Goal: Task Accomplishment & Management: Manage account settings

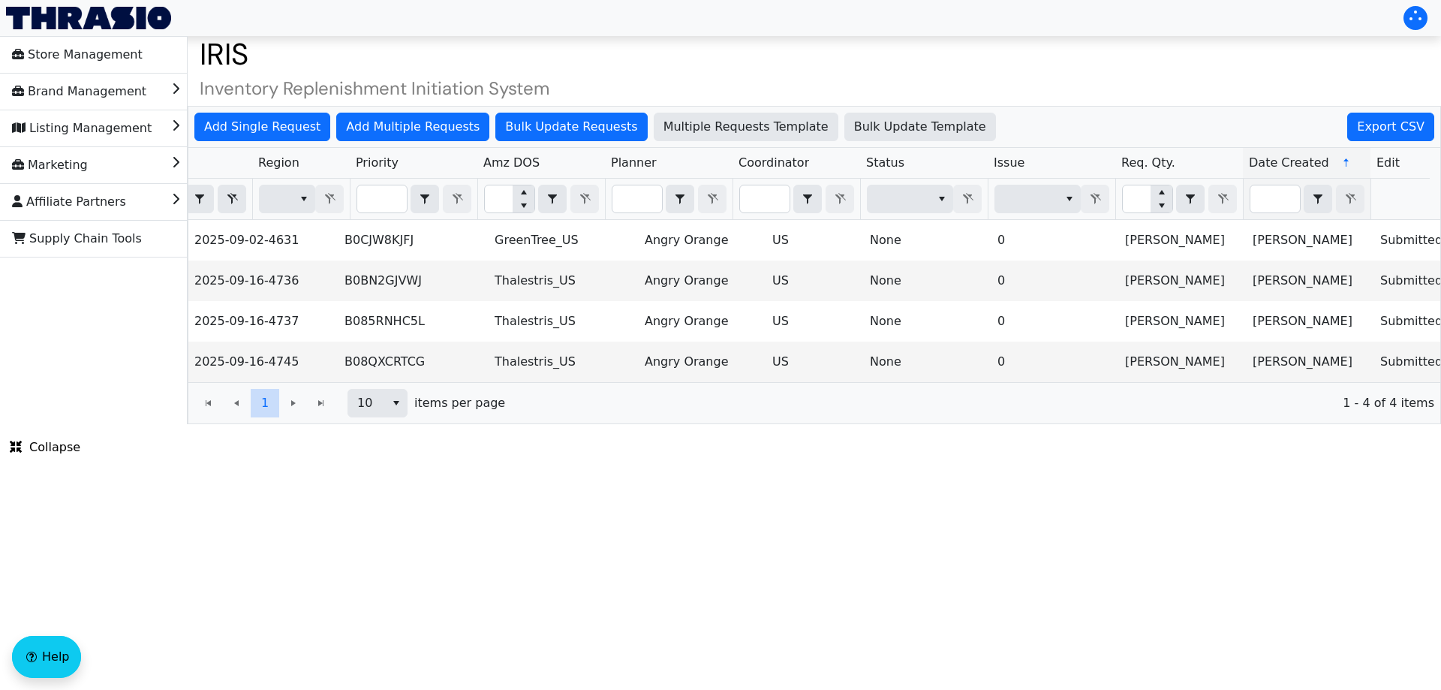
scroll to position [0, 514]
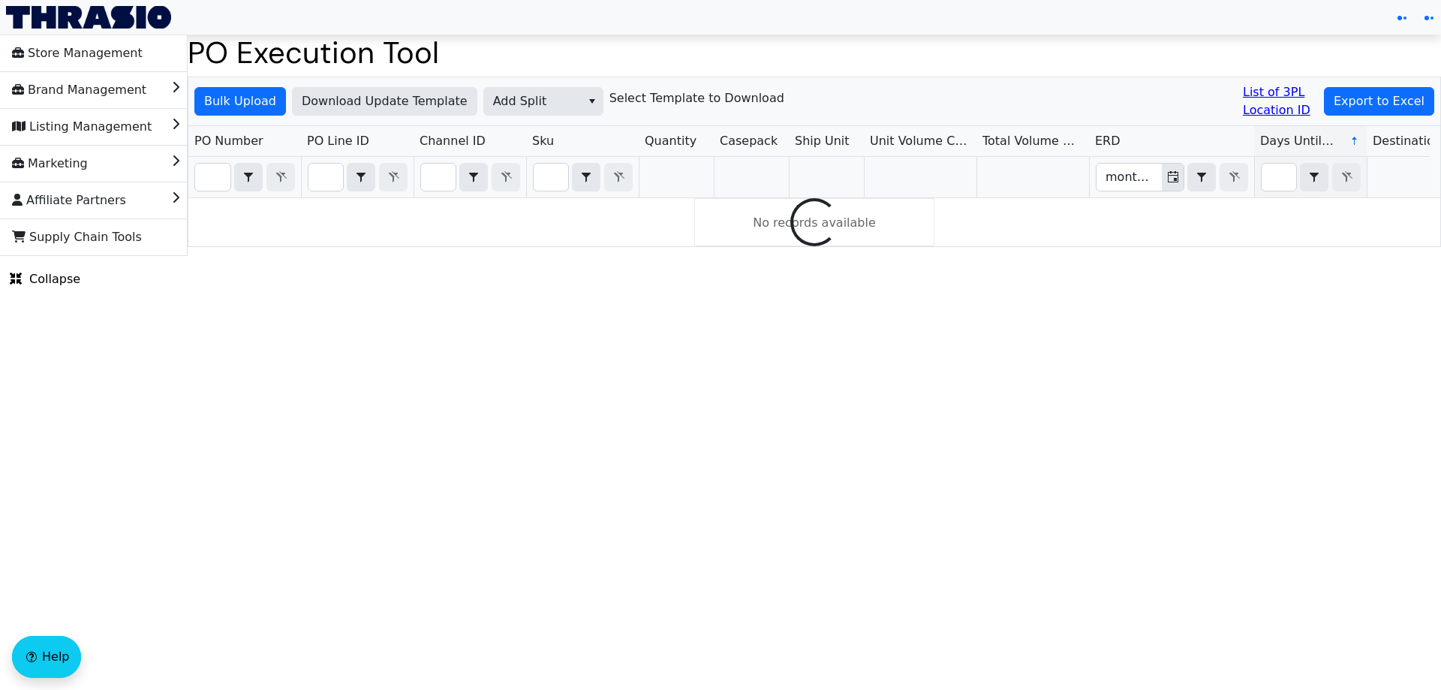
click at [1286, 104] on link "List of 3PL Location ID" at bounding box center [1280, 101] width 75 height 36
click at [212, 167] on input "Filter" at bounding box center [212, 177] width 35 height 27
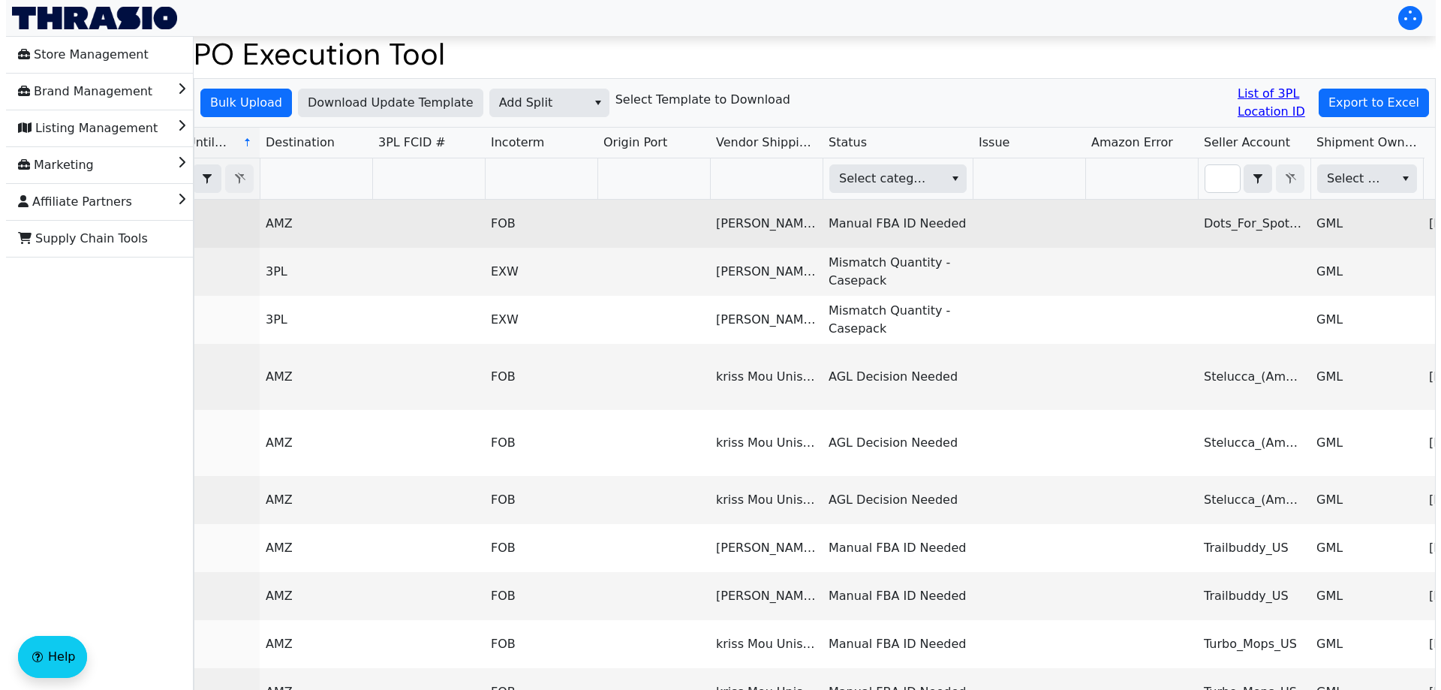
scroll to position [0, 1115]
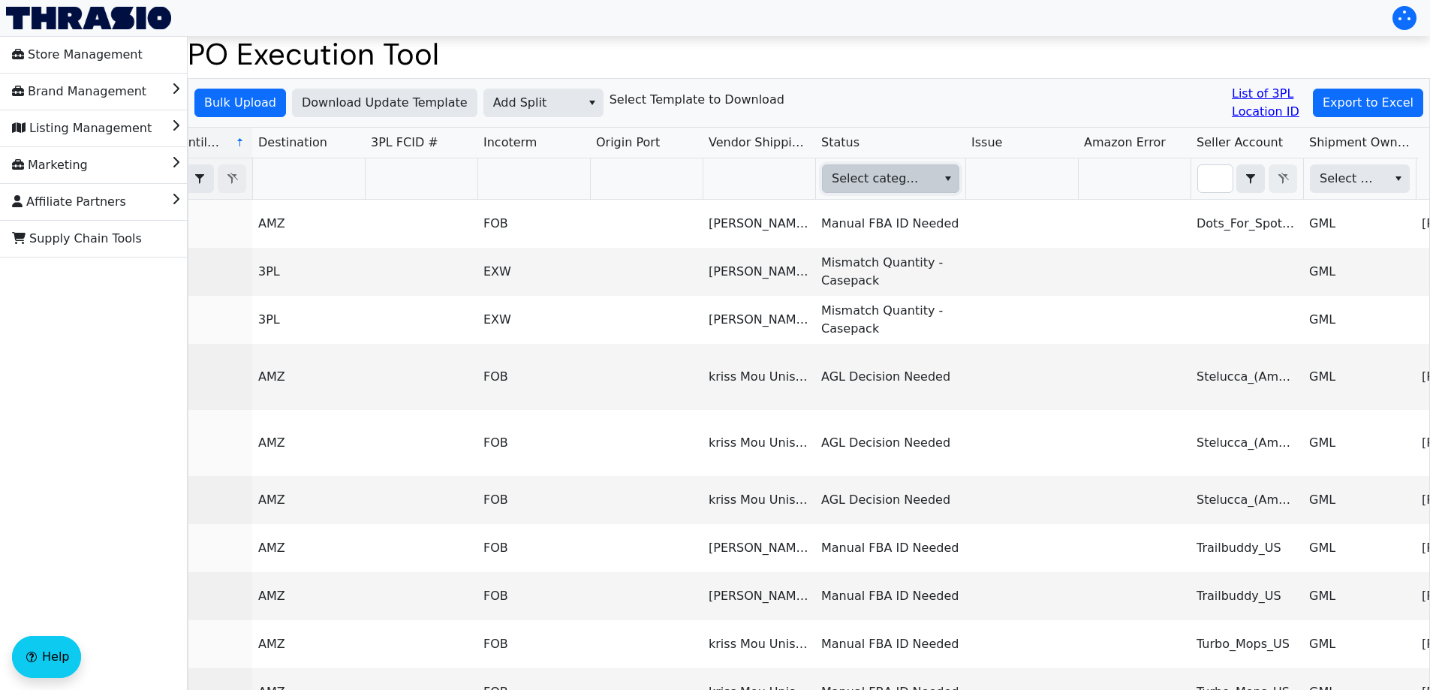
click at [886, 181] on span "Select category" at bounding box center [878, 179] width 93 height 18
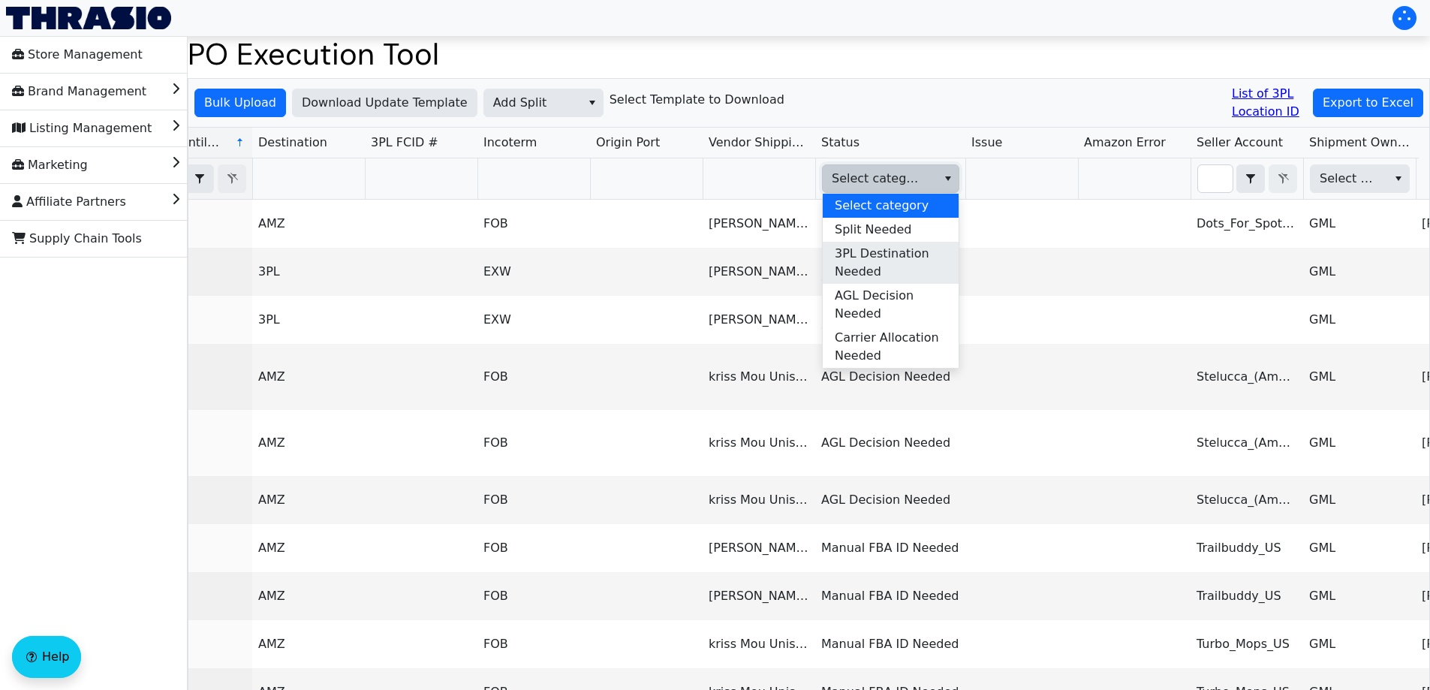
click at [888, 264] on span "3PL Destination Needed" at bounding box center [891, 263] width 112 height 36
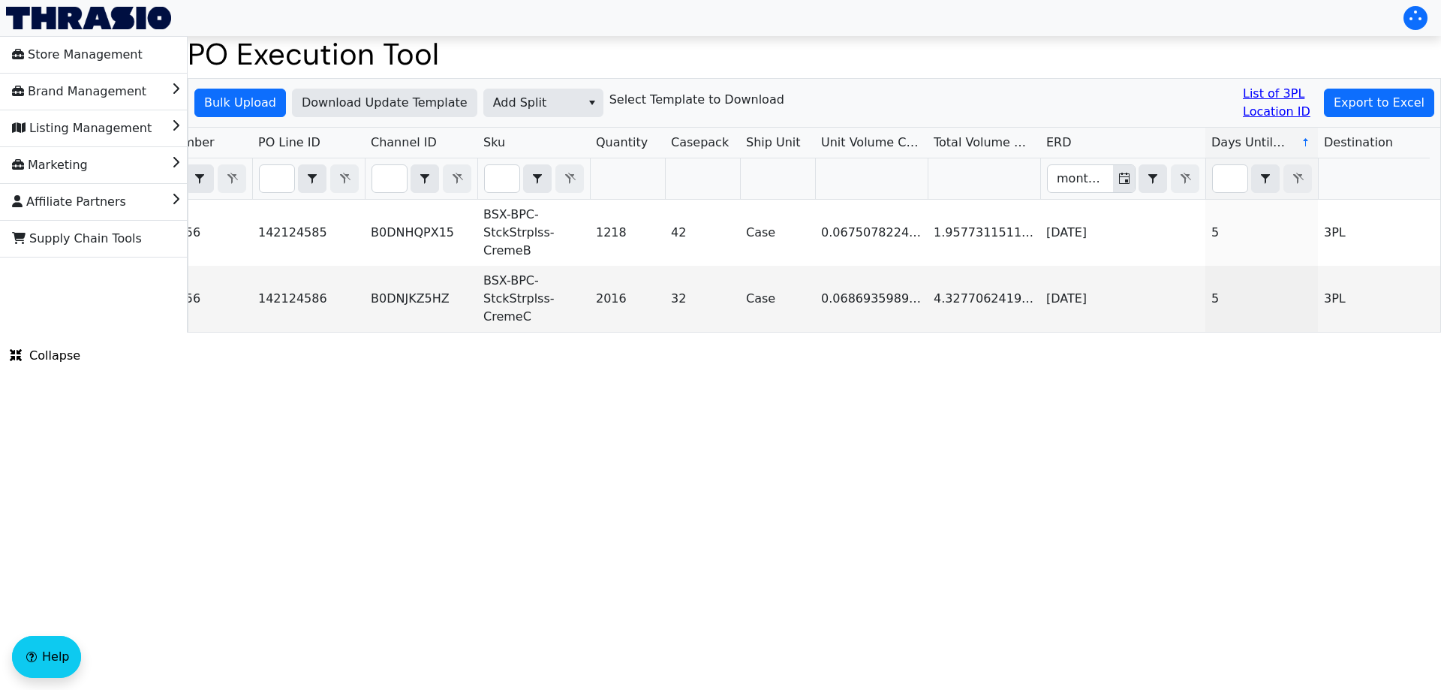
scroll to position [0, 0]
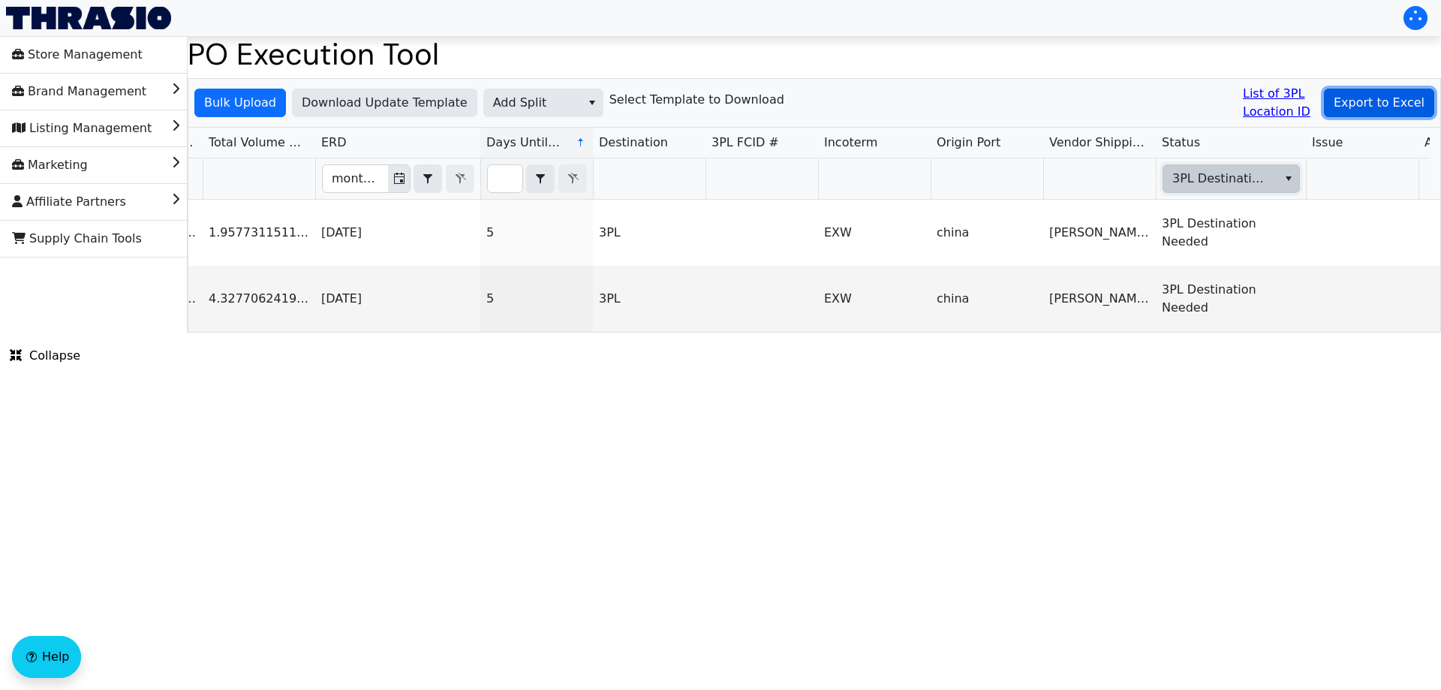
click at [1380, 104] on span "Export to Excel" at bounding box center [1379, 103] width 91 height 18
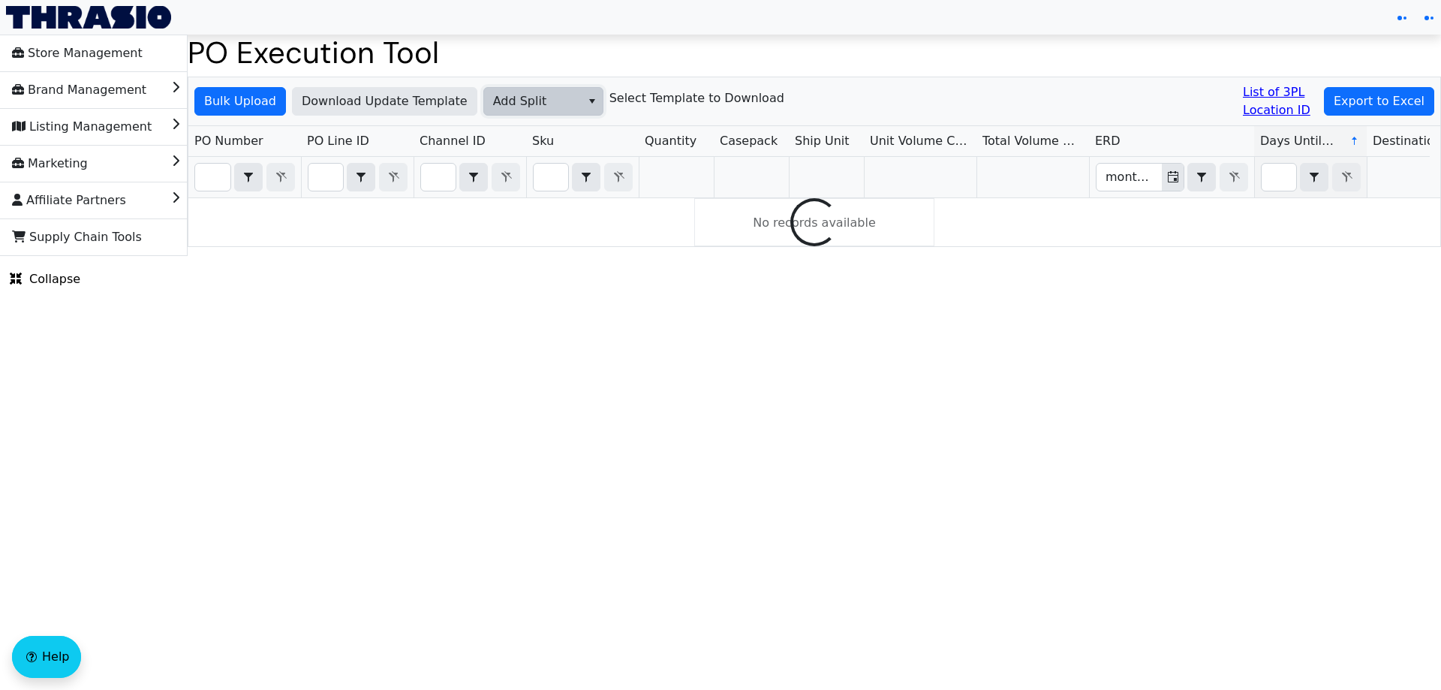
click at [493, 104] on span "Add Split" at bounding box center [532, 101] width 79 height 18
click at [511, 197] on span "3PL Destination" at bounding box center [517, 200] width 95 height 18
click at [249, 109] on span "Bulk Upload" at bounding box center [240, 101] width 72 height 18
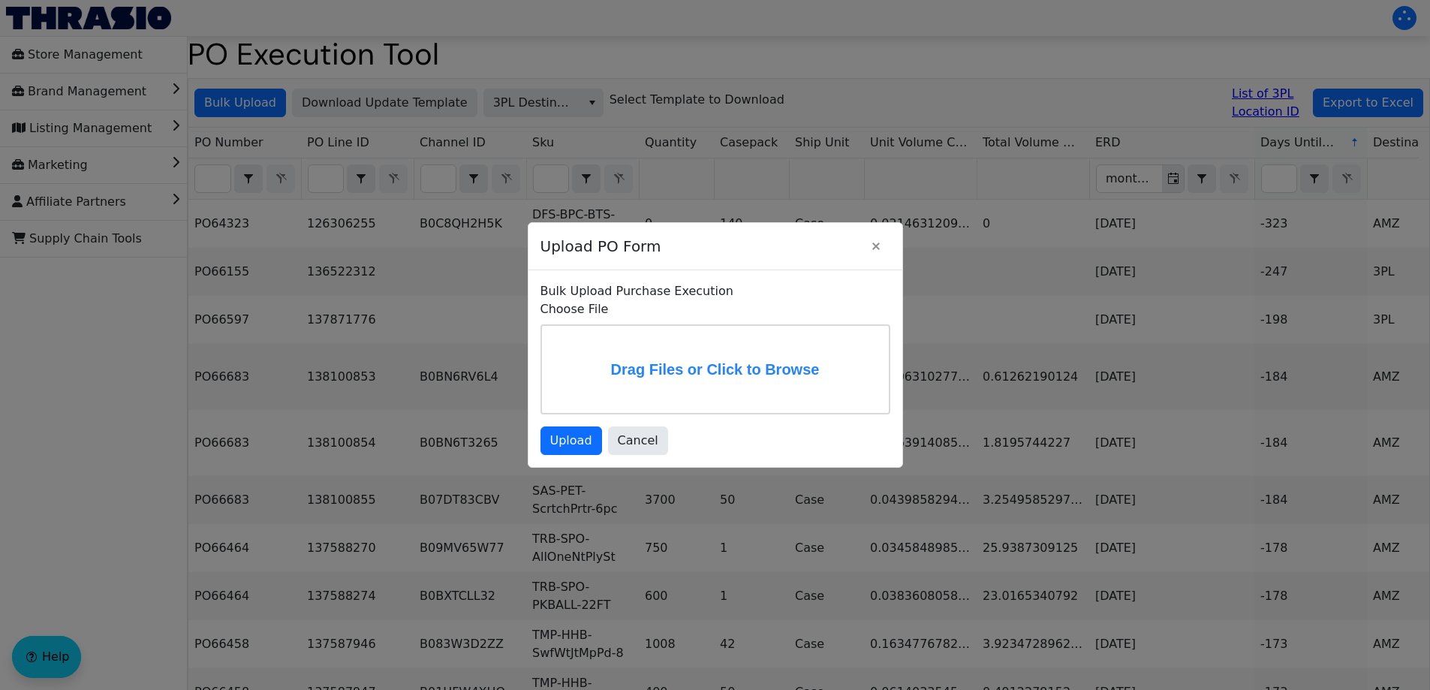
click at [897, 242] on div "Upload PO Form" at bounding box center [715, 246] width 374 height 47
click at [880, 247] on icon "Close" at bounding box center [876, 246] width 18 height 12
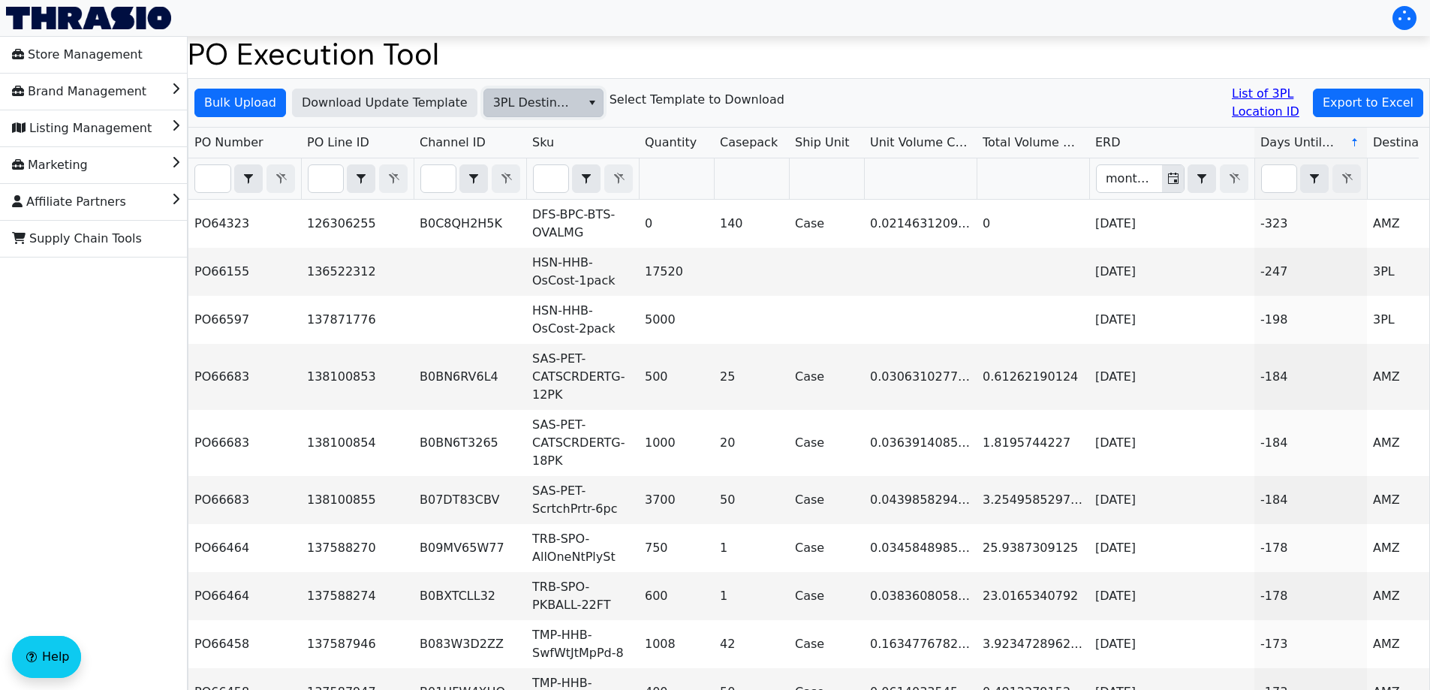
click at [586, 107] on icon "select" at bounding box center [592, 103] width 12 height 12
click at [524, 198] on span "3PL Destination" at bounding box center [517, 202] width 95 height 18
click at [633, 99] on h6 "Select Template to Download" at bounding box center [696, 99] width 175 height 14
click at [407, 108] on span "Download Update Template" at bounding box center [385, 103] width 166 height 18
click at [256, 104] on span "Bulk Upload" at bounding box center [240, 103] width 72 height 18
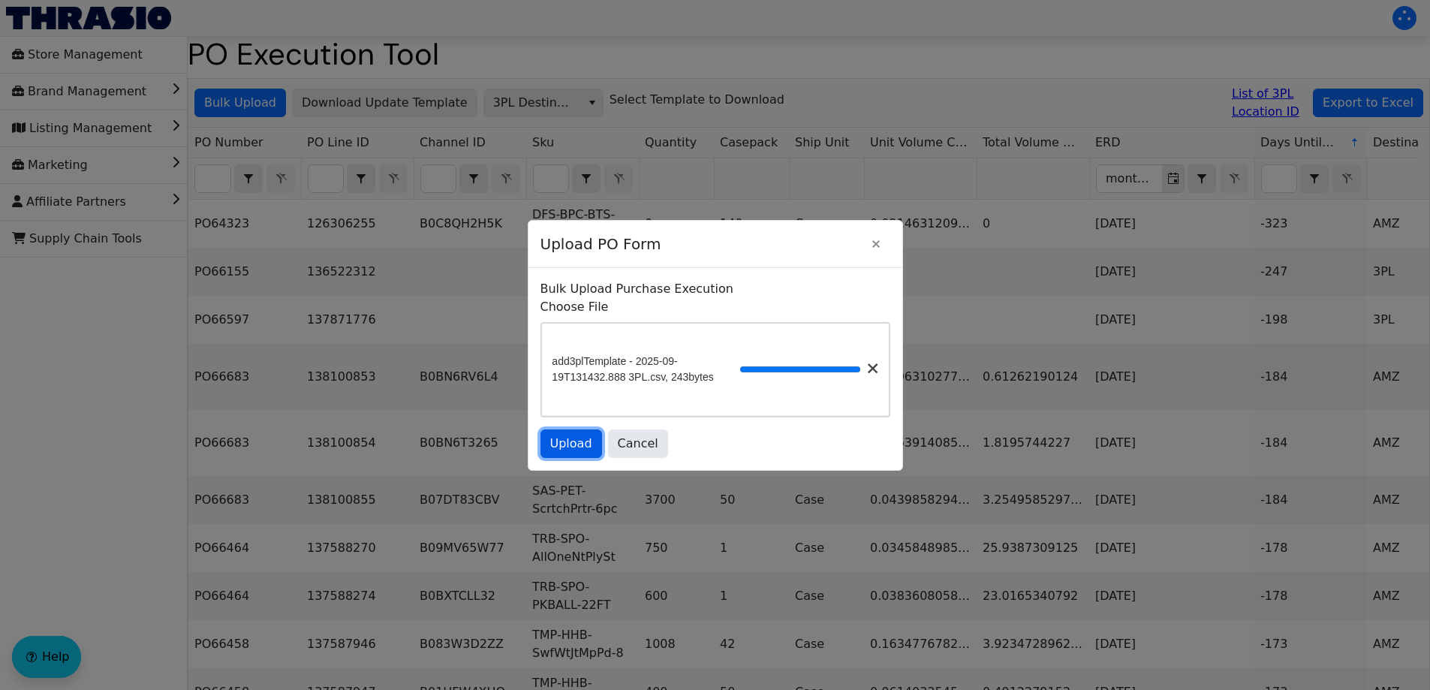
click at [575, 442] on span "Upload" at bounding box center [571, 444] width 42 height 18
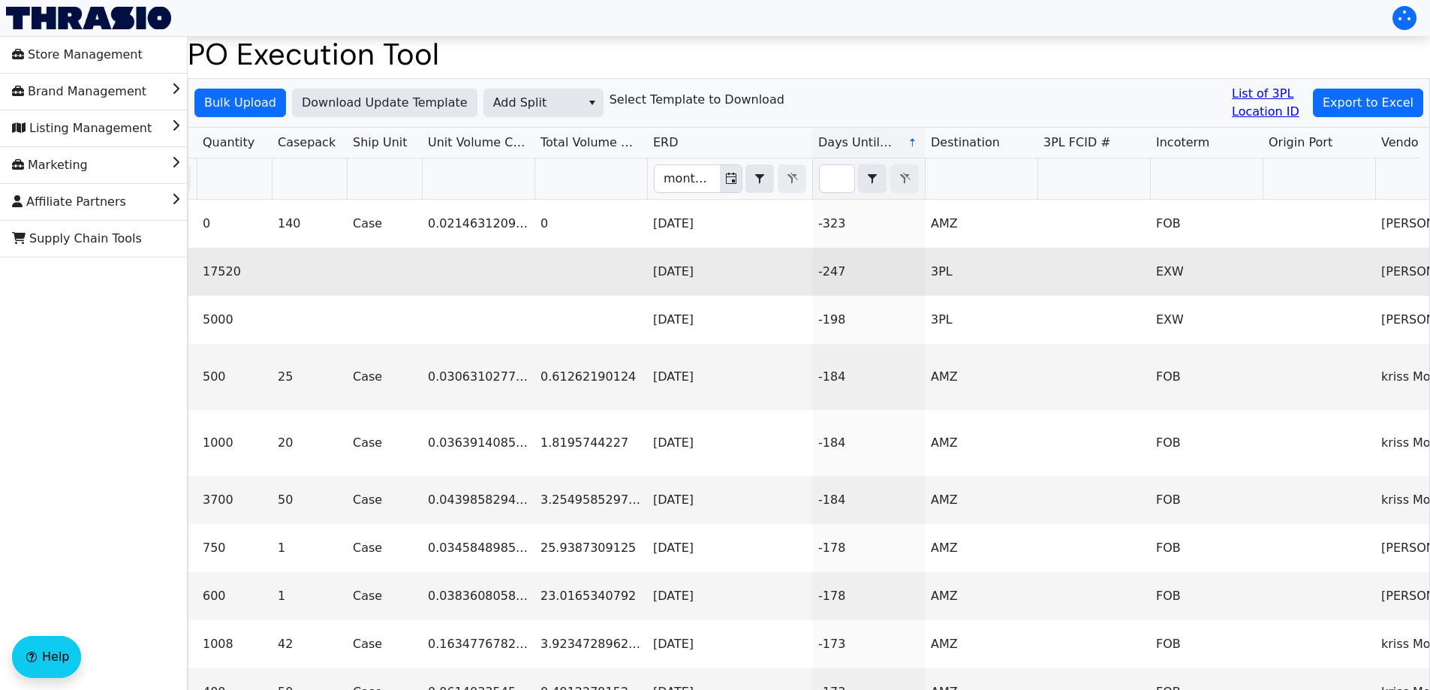
scroll to position [0, 677]
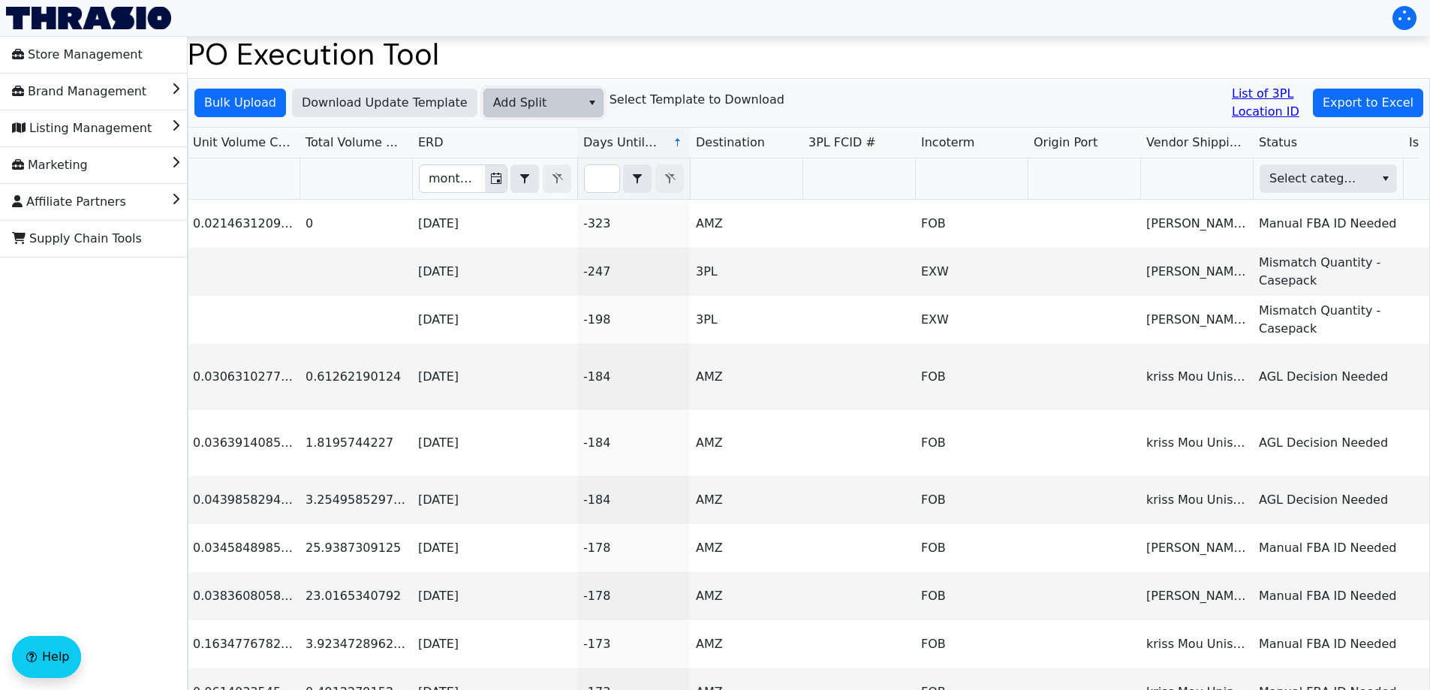
click at [510, 93] on span "Add Split" at bounding box center [532, 102] width 97 height 27
click at [514, 197] on span "3PL Destination" at bounding box center [517, 202] width 95 height 18
click at [1335, 170] on span "Select category" at bounding box center [1315, 179] width 93 height 18
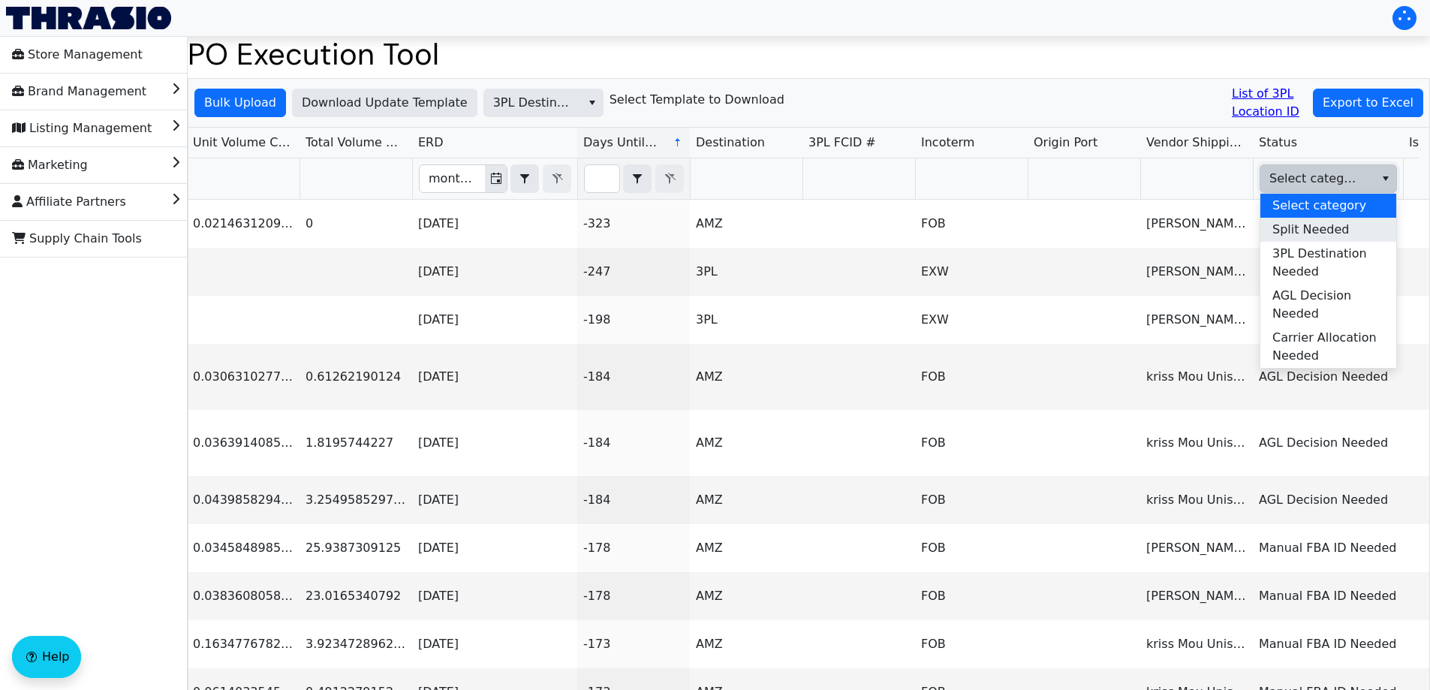
click at [1319, 235] on span "Split Needed" at bounding box center [1310, 230] width 77 height 18
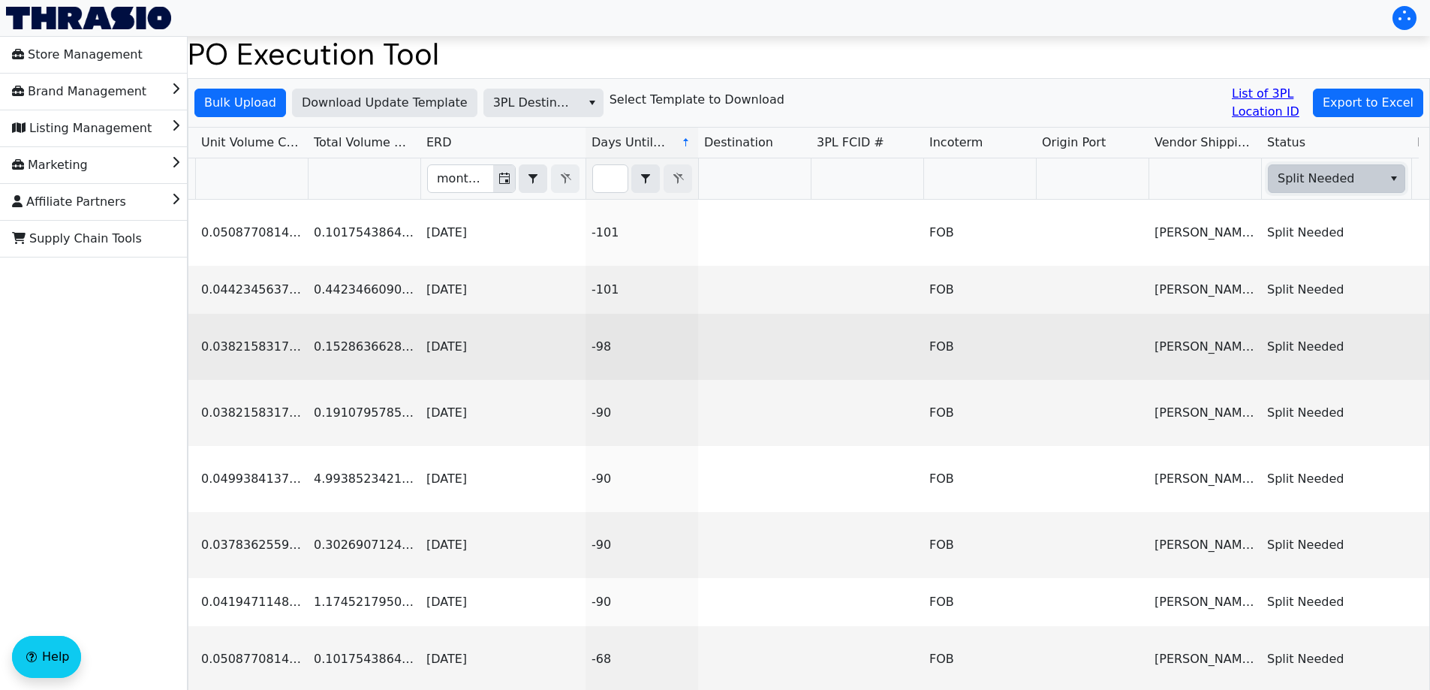
scroll to position [0, 0]
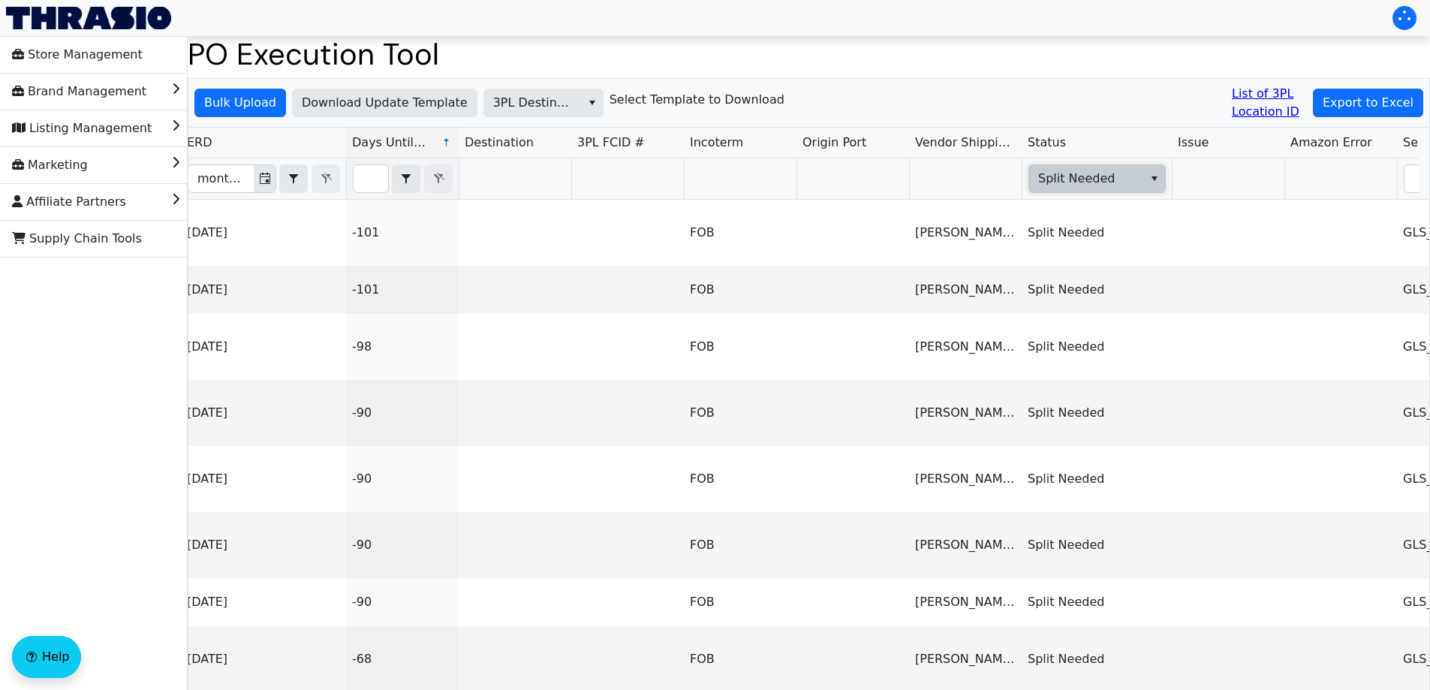
click at [1127, 167] on span "Split Needed" at bounding box center [1084, 178] width 111 height 27
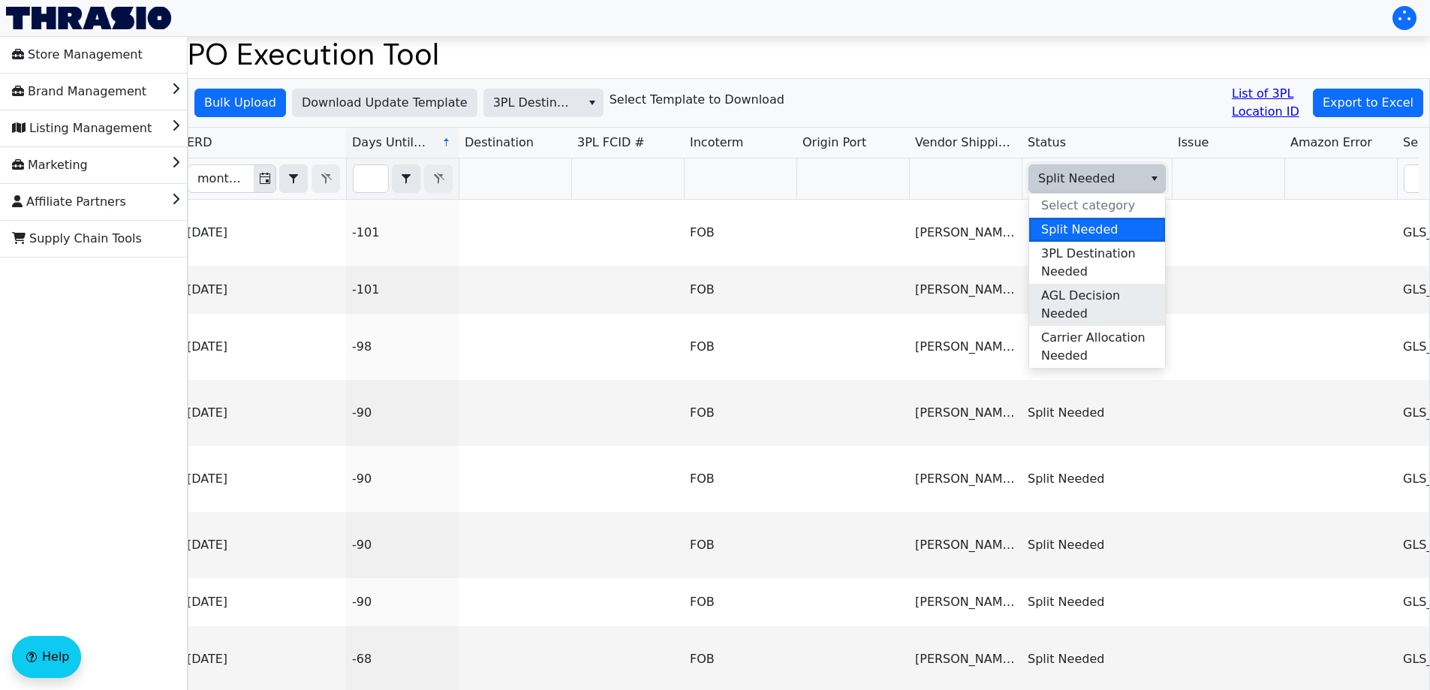
click at [1067, 315] on span "AGL Decision Needed" at bounding box center [1097, 305] width 112 height 36
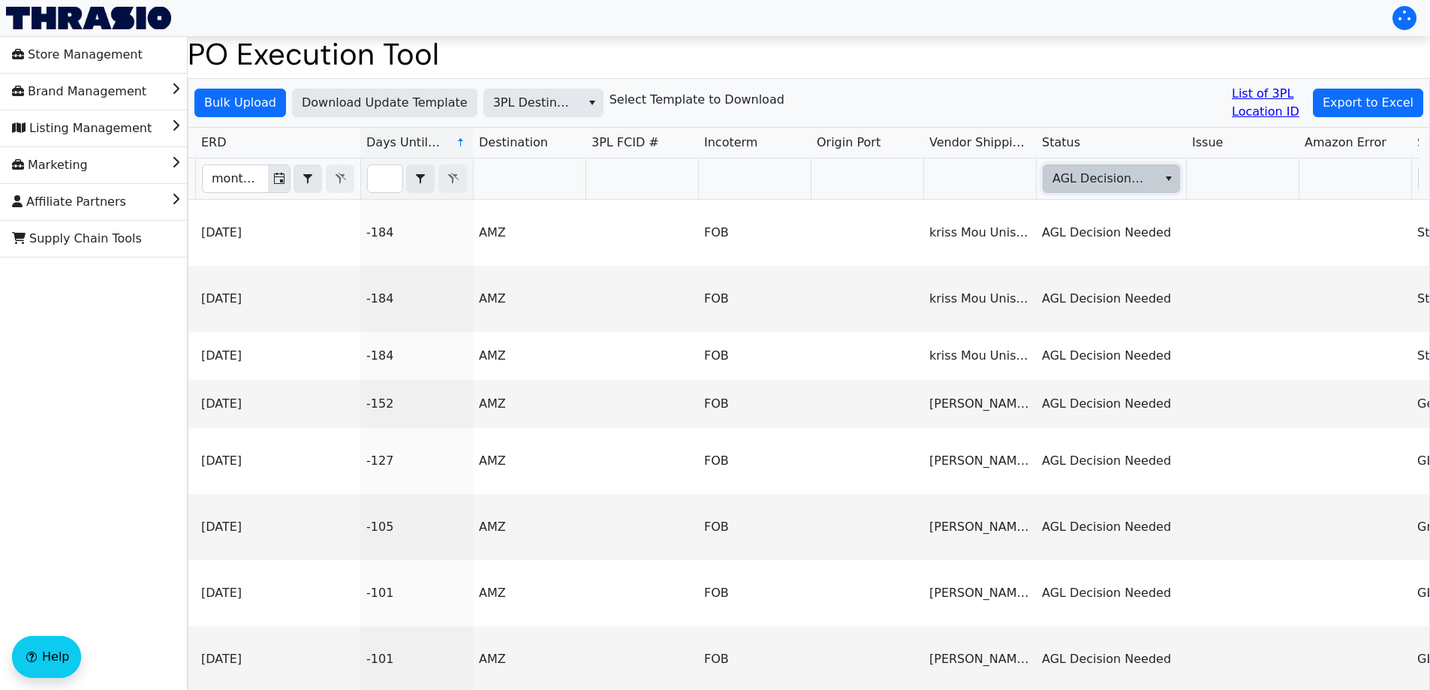
click at [1123, 165] on span "AGL Decision Needed" at bounding box center [1098, 178] width 111 height 27
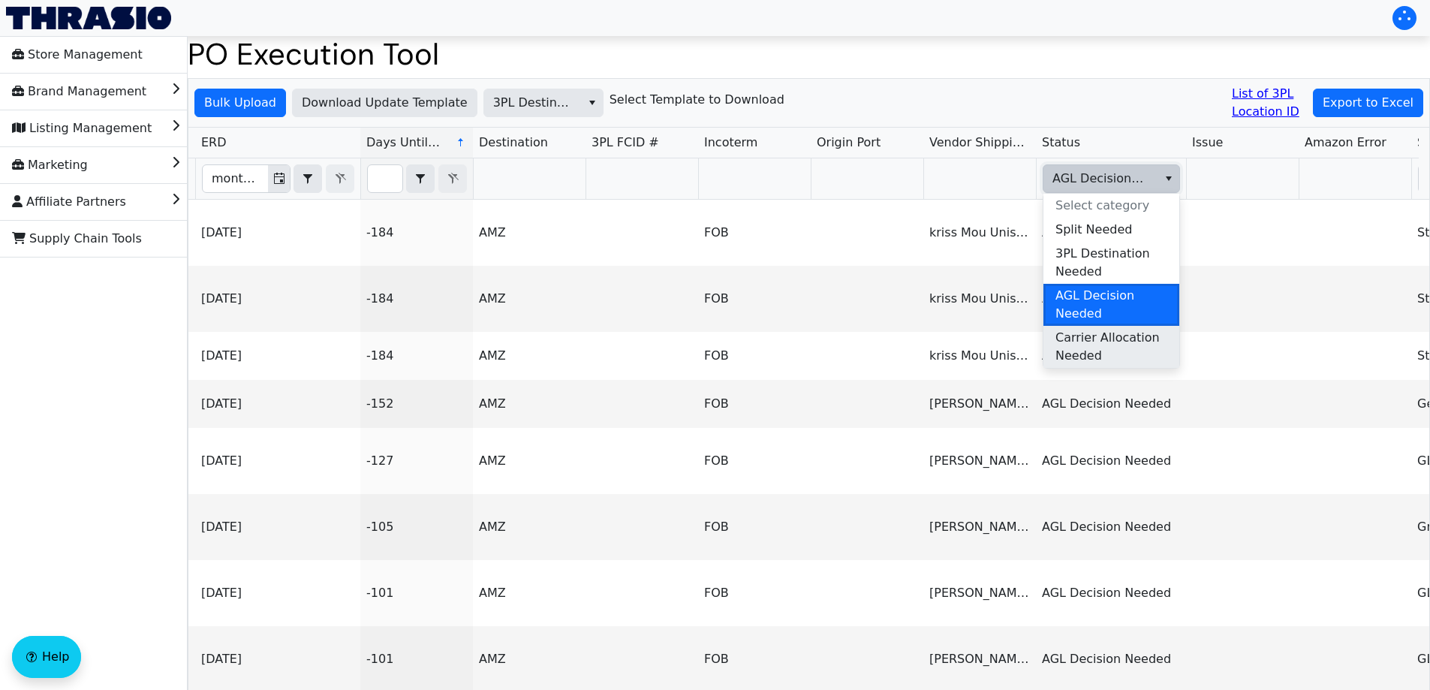
click at [1104, 346] on span "Carrier Allocation Needed" at bounding box center [1111, 347] width 112 height 36
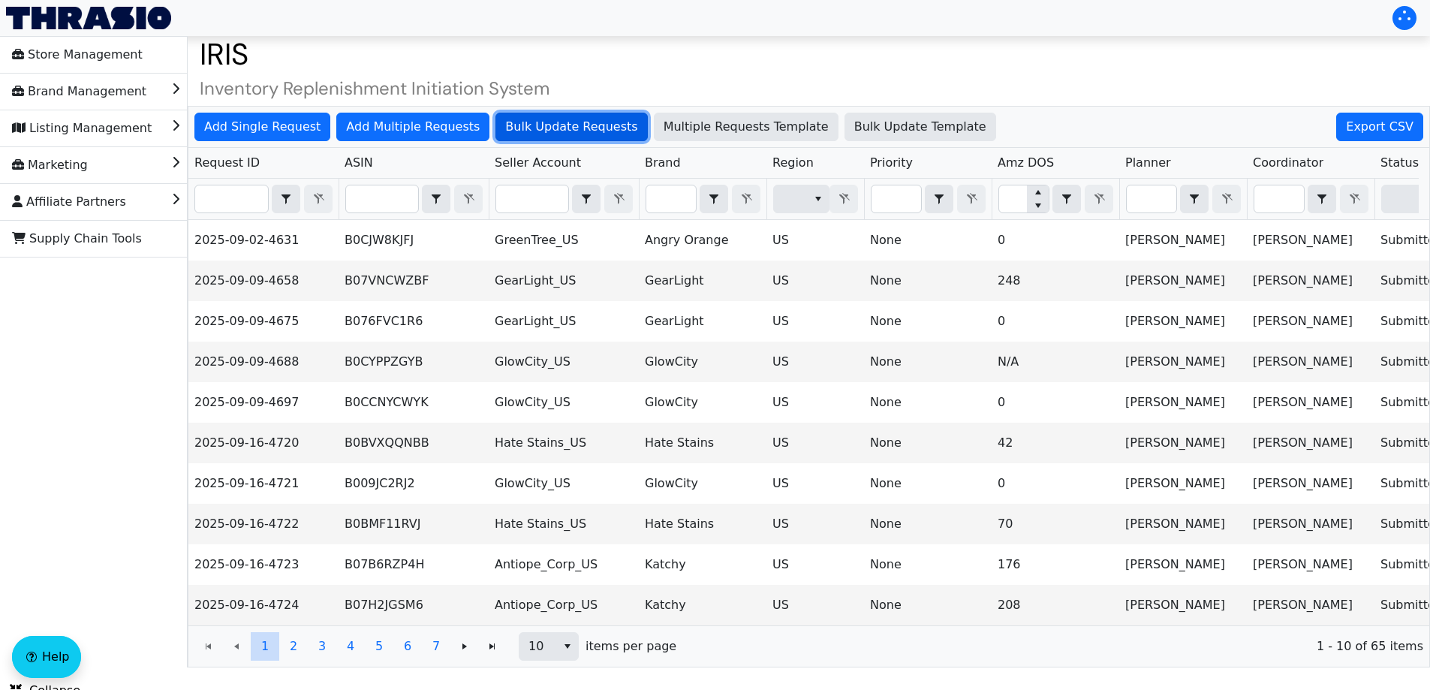
click at [559, 125] on span "Bulk Update Requests" at bounding box center [571, 127] width 132 height 18
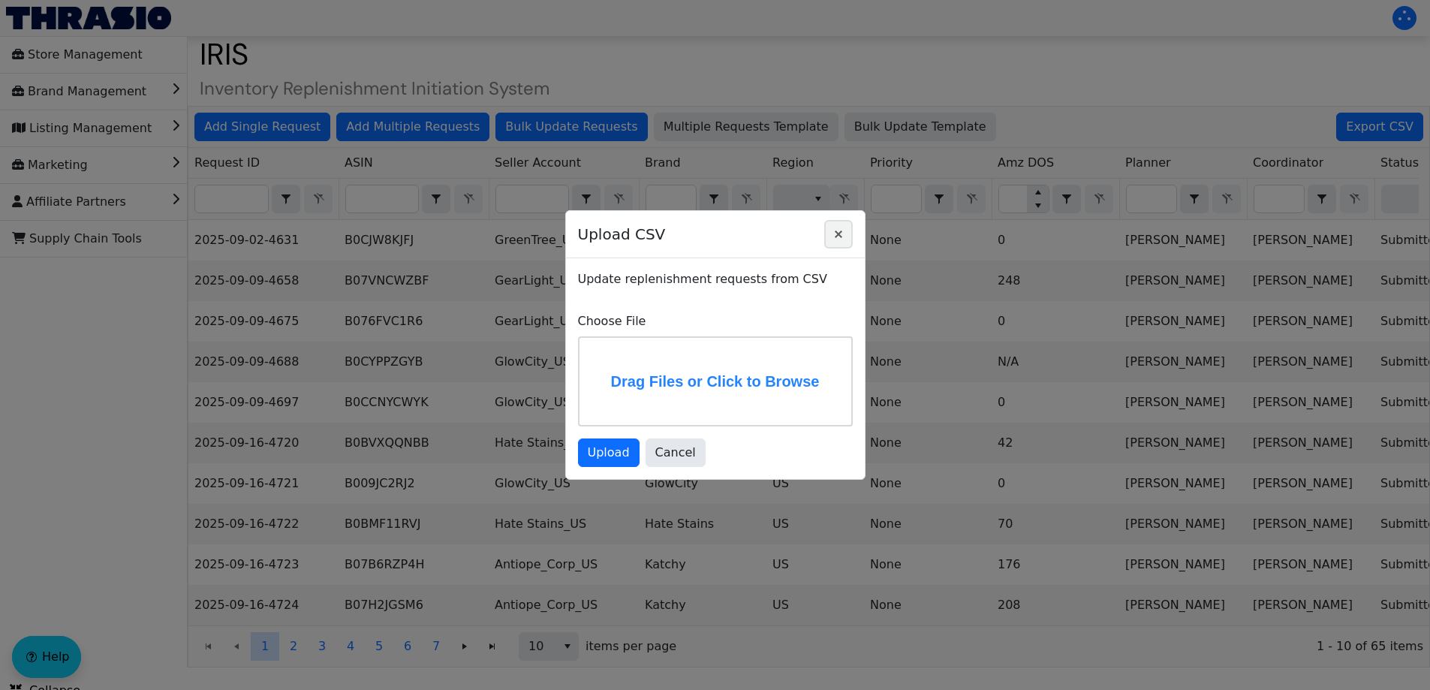
click at [843, 233] on icon "Close" at bounding box center [838, 234] width 18 height 12
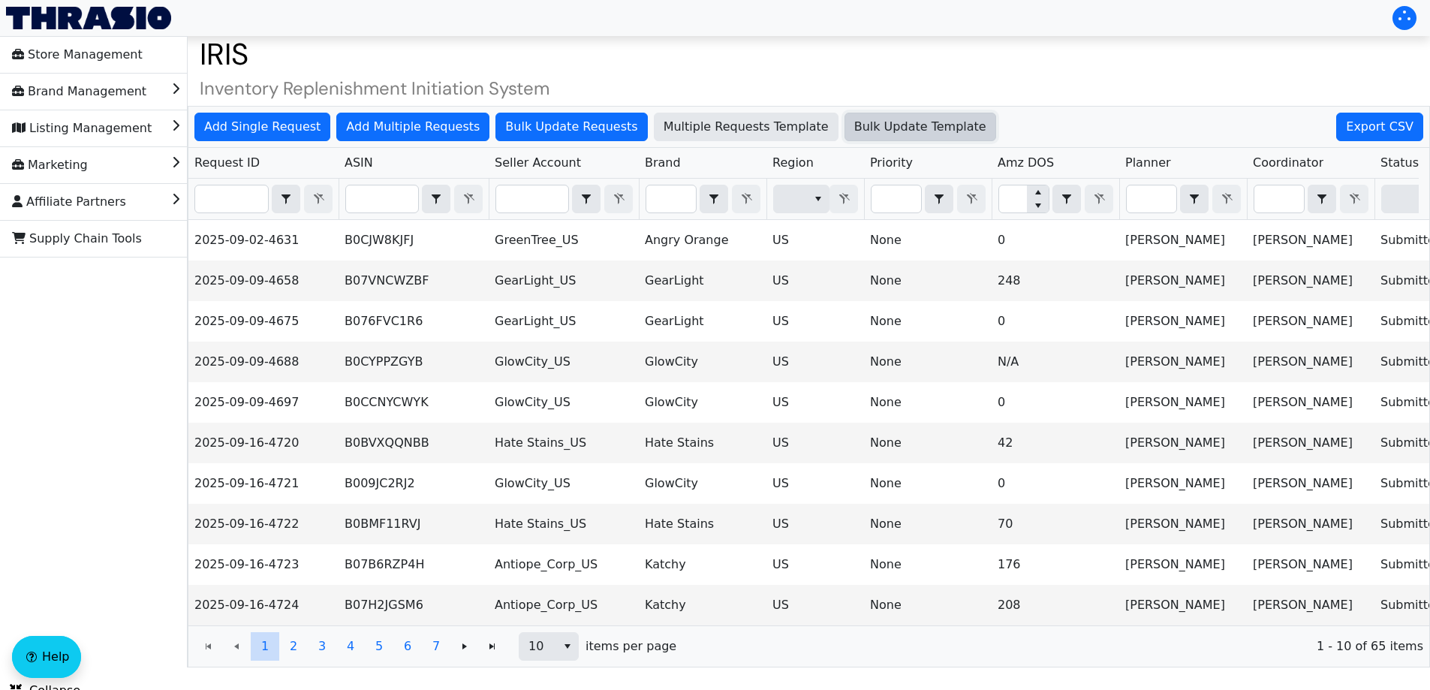
click at [865, 129] on span "Bulk Update Template" at bounding box center [920, 127] width 132 height 18
click at [579, 128] on span "Bulk Update Requests" at bounding box center [571, 127] width 132 height 18
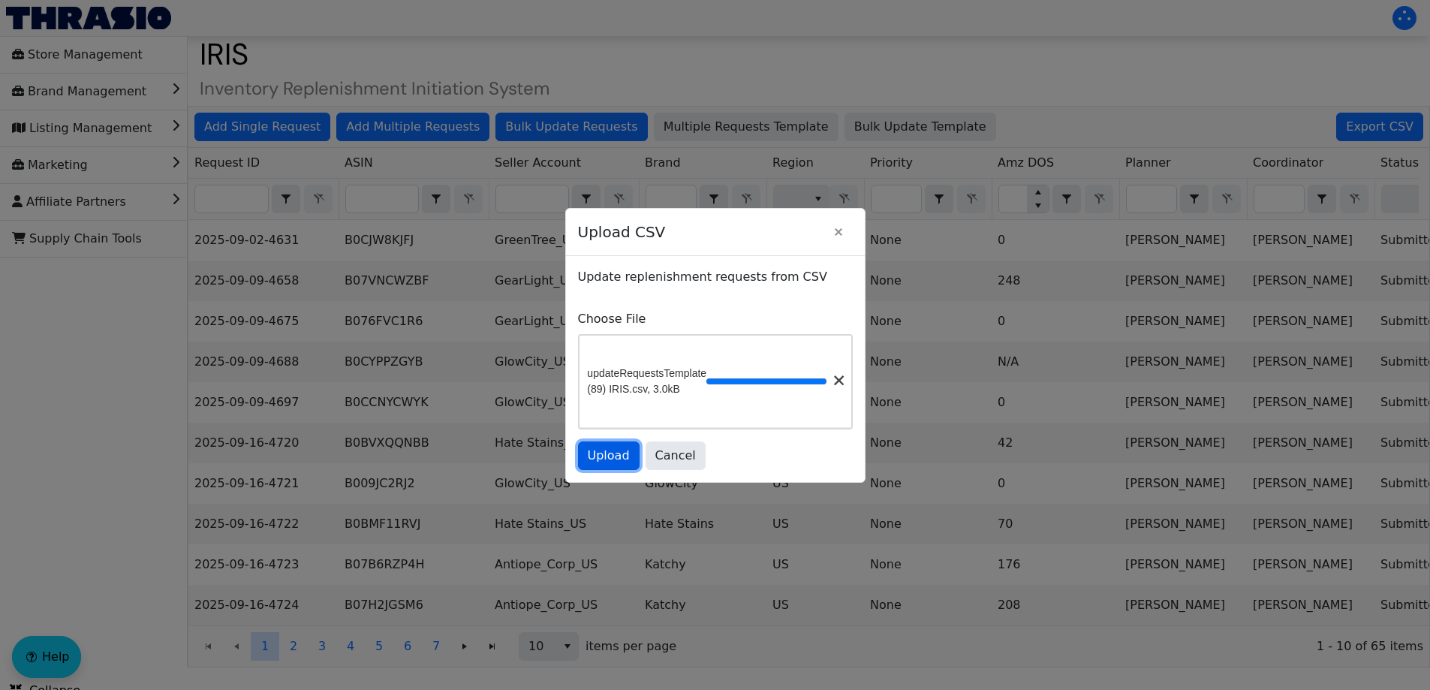
click at [613, 455] on span "Upload" at bounding box center [609, 456] width 42 height 18
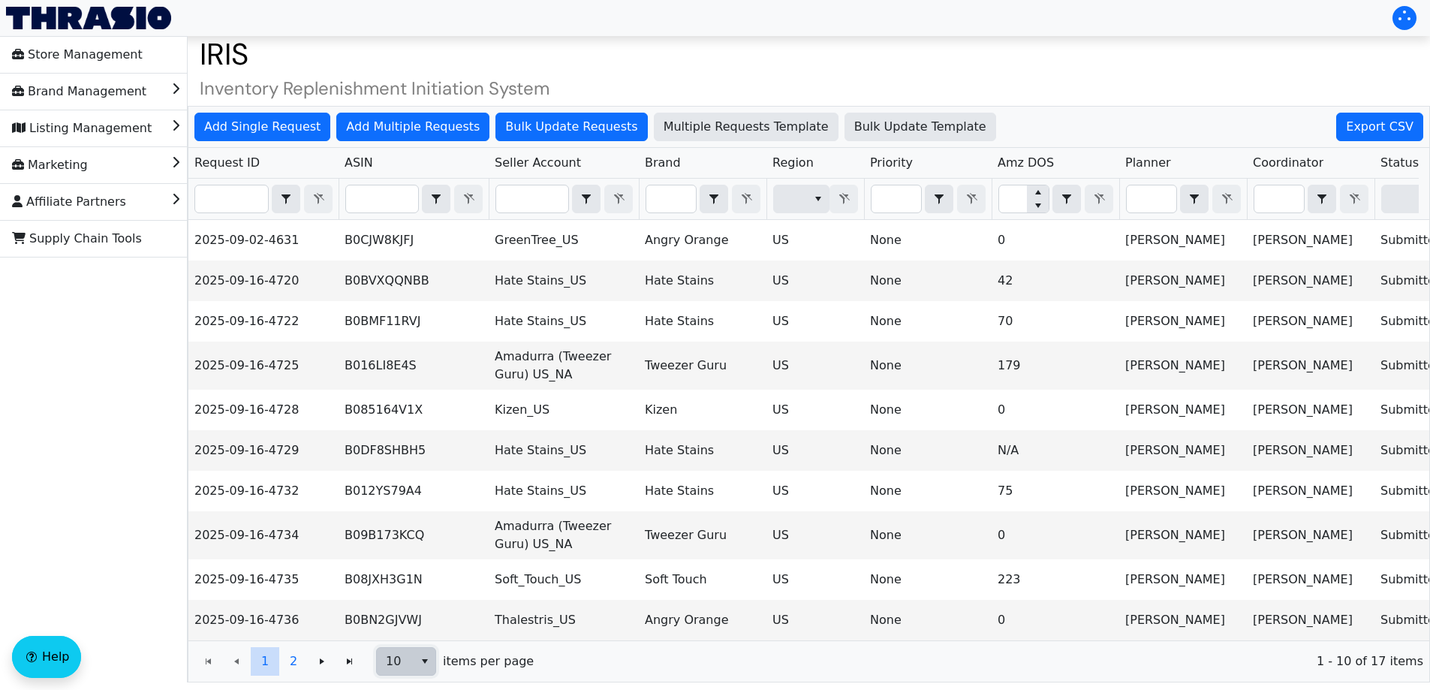
click at [417, 668] on button "select" at bounding box center [425, 661] width 22 height 27
click at [420, 591] on li "20" at bounding box center [406, 597] width 59 height 24
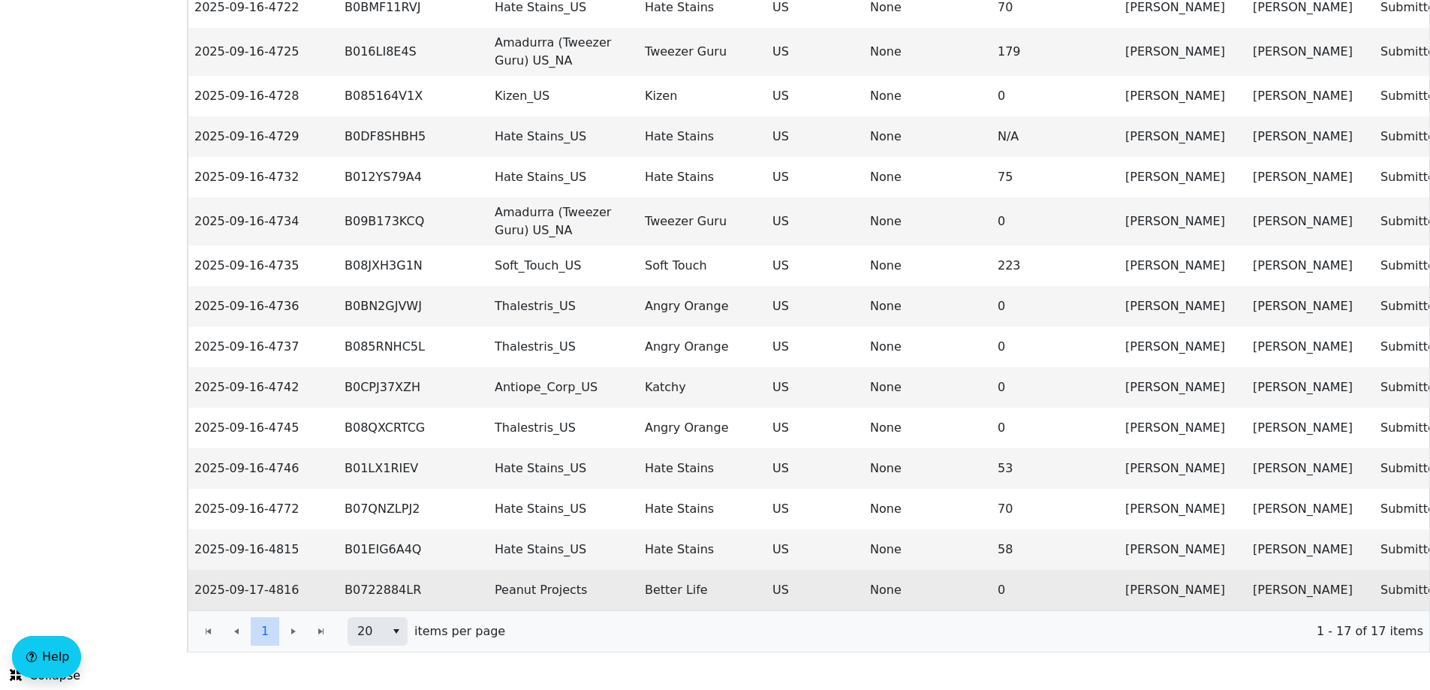
click at [400, 573] on td "B0722884LR" at bounding box center [413, 590] width 150 height 41
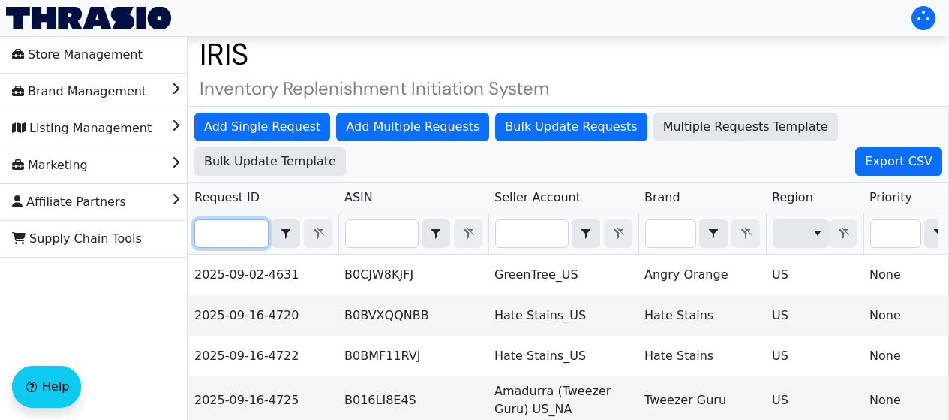
click at [210, 226] on input "Filter" at bounding box center [231, 233] width 73 height 27
paste input "2025-09-16-4742"
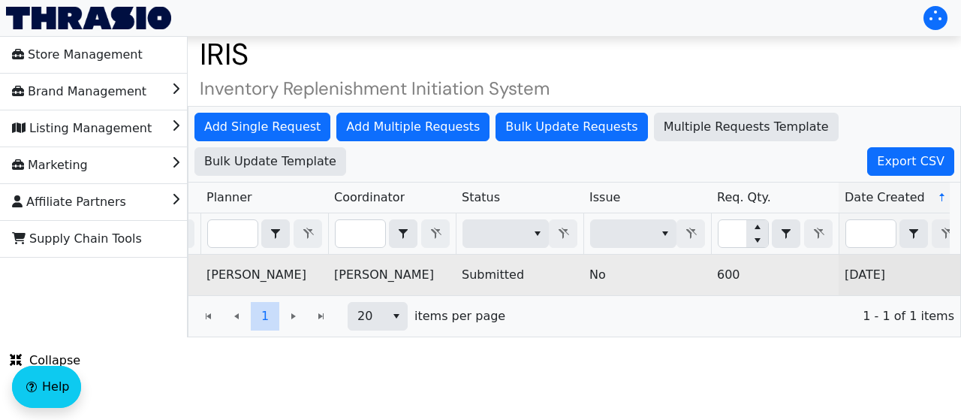
scroll to position [0, 1085]
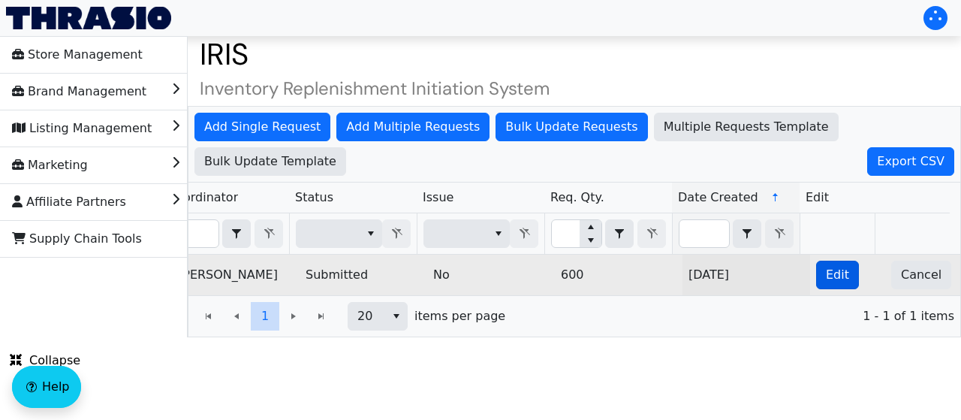
type input "2025-09-16-4742"
click at [835, 273] on button "Edit" at bounding box center [837, 274] width 43 height 29
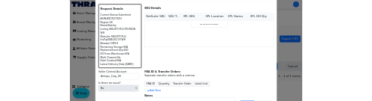
scroll to position [0, 0]
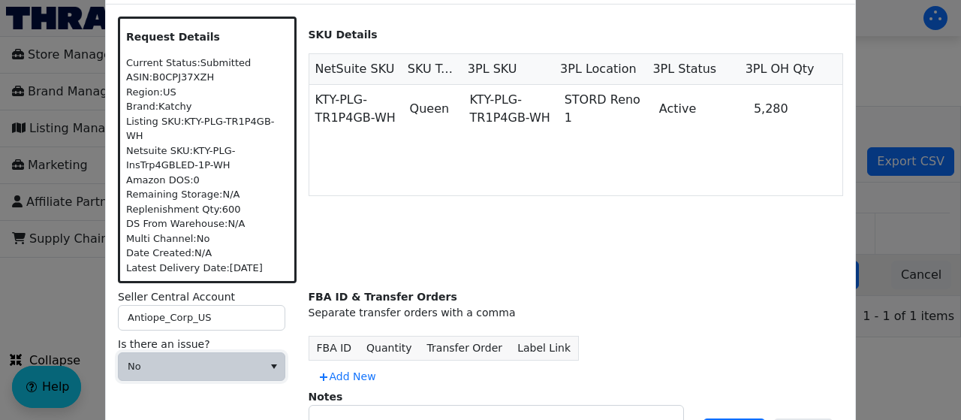
click at [231, 359] on span "No" at bounding box center [191, 366] width 126 height 15
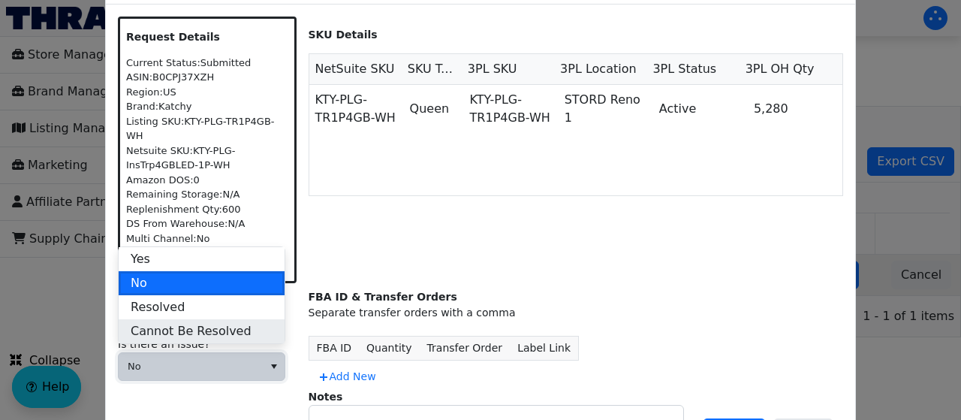
click at [214, 331] on span "Cannot Be Resolved" at bounding box center [191, 331] width 121 height 18
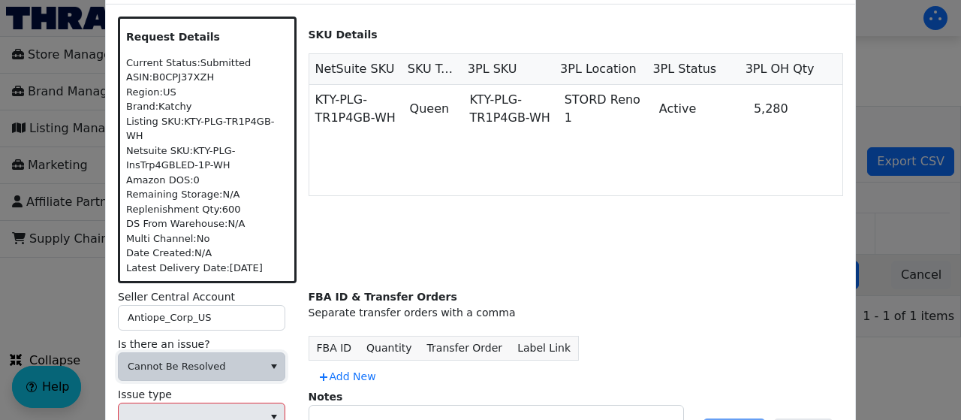
click at [202, 359] on span "Cannot Be Resolved" at bounding box center [191, 366] width 126 height 15
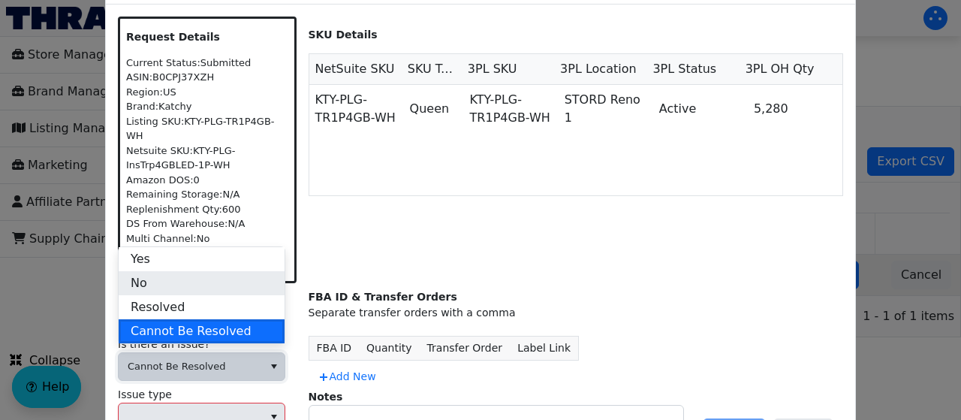
click at [173, 278] on li "No" at bounding box center [202, 283] width 166 height 24
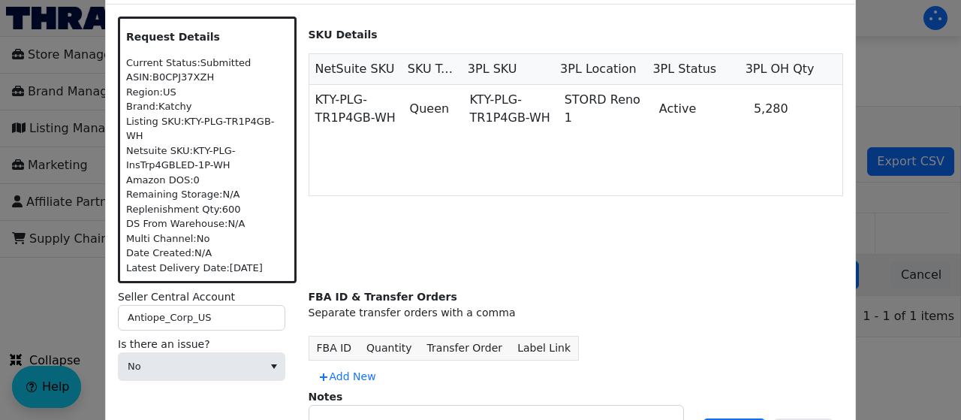
click at [352, 305] on div "Separate transfer orders with a comma" at bounding box center [575, 313] width 535 height 16
click at [356, 369] on span "Add New" at bounding box center [346, 377] width 59 height 16
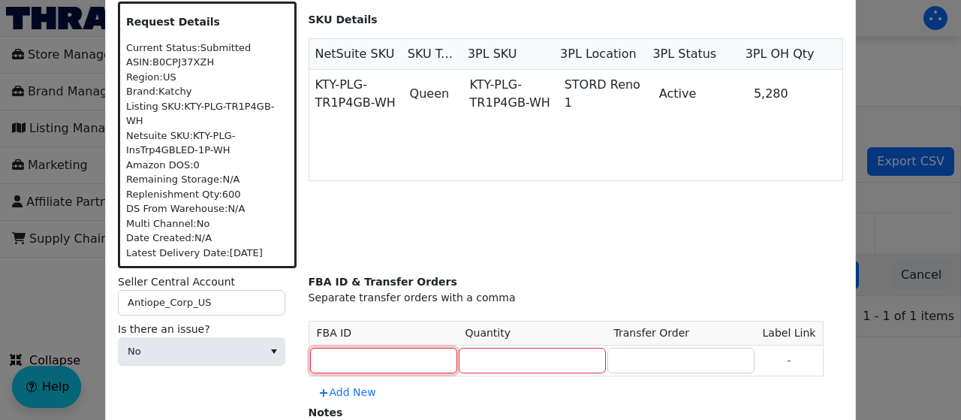
click at [357, 357] on input at bounding box center [383, 361] width 147 height 26
type input "MULTIPLE"
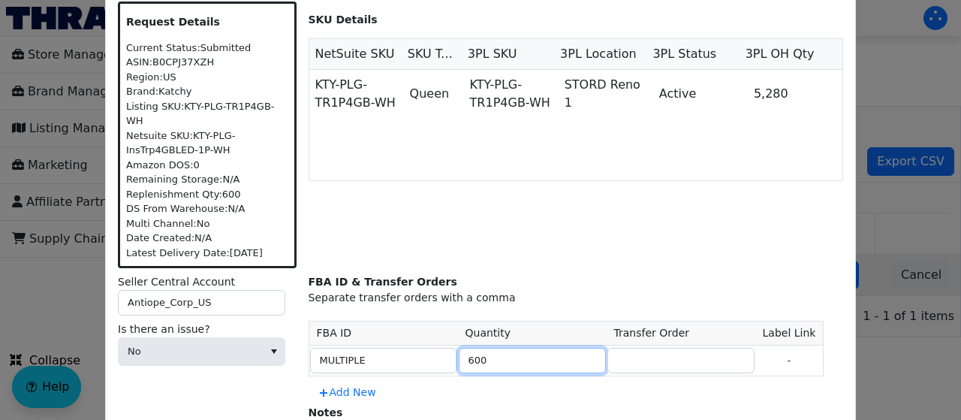
type input "600"
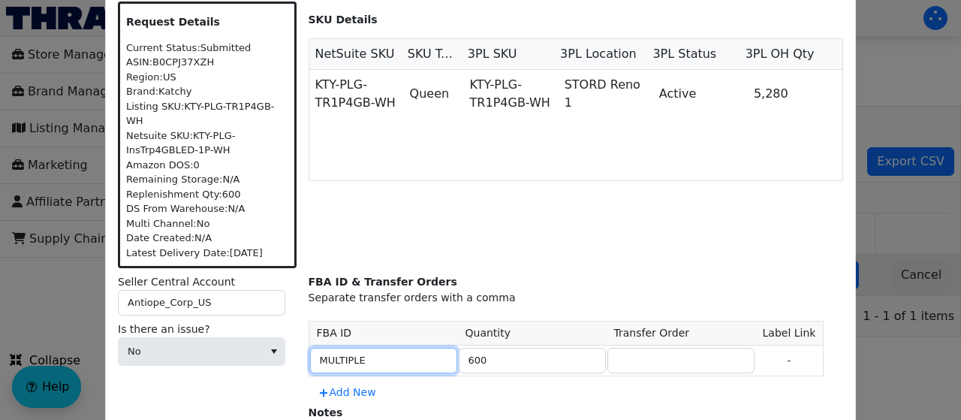
click at [333, 360] on input "MULTIPLE" at bounding box center [383, 361] width 147 height 26
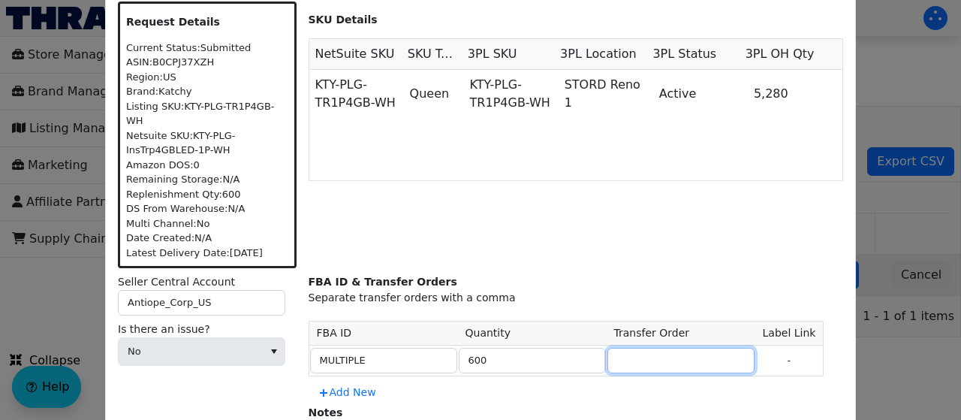
click at [607, 360] on input at bounding box center [680, 361] width 147 height 26
paste input "MULTIPLE"
type input "MULTIPLE"
click at [525, 279] on div "FBA ID & Transfer Orders" at bounding box center [575, 282] width 535 height 16
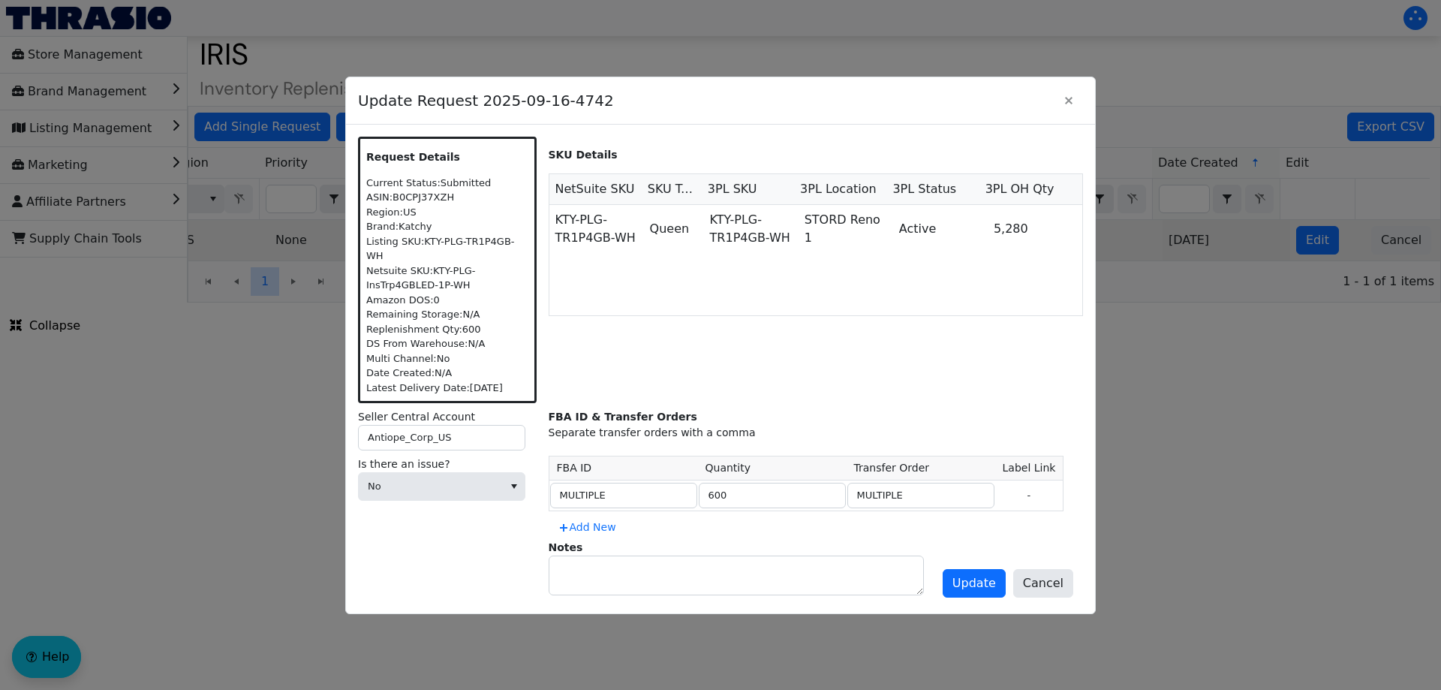
scroll to position [0, 605]
click at [977, 574] on span "Update" at bounding box center [974, 583] width 44 height 18
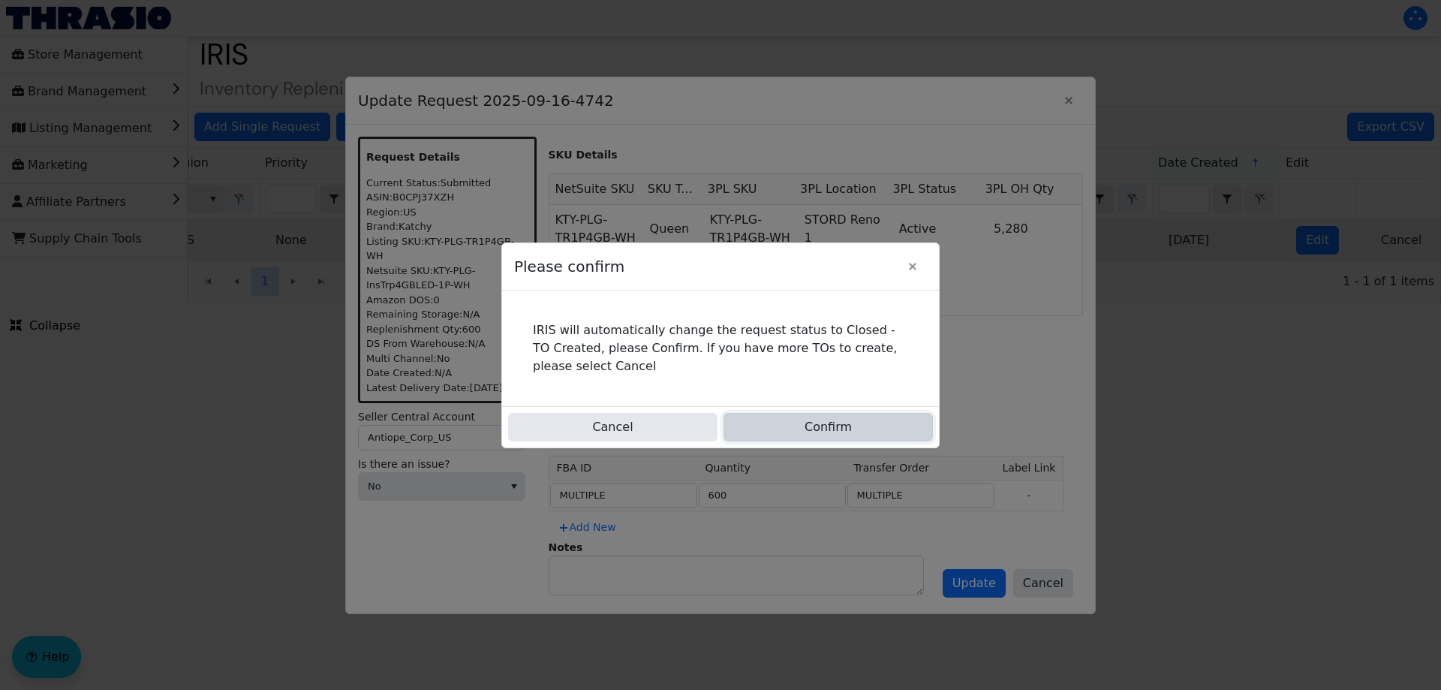
click at [799, 423] on button "Confirm" at bounding box center [828, 427] width 209 height 29
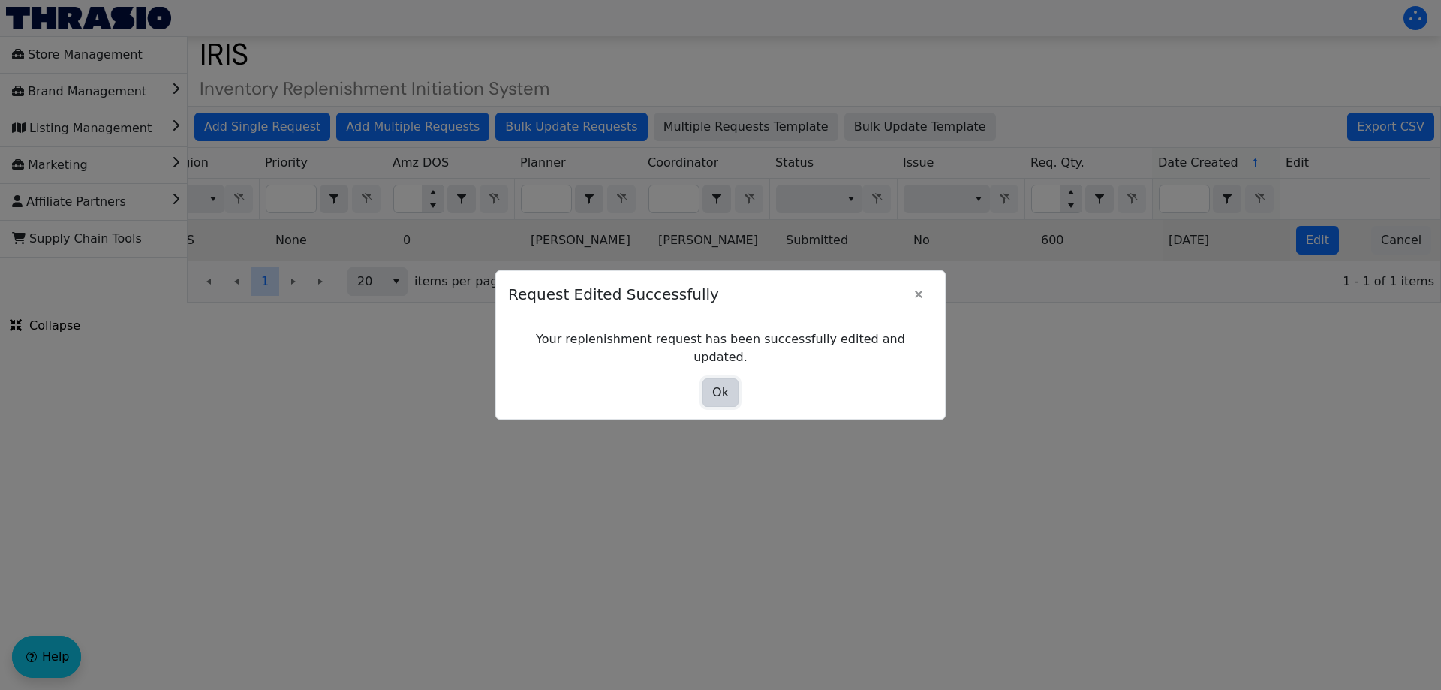
click at [727, 384] on span "Ok" at bounding box center [720, 393] width 17 height 18
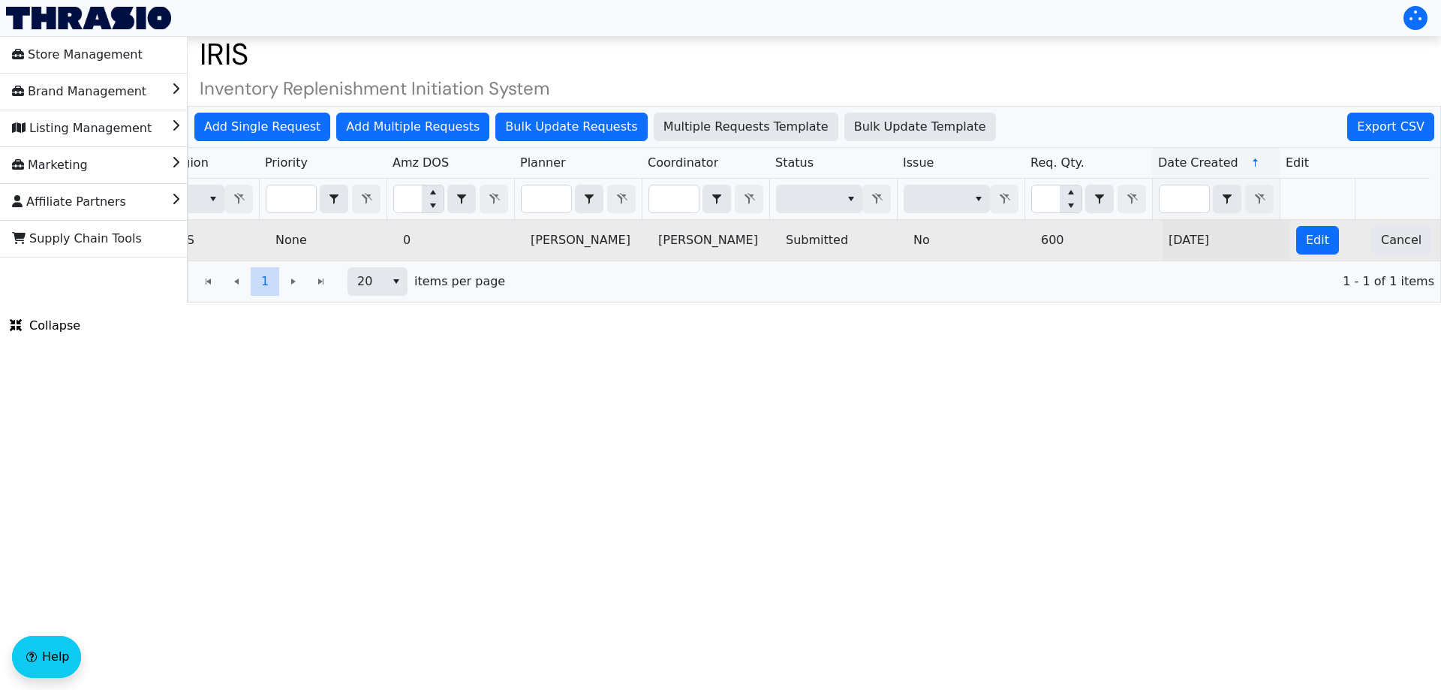
scroll to position [0, 0]
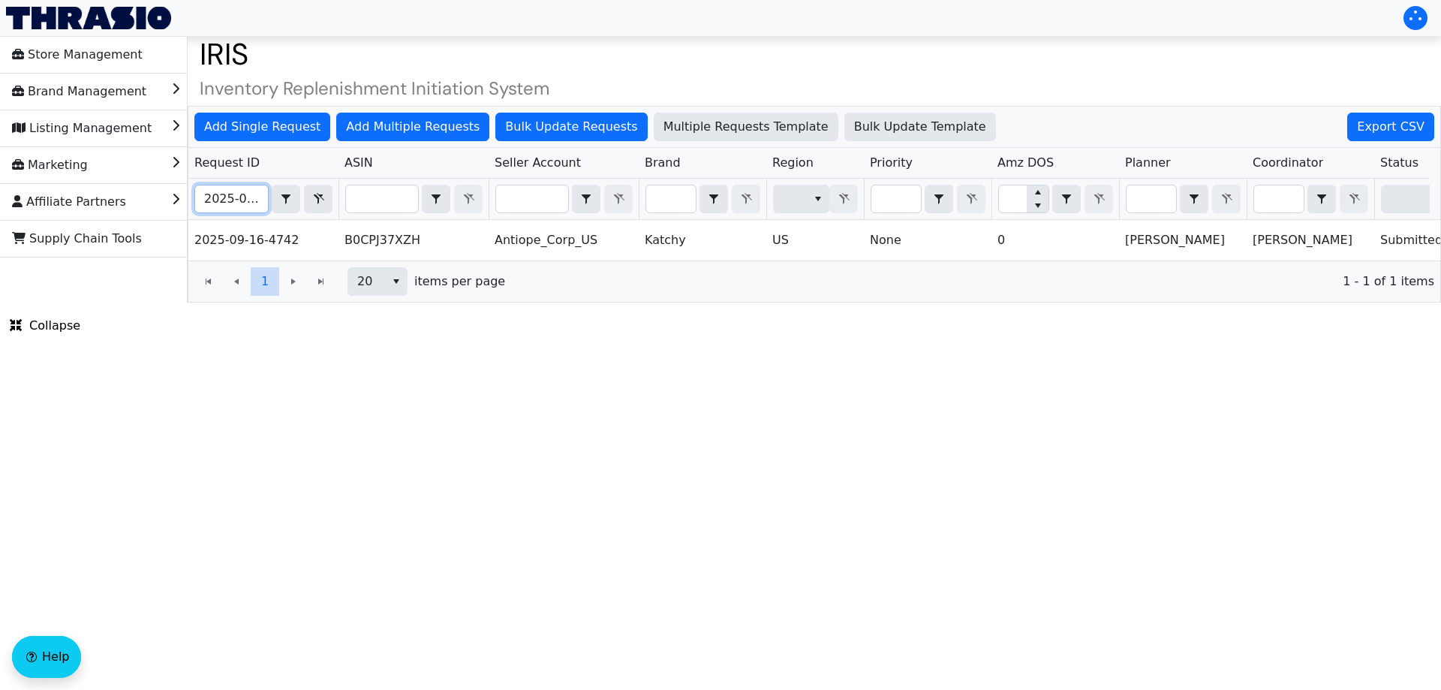
click at [228, 196] on input "2025-09-16-4742" at bounding box center [231, 198] width 73 height 27
paste input "28"
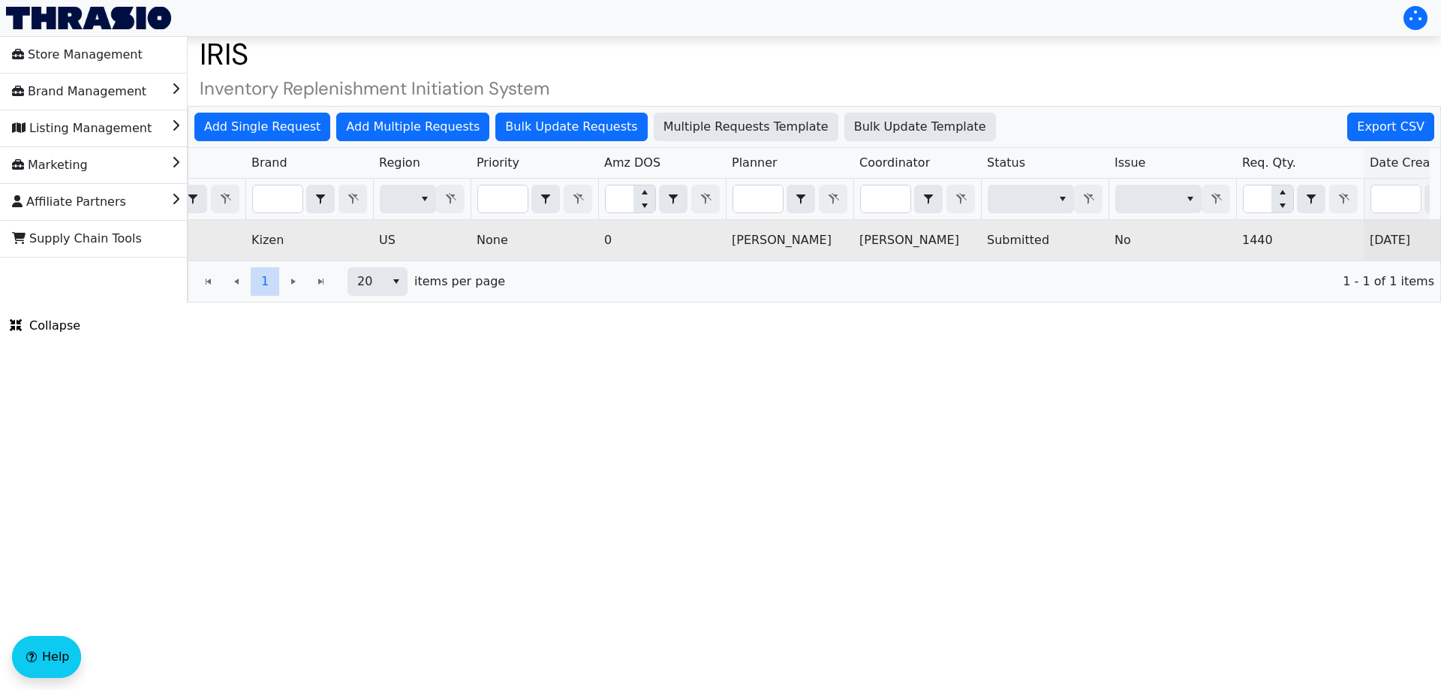
scroll to position [0, 605]
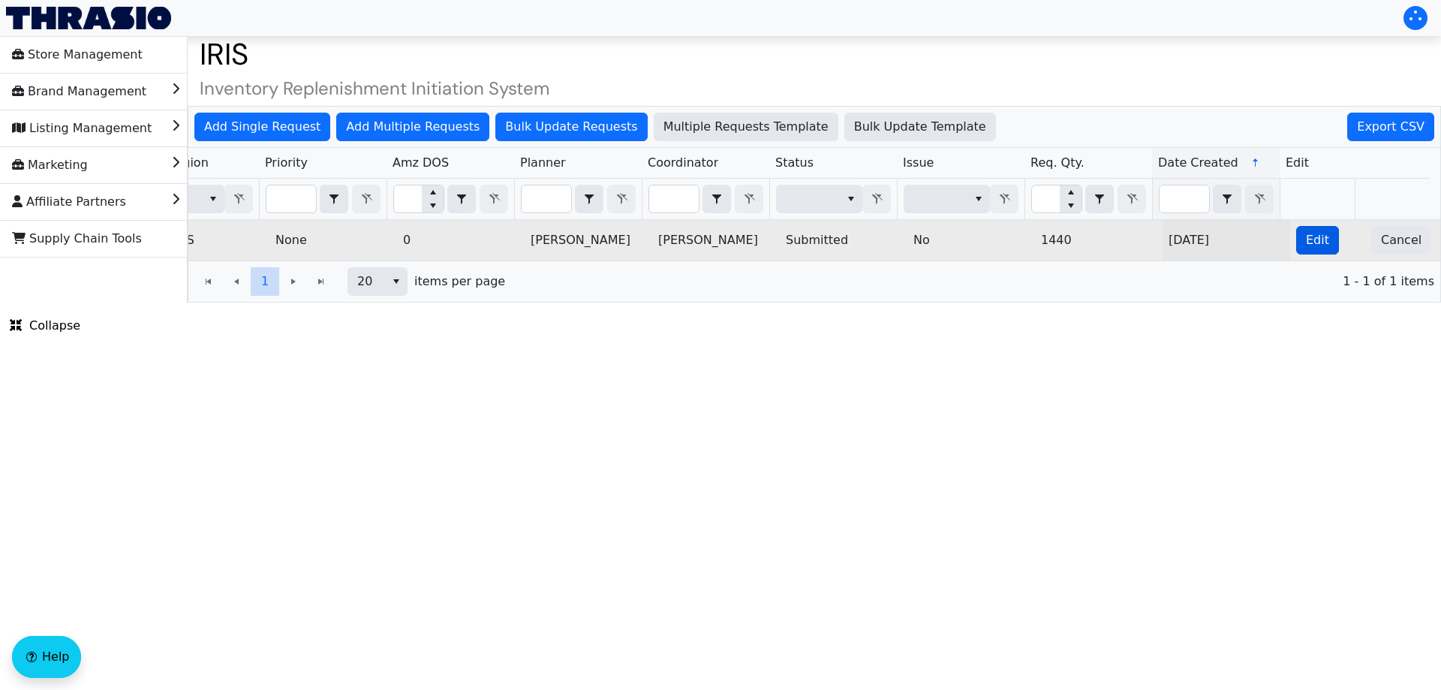
type input "2025-09-16-4728"
click at [1316, 245] on button "Edit" at bounding box center [1317, 240] width 43 height 29
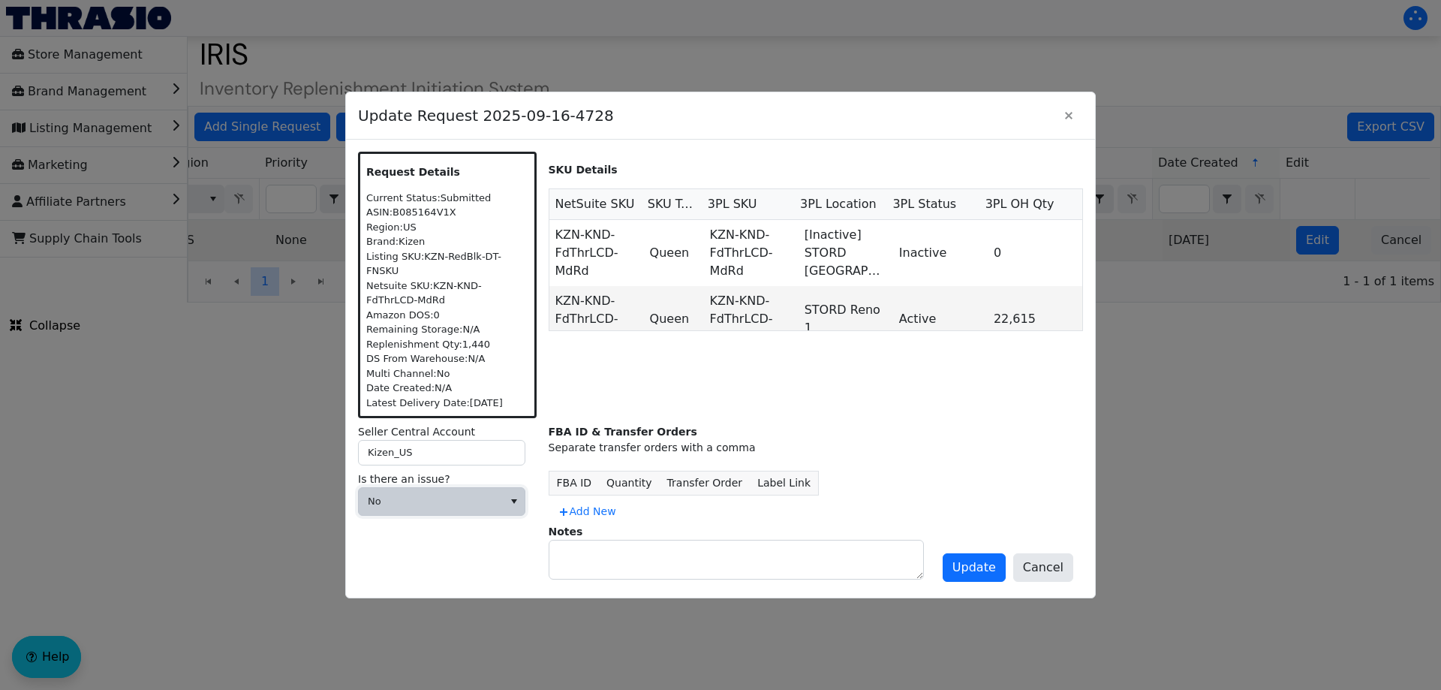
click at [456, 495] on span "No" at bounding box center [431, 501] width 126 height 15
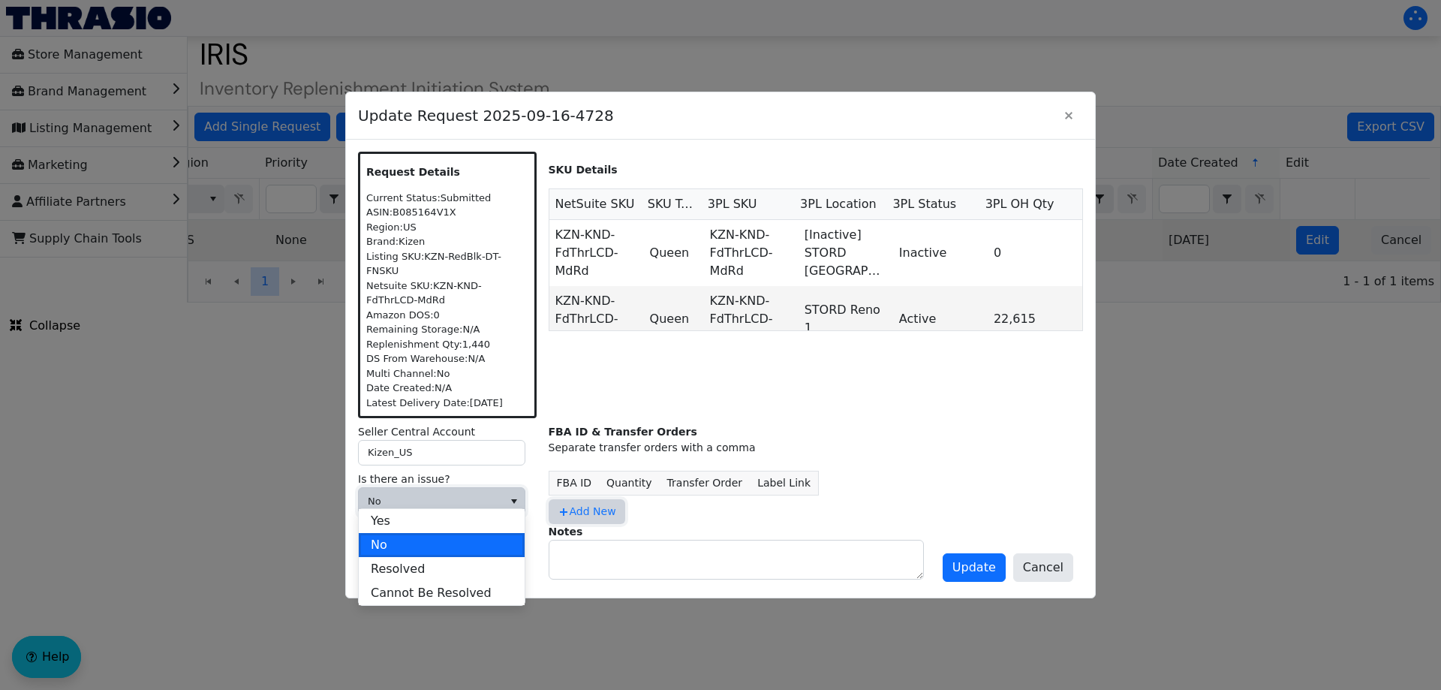
click at [593, 507] on span "Add New" at bounding box center [587, 512] width 59 height 16
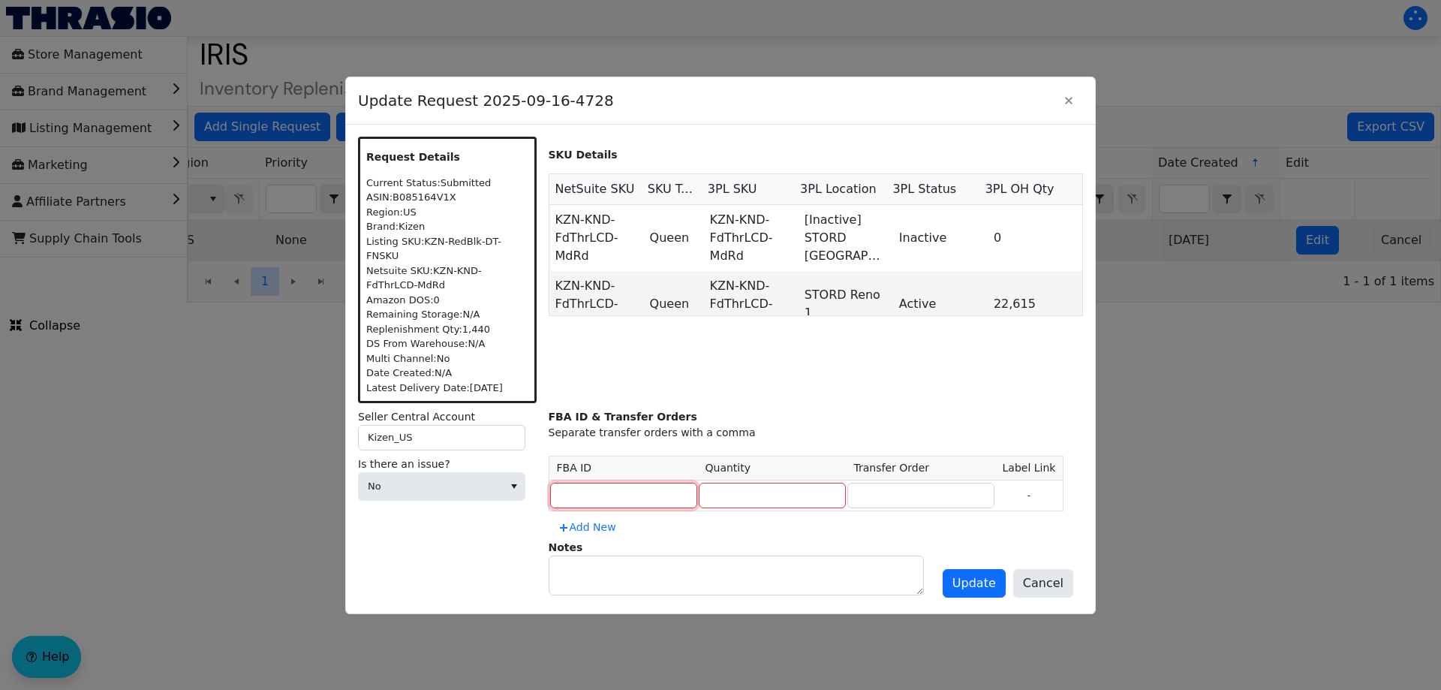
click at [582, 491] on input at bounding box center [623, 496] width 147 height 26
click at [590, 483] on input at bounding box center [623, 496] width 147 height 26
paste input "FBA191KBG7G8"
type input "FBA191KBG7G8"
click at [713, 483] on input "number" at bounding box center [772, 496] width 147 height 26
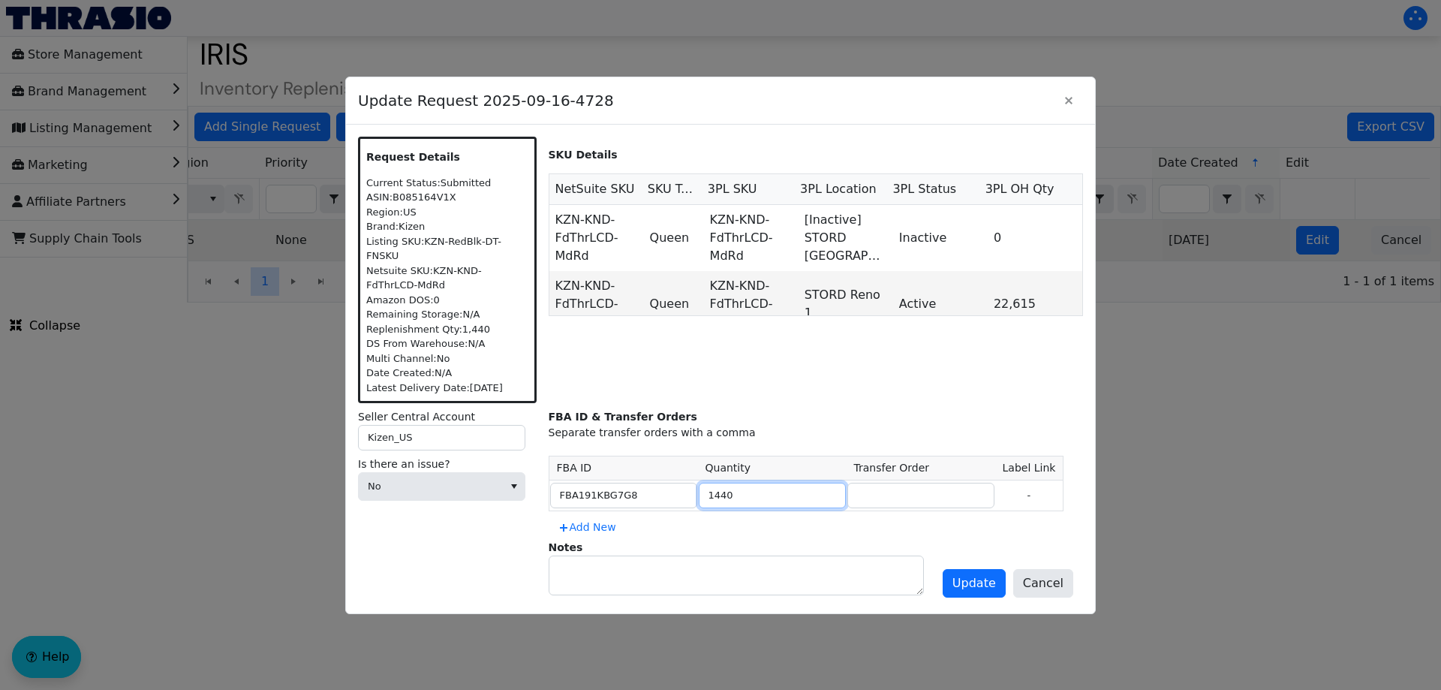
type input "1440"
paste input "FBA191KBG7G8"
type input "FBA191KBG7G8"
click at [956, 579] on button "Update" at bounding box center [974, 583] width 63 height 29
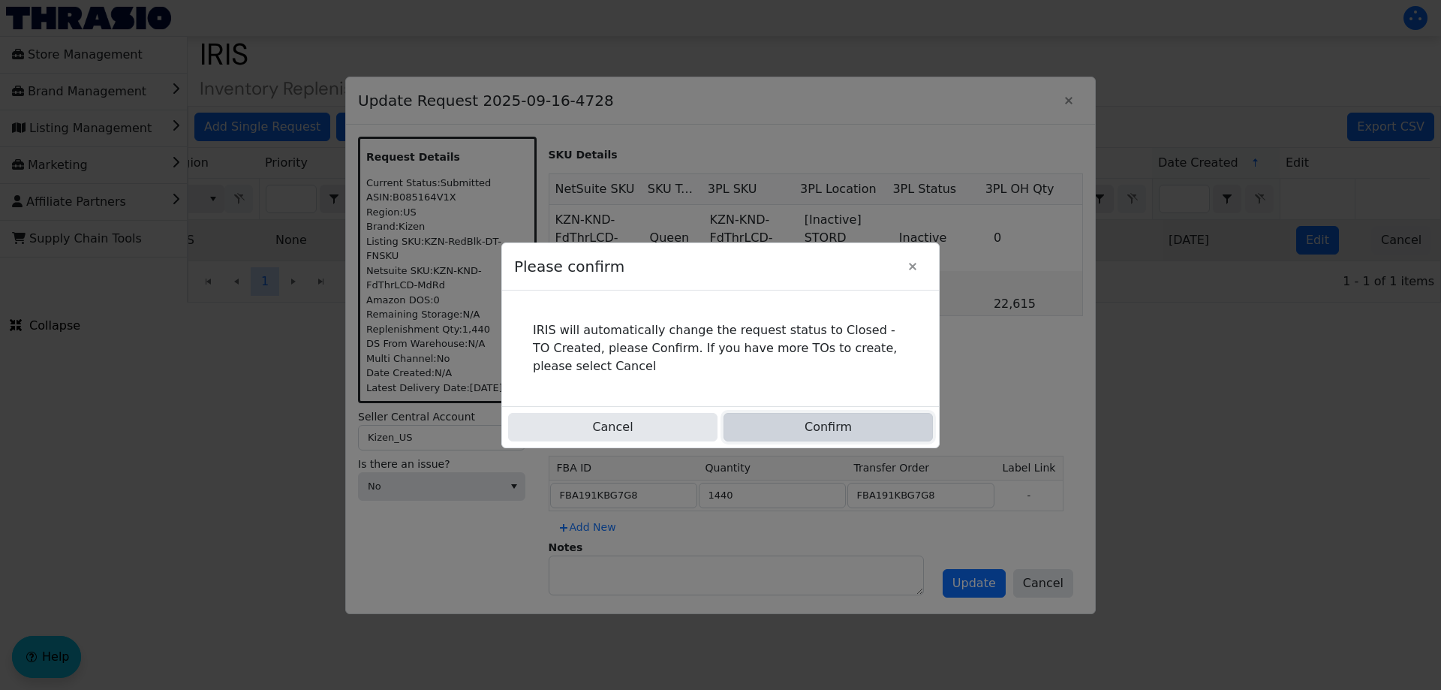
click at [811, 429] on button "Confirm" at bounding box center [828, 427] width 209 height 29
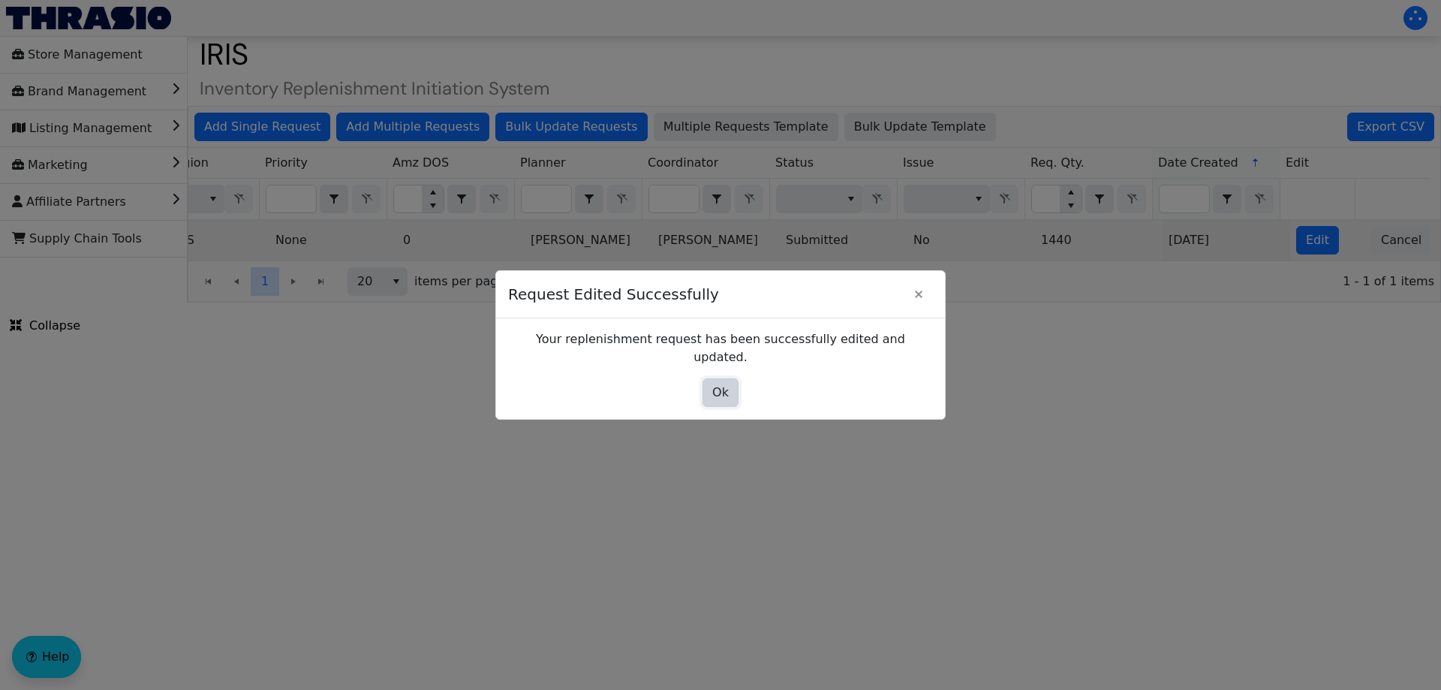
click at [713, 390] on span "Ok" at bounding box center [720, 393] width 17 height 18
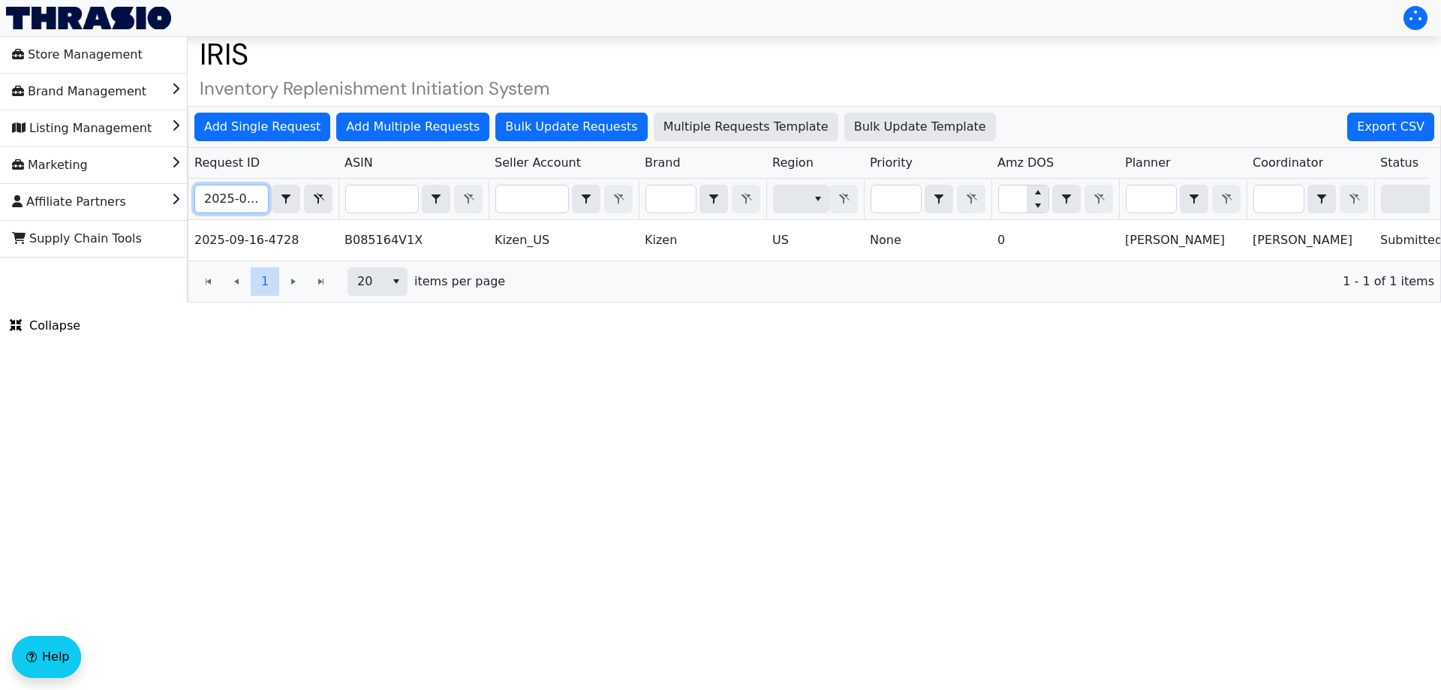
click at [225, 198] on input "2025-09-16-4728" at bounding box center [231, 198] width 73 height 27
paste input "35"
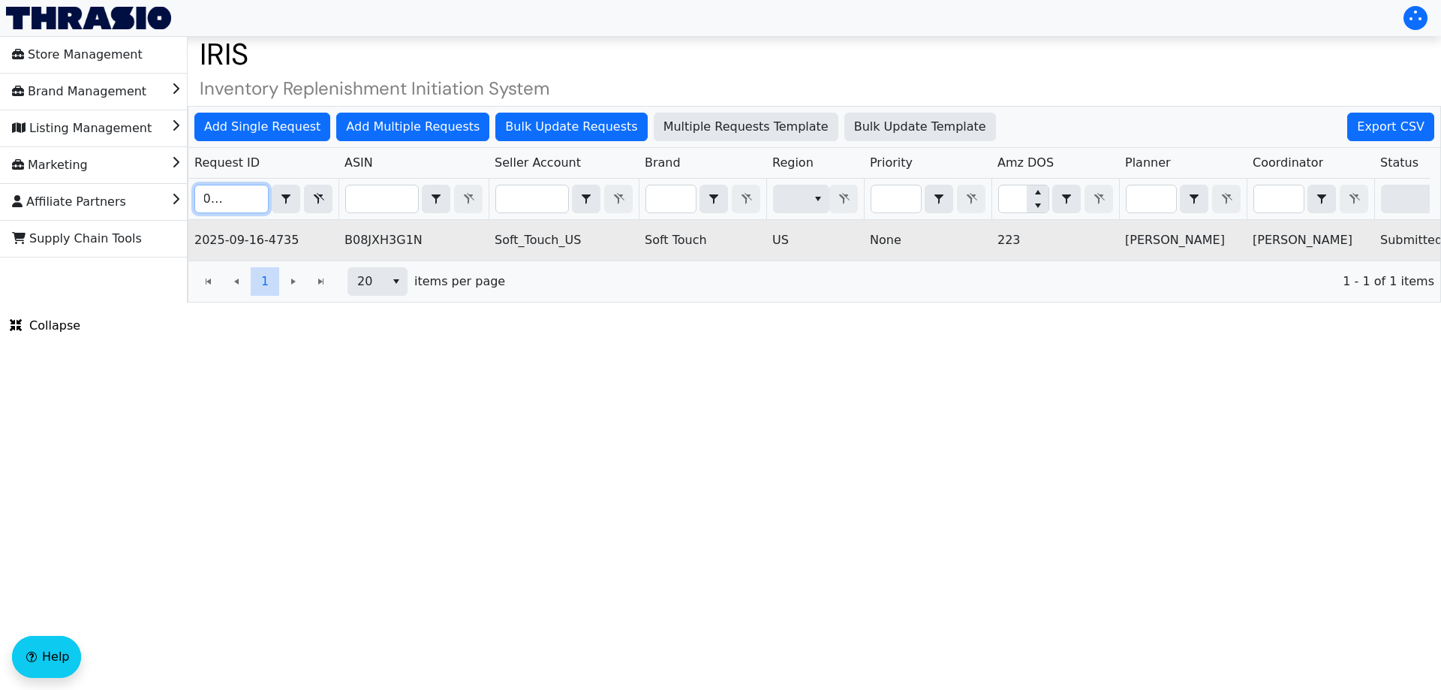
scroll to position [0, 605]
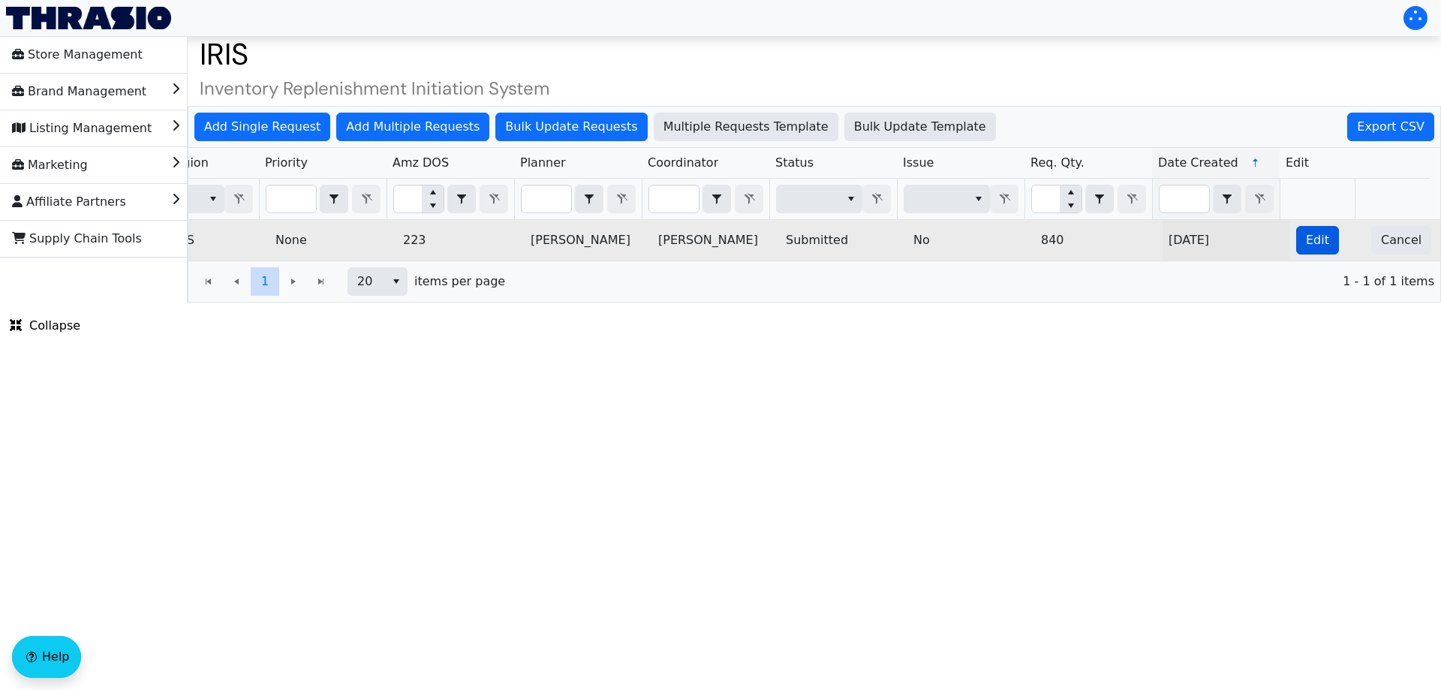
type input "2025-09-16-4735"
click at [1306, 248] on span "Edit" at bounding box center [1317, 240] width 23 height 18
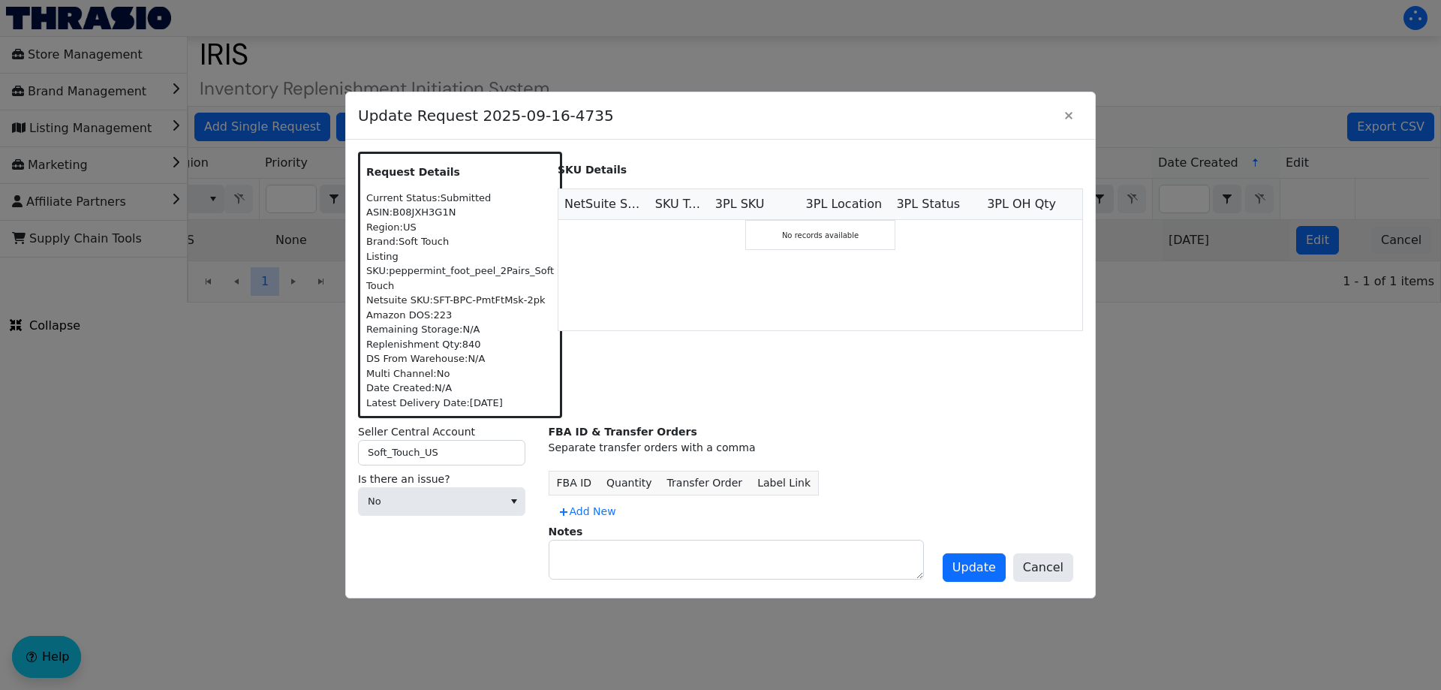
scroll to position [0, 0]
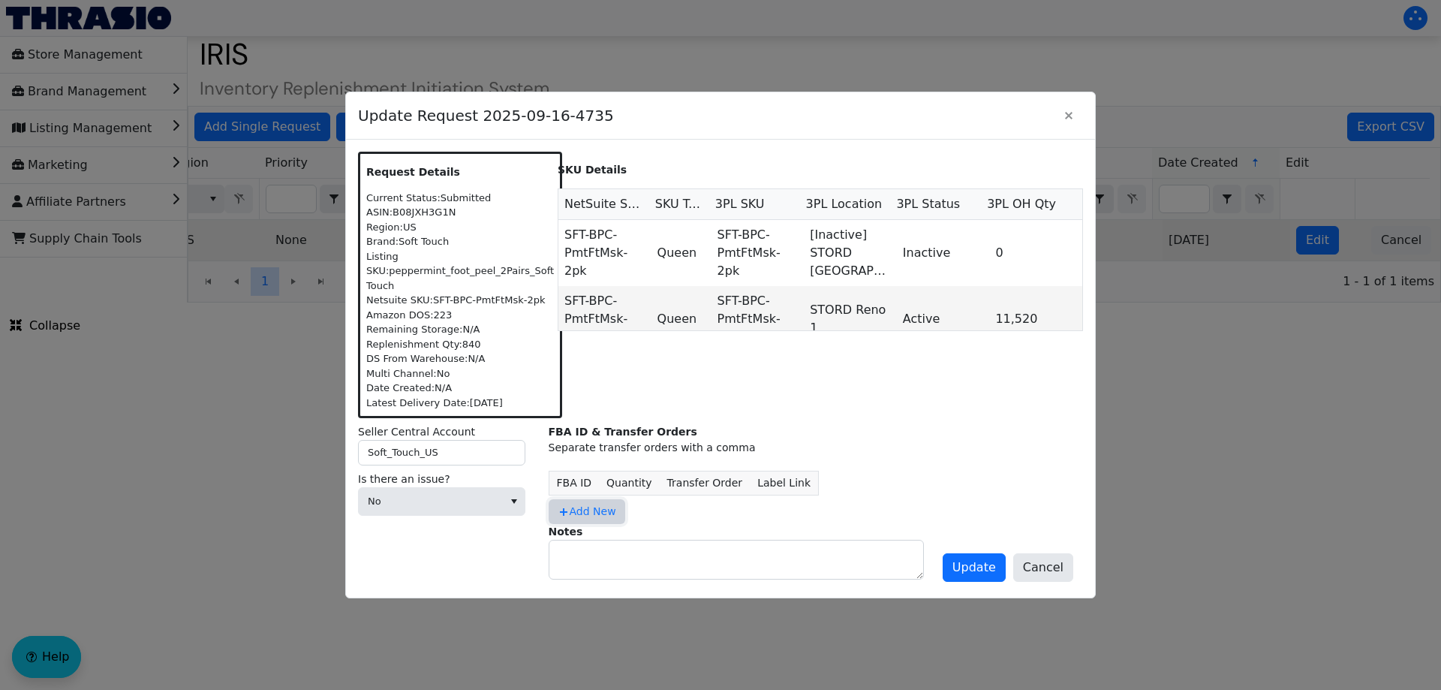
click at [603, 519] on span "Add New" at bounding box center [587, 512] width 59 height 16
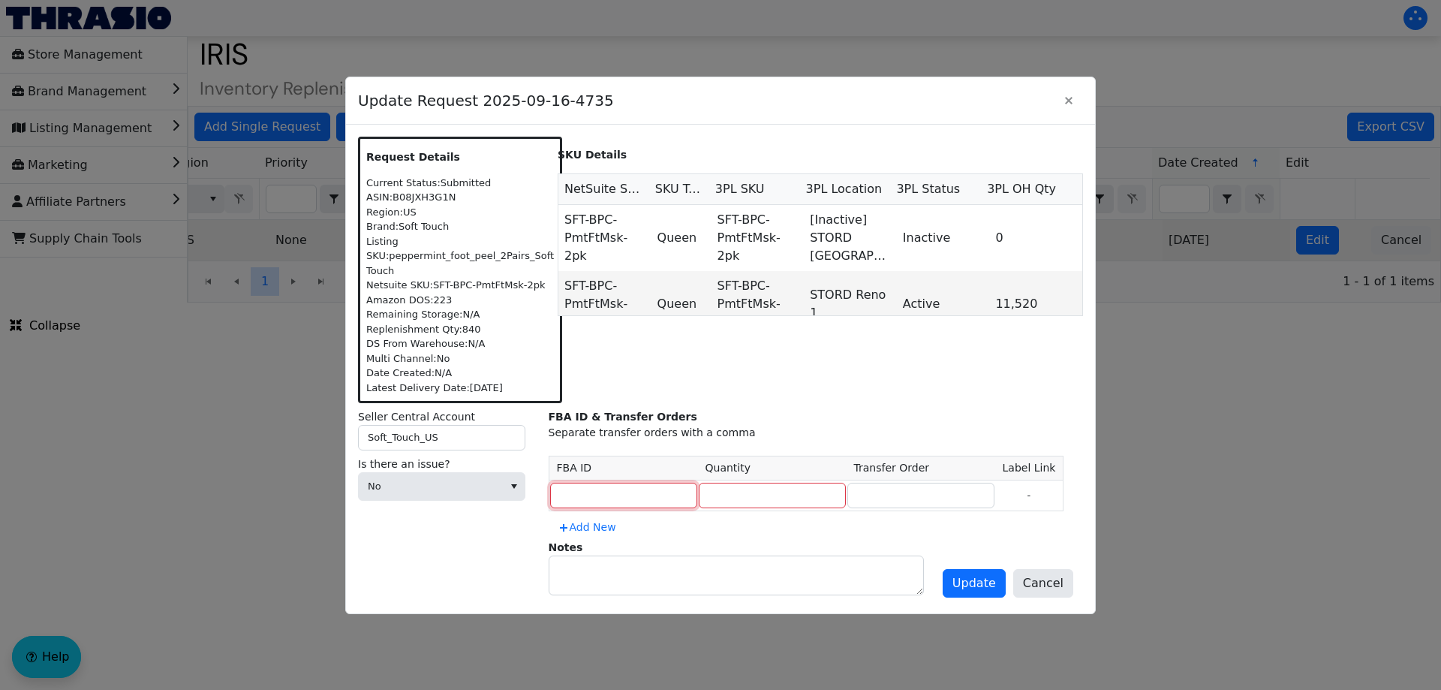
click at [583, 498] on input at bounding box center [623, 496] width 147 height 26
type input "MULTIPLE"
type input "840"
click at [583, 498] on input "MULTIPLE" at bounding box center [623, 496] width 147 height 26
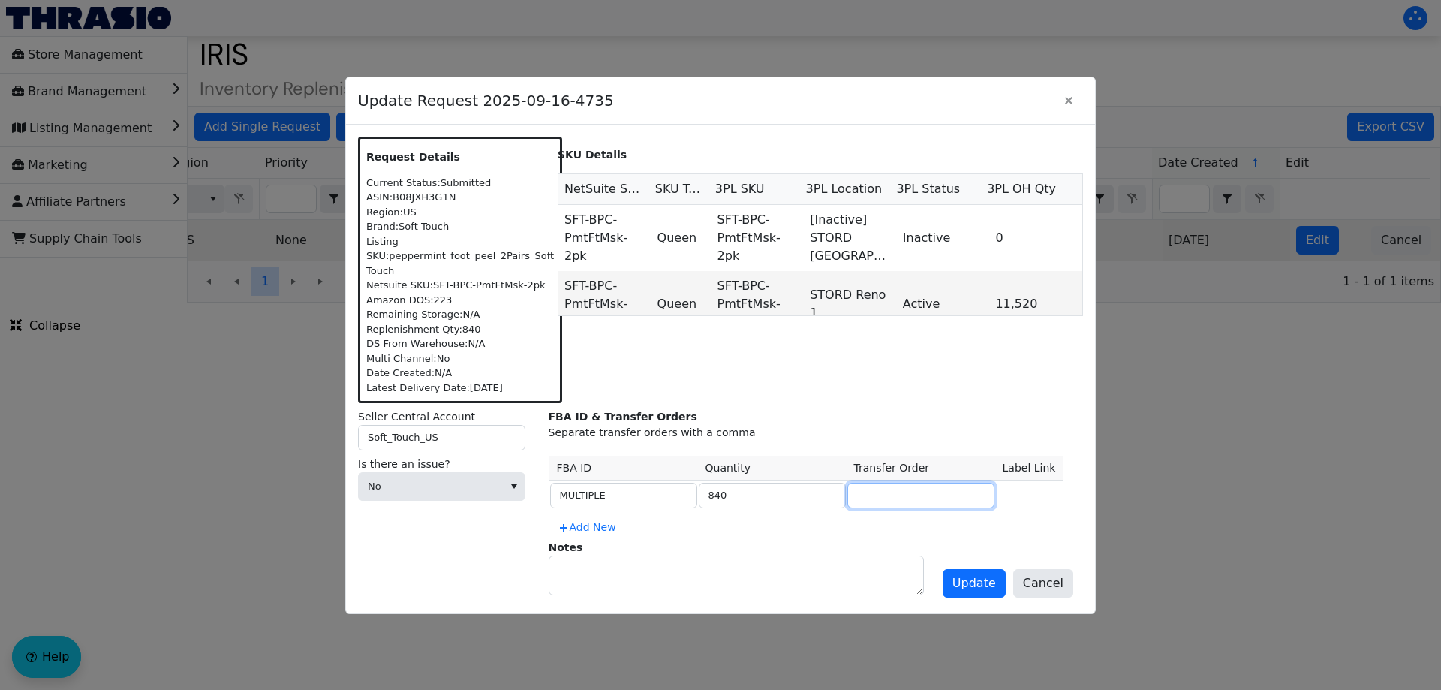
click at [877, 501] on input at bounding box center [920, 496] width 147 height 26
paste input "MULTIPLE"
type input "MULTIPLE"
click at [961, 584] on button "Update" at bounding box center [974, 583] width 63 height 29
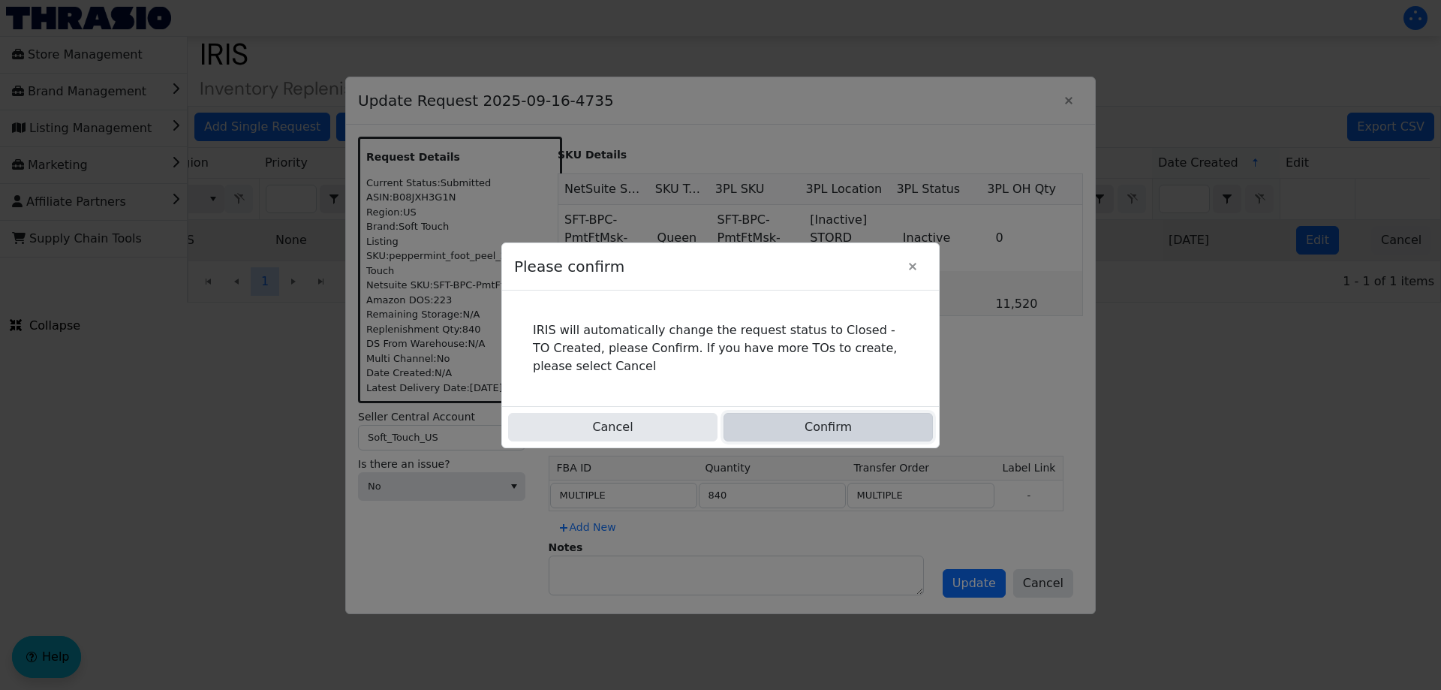
click at [837, 421] on button "Confirm" at bounding box center [828, 427] width 209 height 29
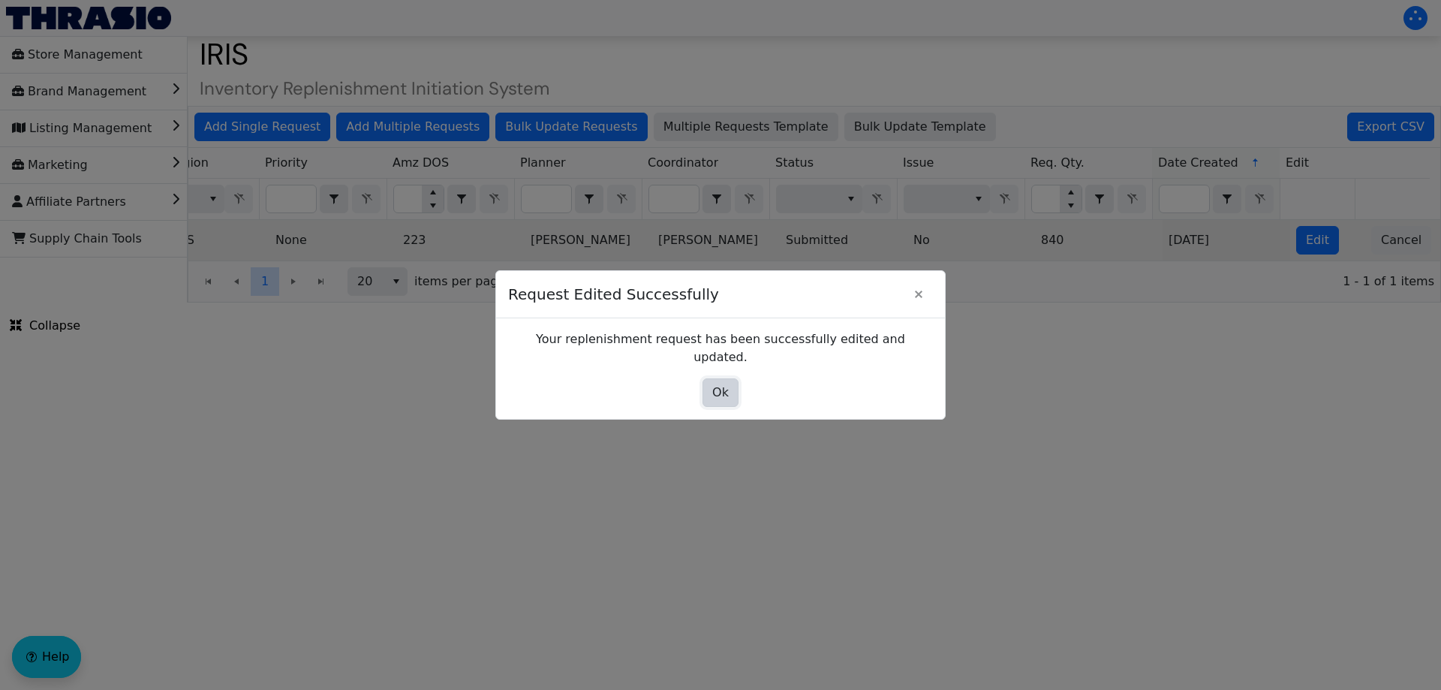
click at [717, 378] on button "Ok" at bounding box center [721, 392] width 36 height 29
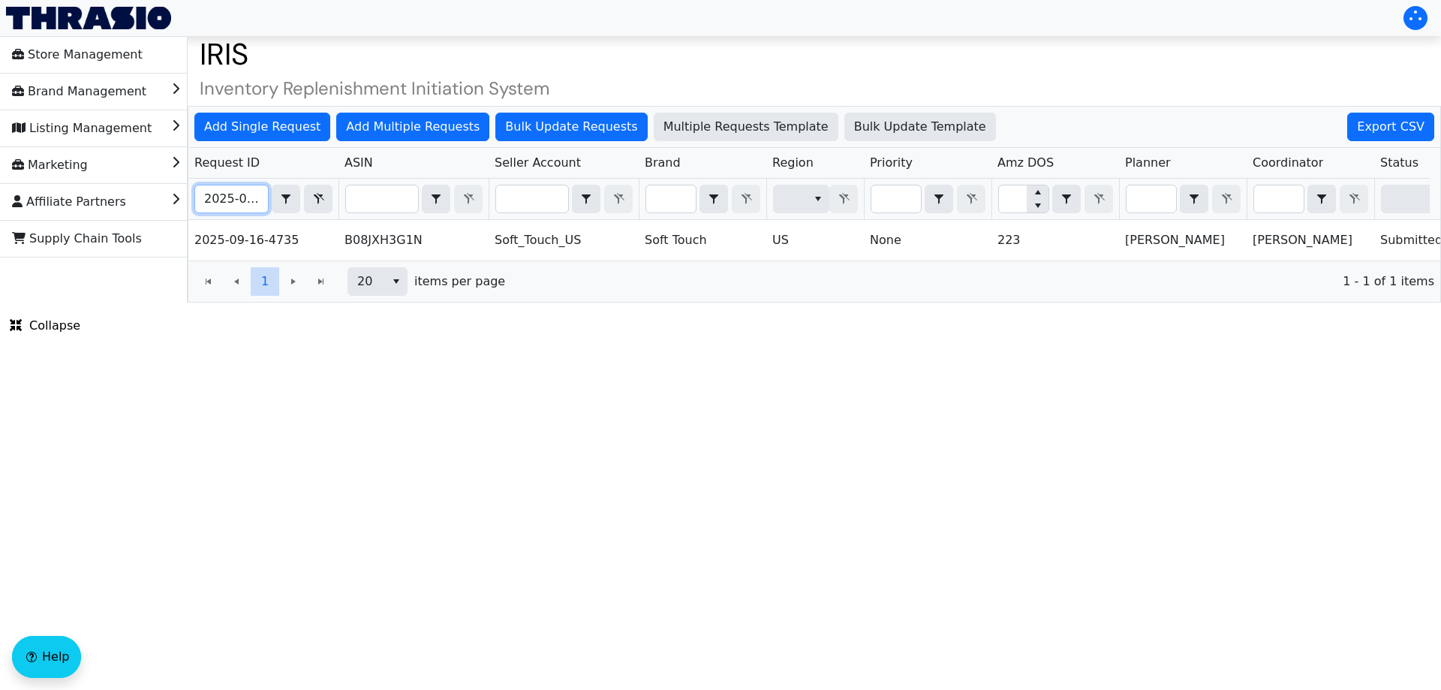
click at [230, 201] on input "2025-09-16-4735" at bounding box center [231, 198] width 73 height 27
paste input "2"
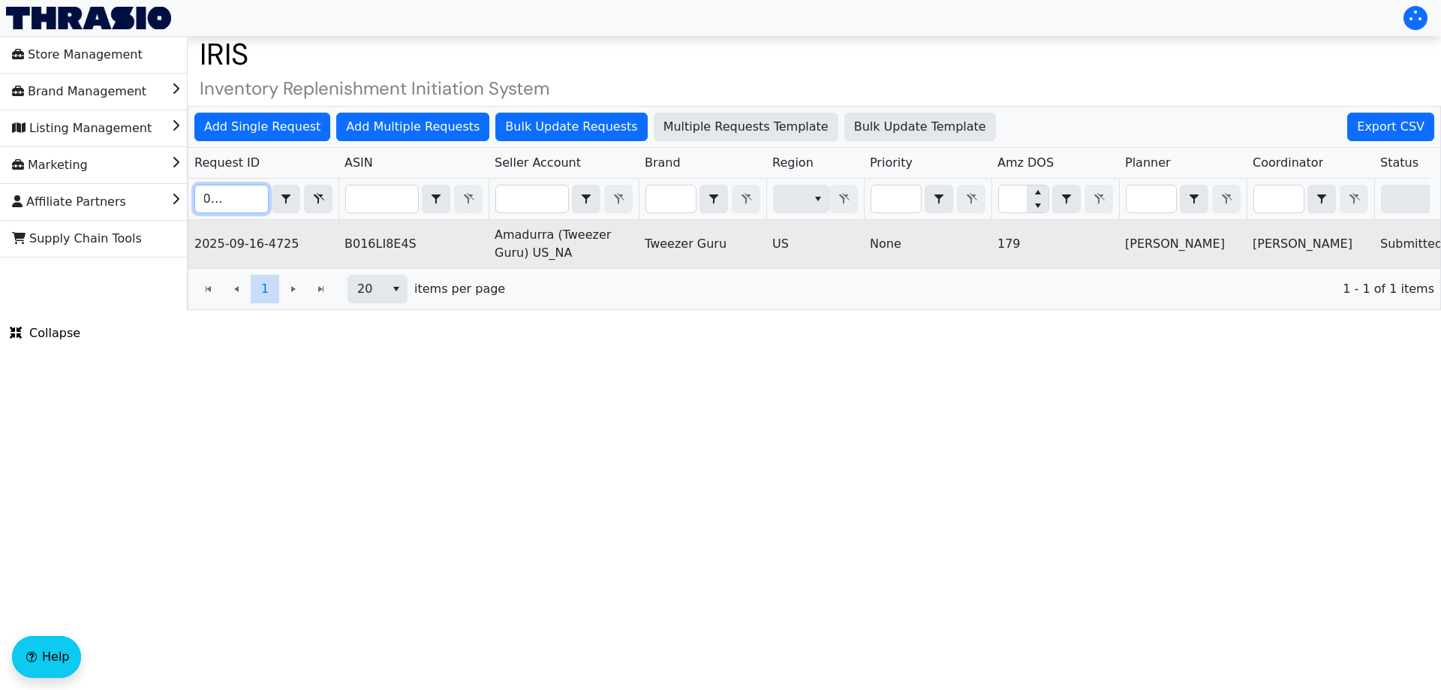
scroll to position [0, 605]
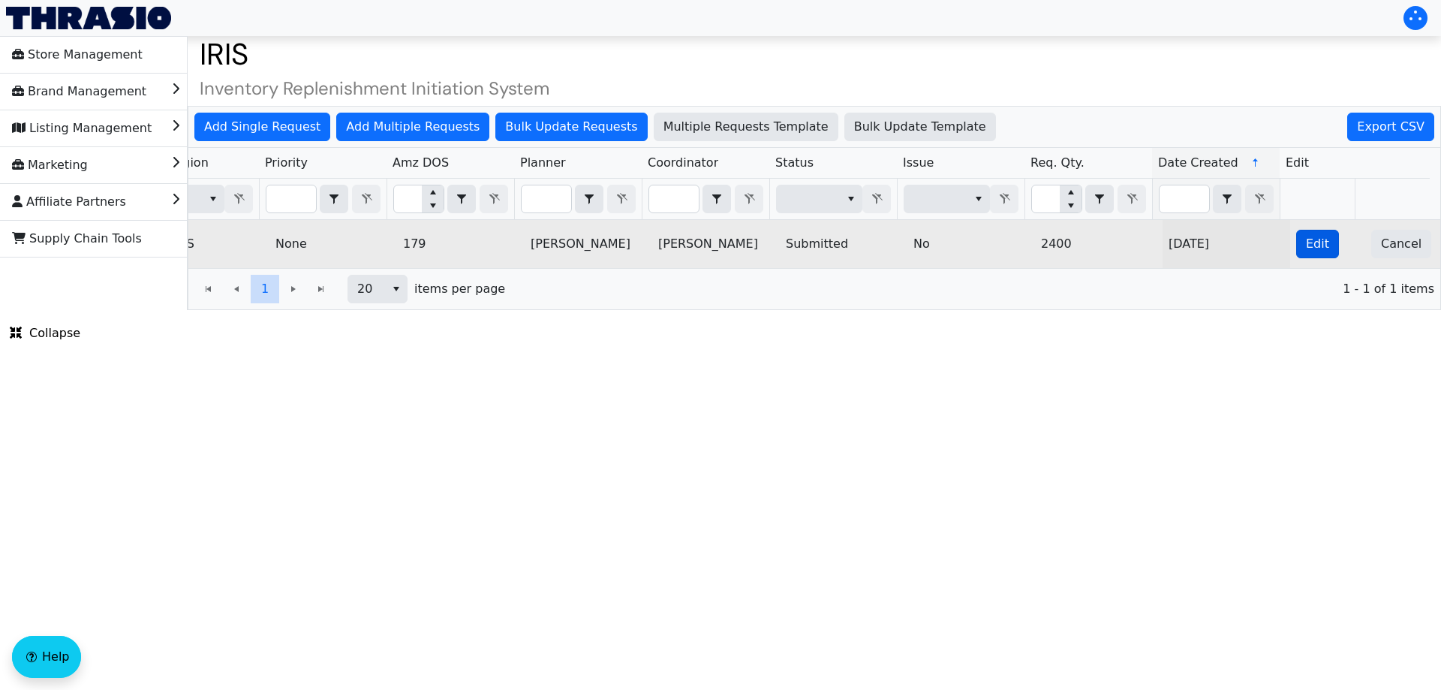
type input "2025-09-16-4725"
click at [1308, 250] on span "Edit" at bounding box center [1317, 244] width 23 height 18
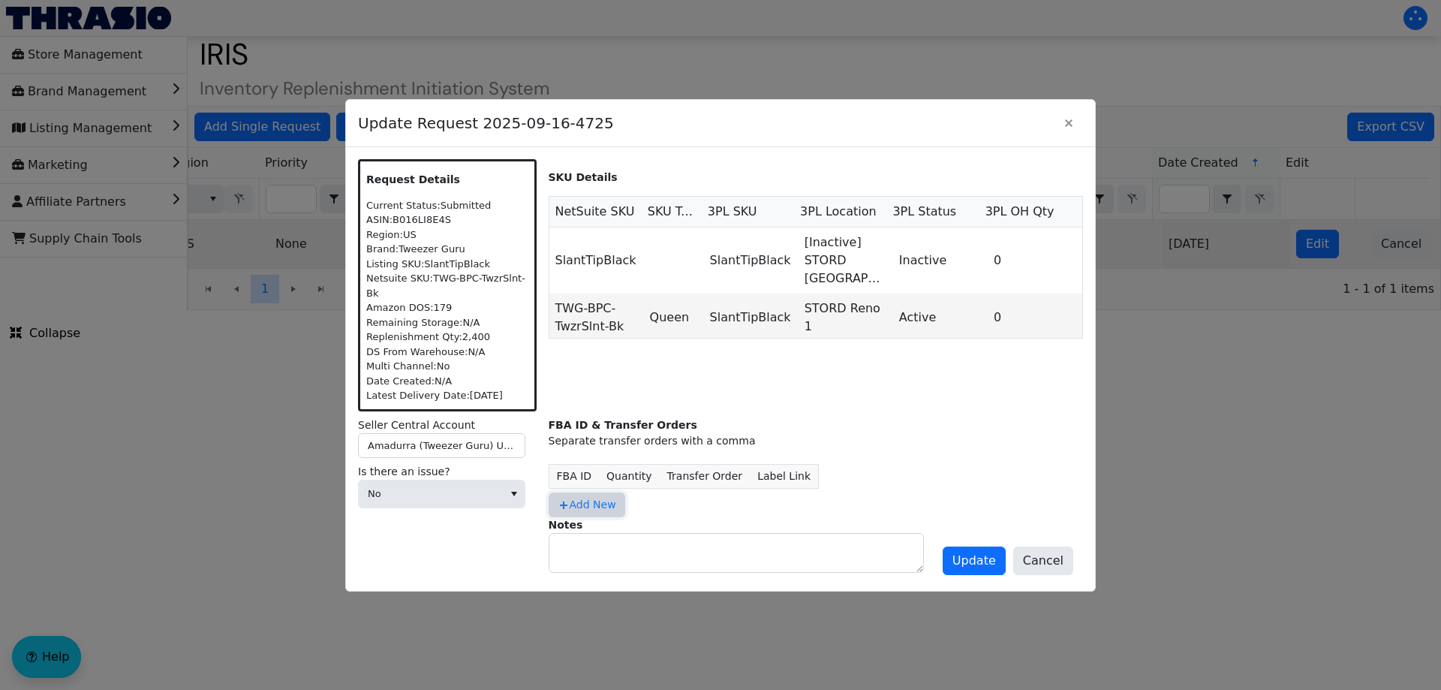
click at [570, 507] on button "Add New" at bounding box center [587, 504] width 77 height 25
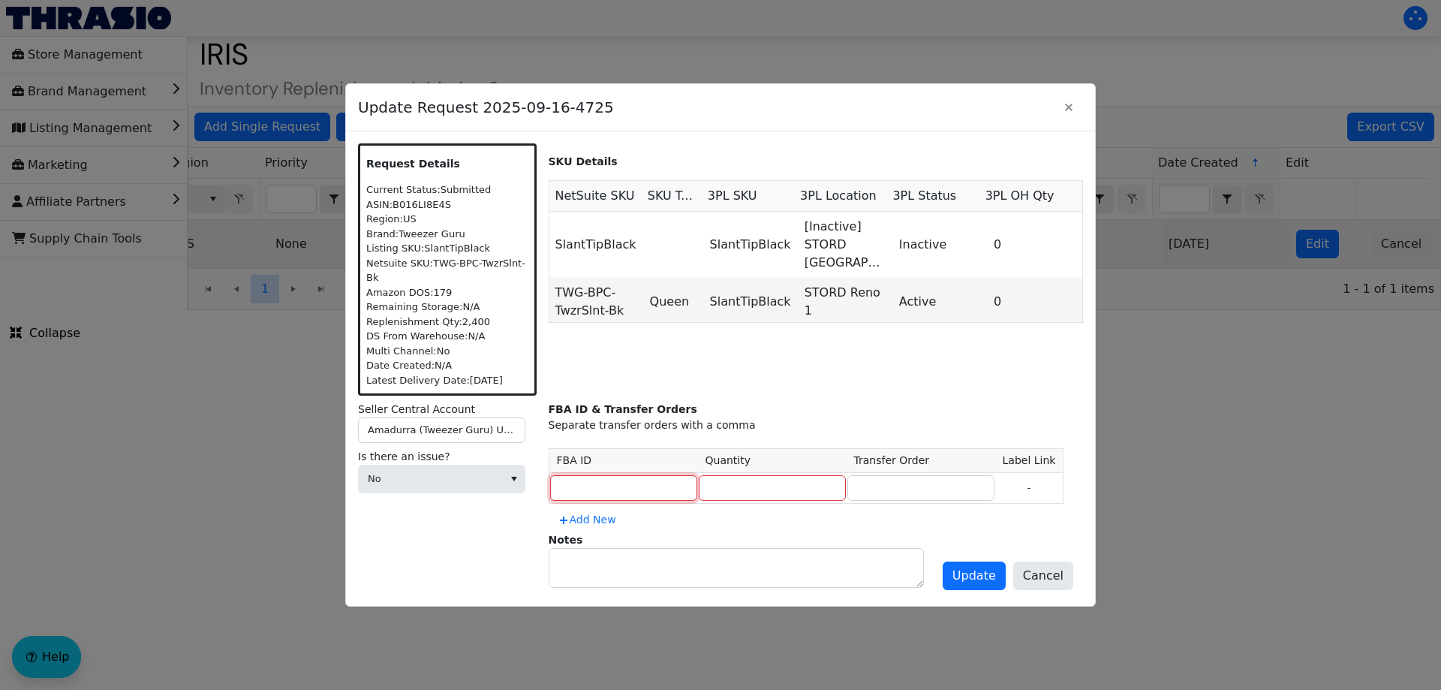
click at [588, 478] on input at bounding box center [623, 488] width 147 height 26
type input "MULTIPLE"
click at [715, 491] on input "number" at bounding box center [772, 488] width 147 height 26
type input "2400"
type input "MULTIPLE"
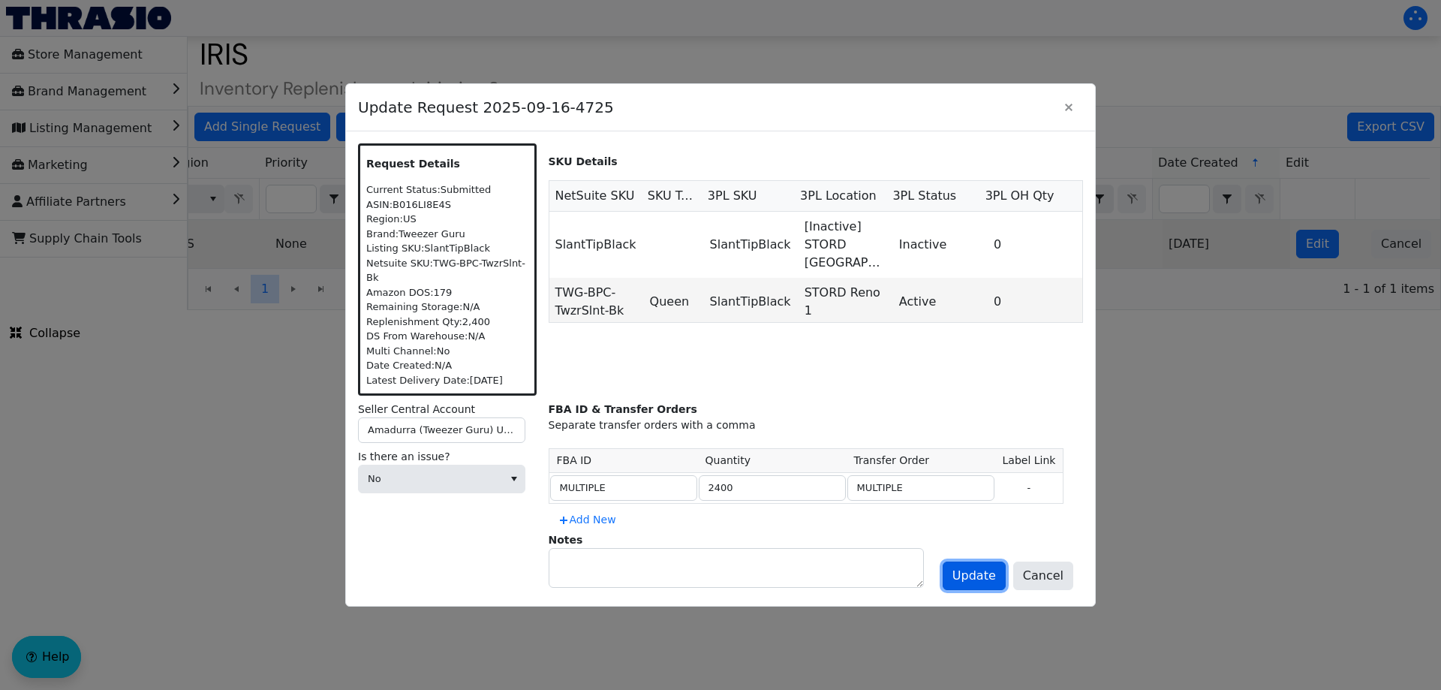
click at [986, 567] on span "Update" at bounding box center [974, 576] width 44 height 18
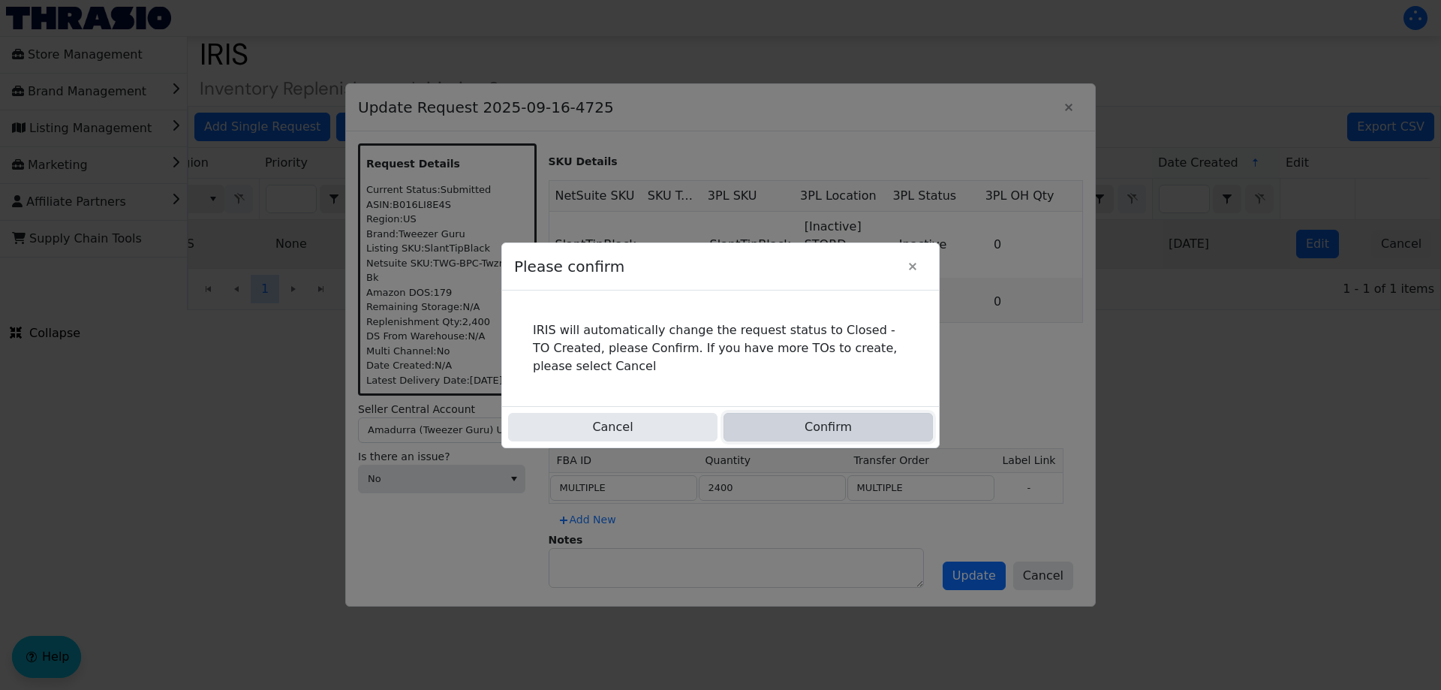
click at [844, 429] on button "Confirm" at bounding box center [828, 427] width 209 height 29
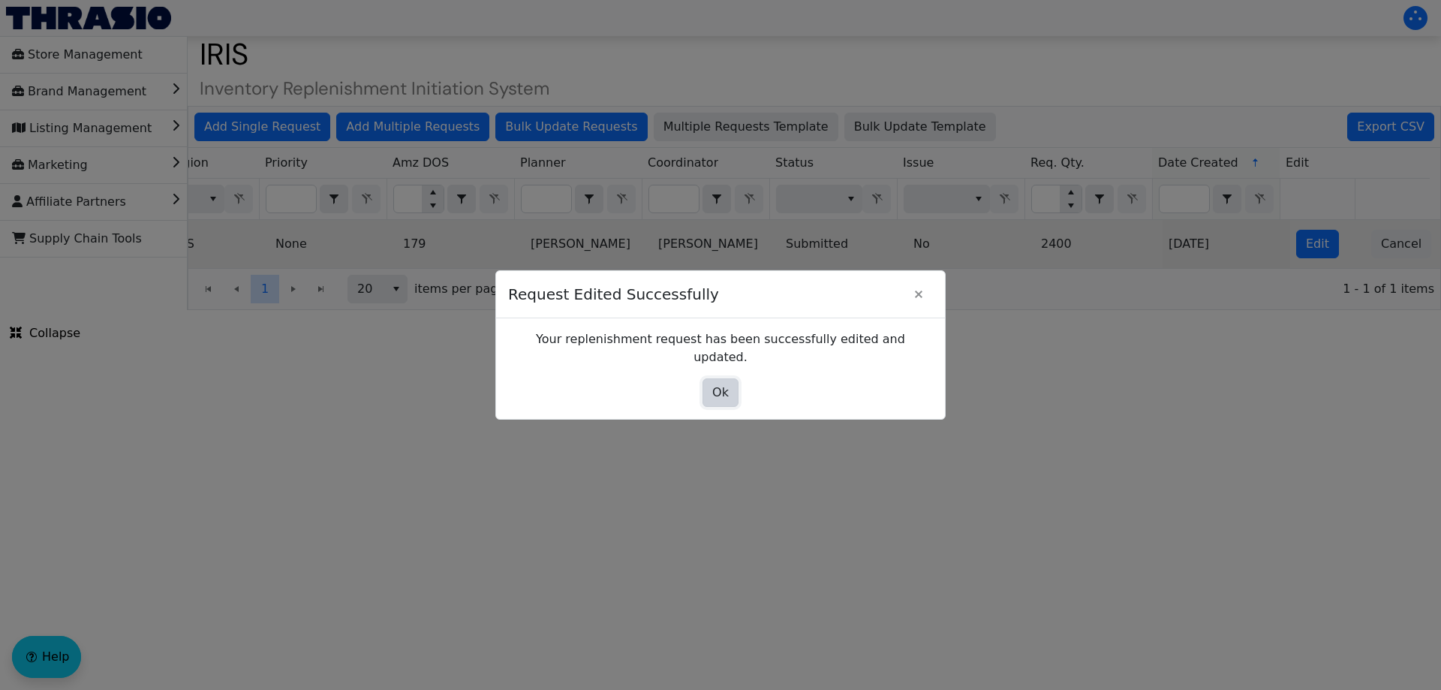
click at [715, 384] on span "Ok" at bounding box center [720, 393] width 17 height 18
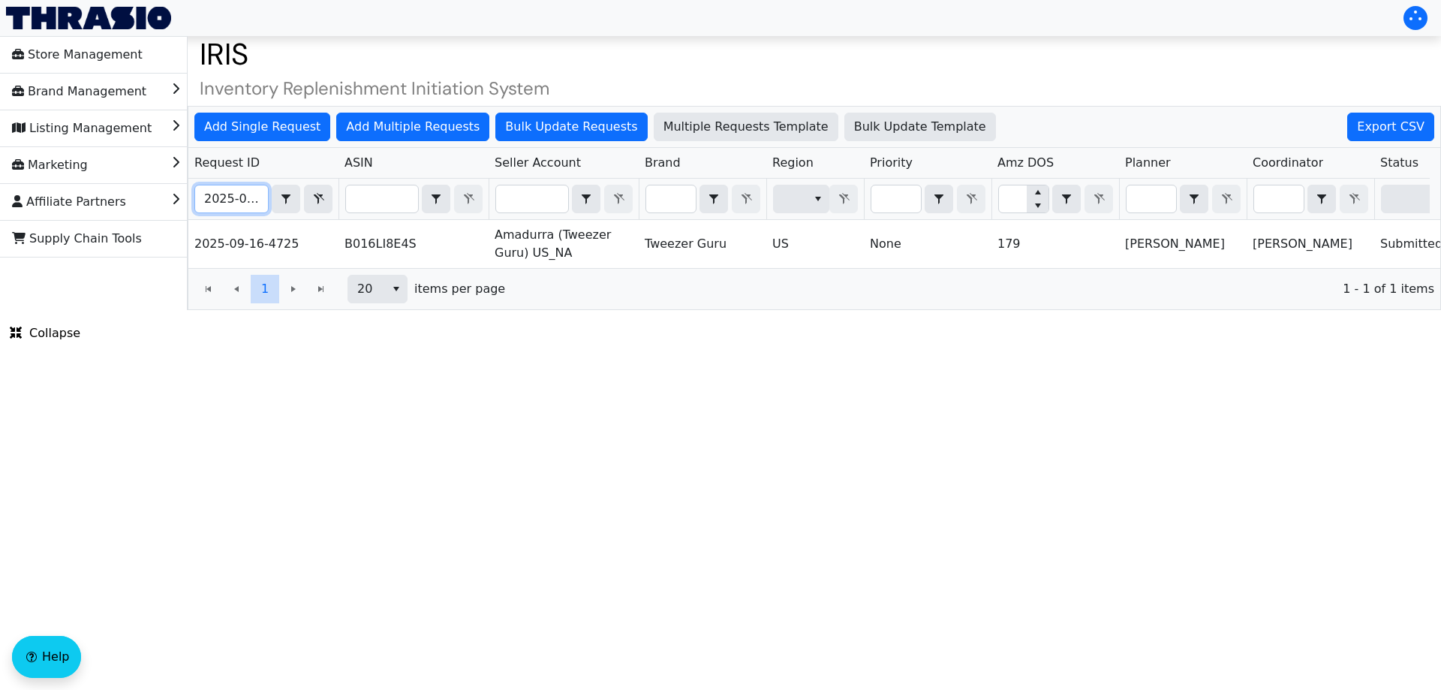
click at [214, 196] on input "2025-09-16-4725" at bounding box center [231, 198] width 73 height 27
paste input "34"
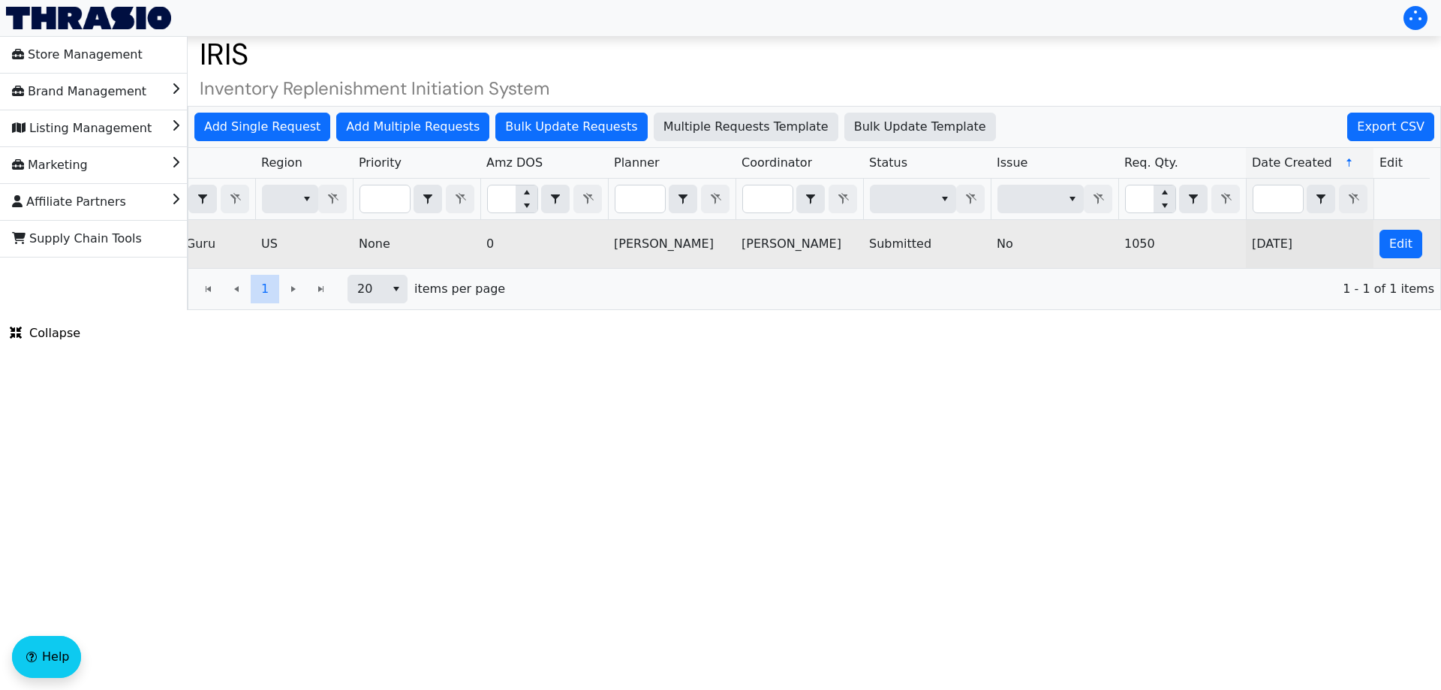
scroll to position [0, 605]
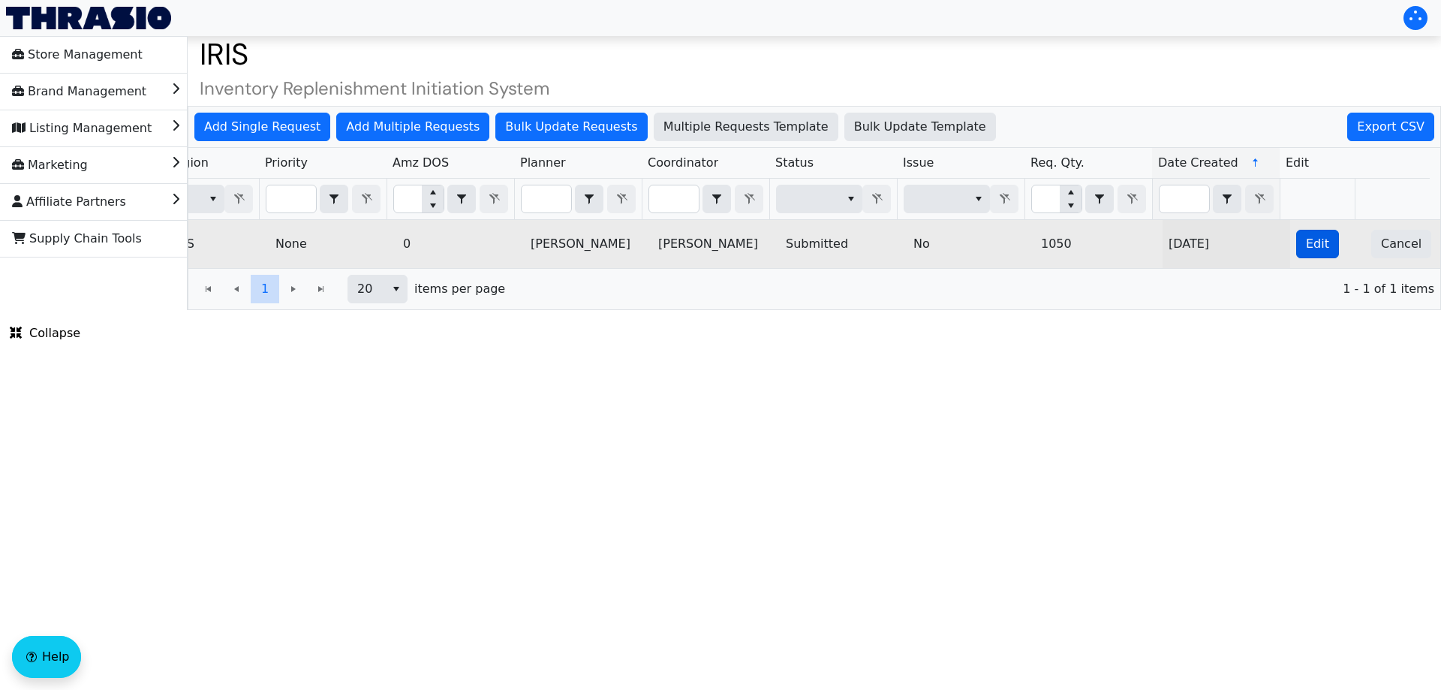
type input "2025-09-16-4734"
click at [1322, 254] on button "Edit" at bounding box center [1317, 244] width 43 height 29
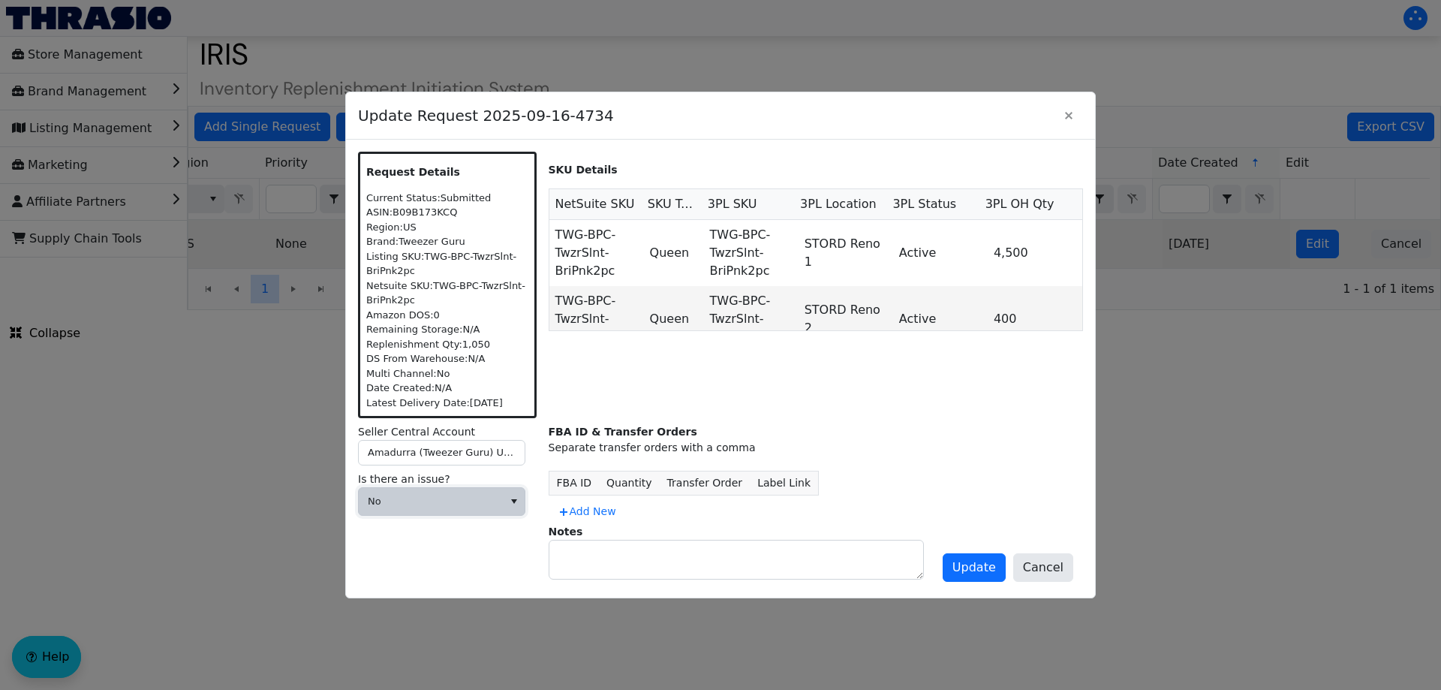
click at [484, 493] on span "No" at bounding box center [431, 501] width 144 height 27
click at [408, 606] on span "Cannot Be Resolved" at bounding box center [431, 600] width 121 height 18
click at [387, 542] on span at bounding box center [431, 551] width 144 height 27
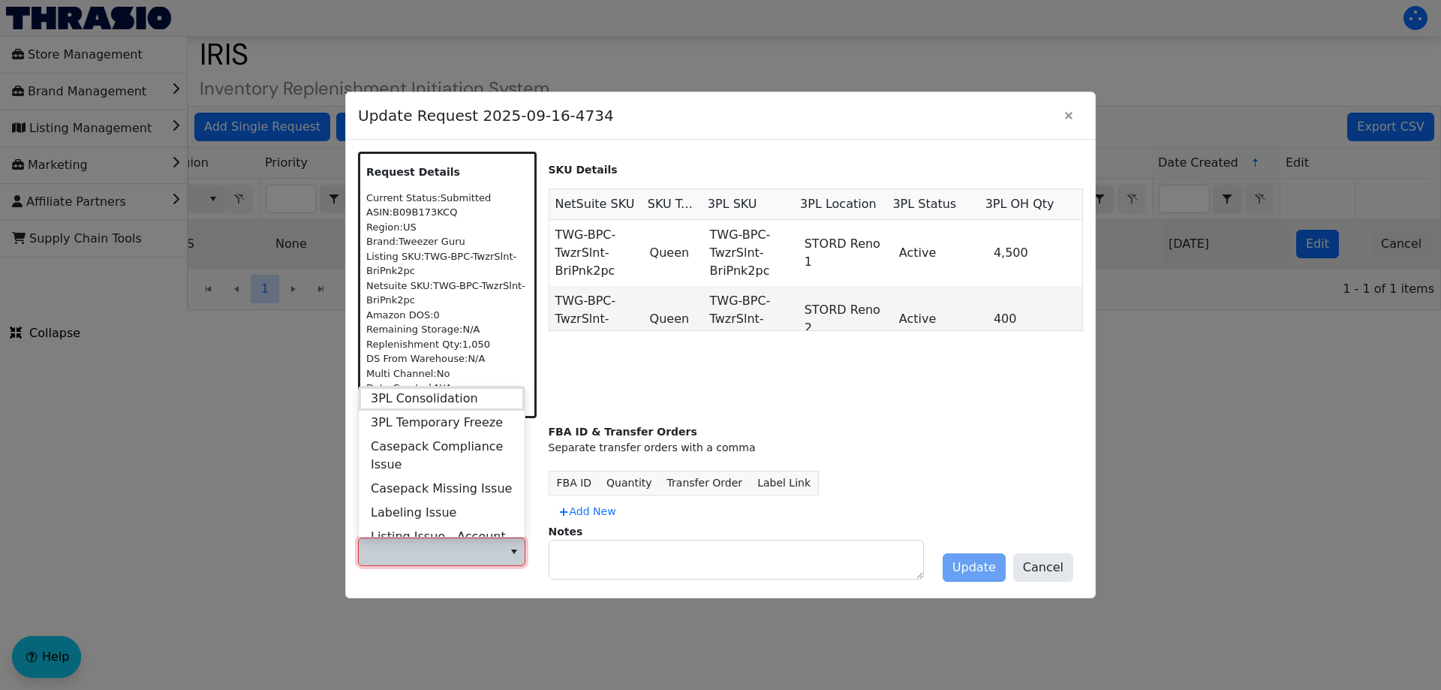
click at [658, 397] on div "SKU Details NetSuite SKU SKU Type 3PL SKU 3PL Location 3PL Status 3PL OH Qty TW…" at bounding box center [816, 285] width 535 height 267
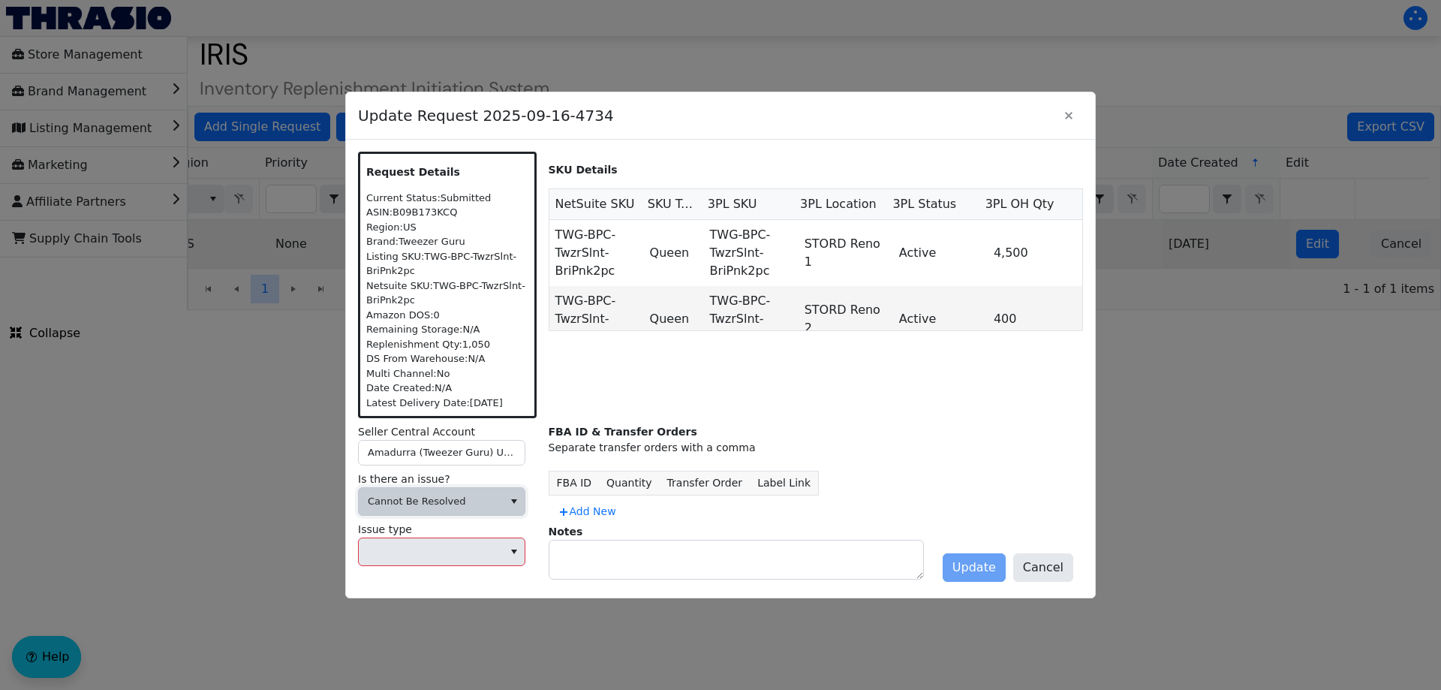
click at [412, 500] on span "Cannot Be Resolved" at bounding box center [431, 501] width 126 height 15
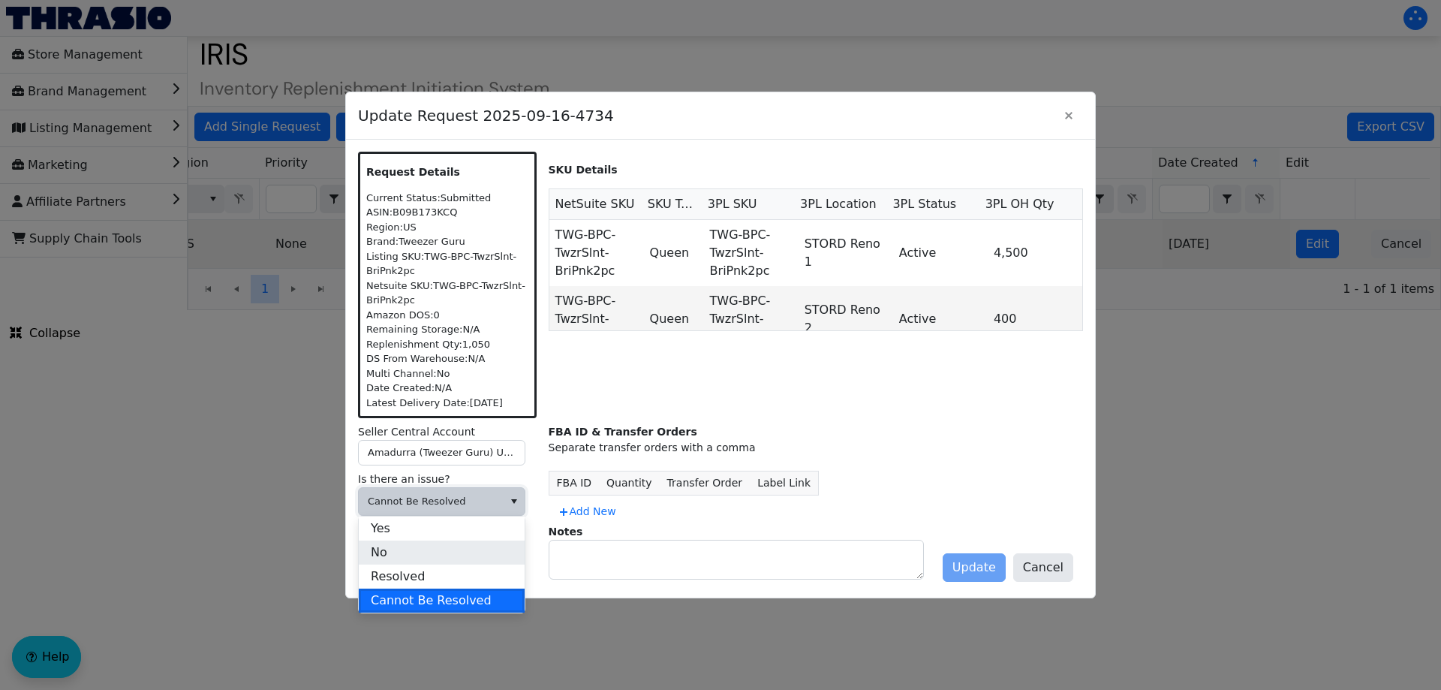
click at [417, 556] on li "No" at bounding box center [442, 552] width 166 height 24
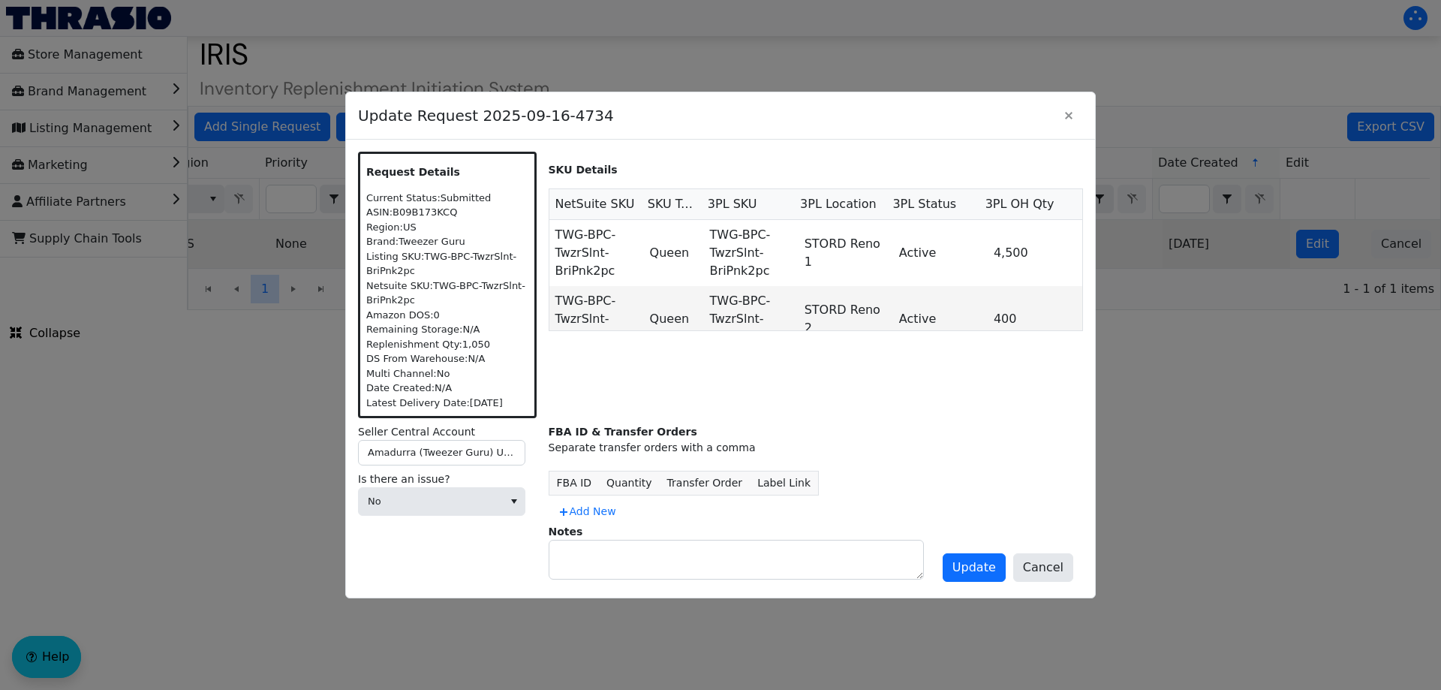
click at [544, 531] on div "Seller Central Account Amadurra (Tweezer Guru) US_NA Is there an issue? No FBA …" at bounding box center [720, 501] width 725 height 167
click at [603, 510] on span "Add New" at bounding box center [587, 512] width 59 height 16
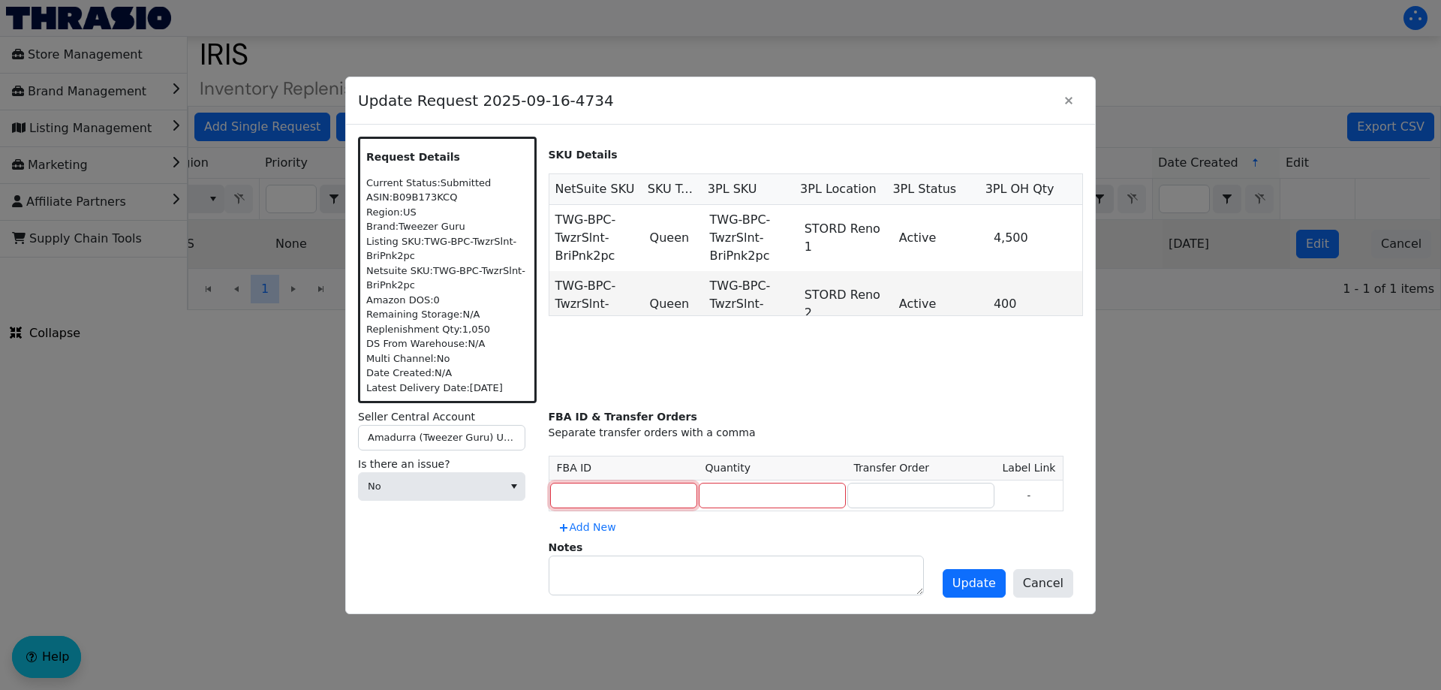
click at [577, 504] on input at bounding box center [623, 496] width 147 height 26
type input "MULTIPLE"
click at [751, 488] on input "number" at bounding box center [772, 496] width 147 height 26
type input "1050"
type input "MULTIPLE"
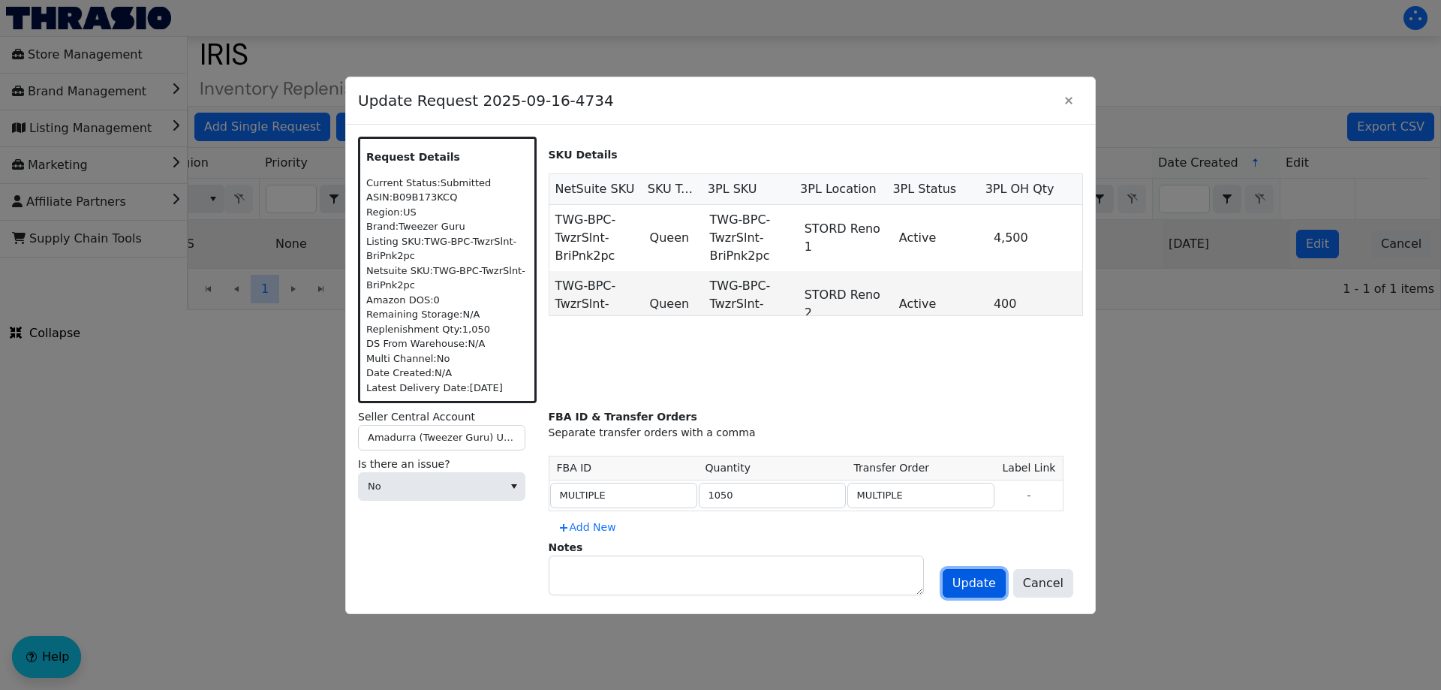
click at [994, 593] on button "Update" at bounding box center [974, 583] width 63 height 29
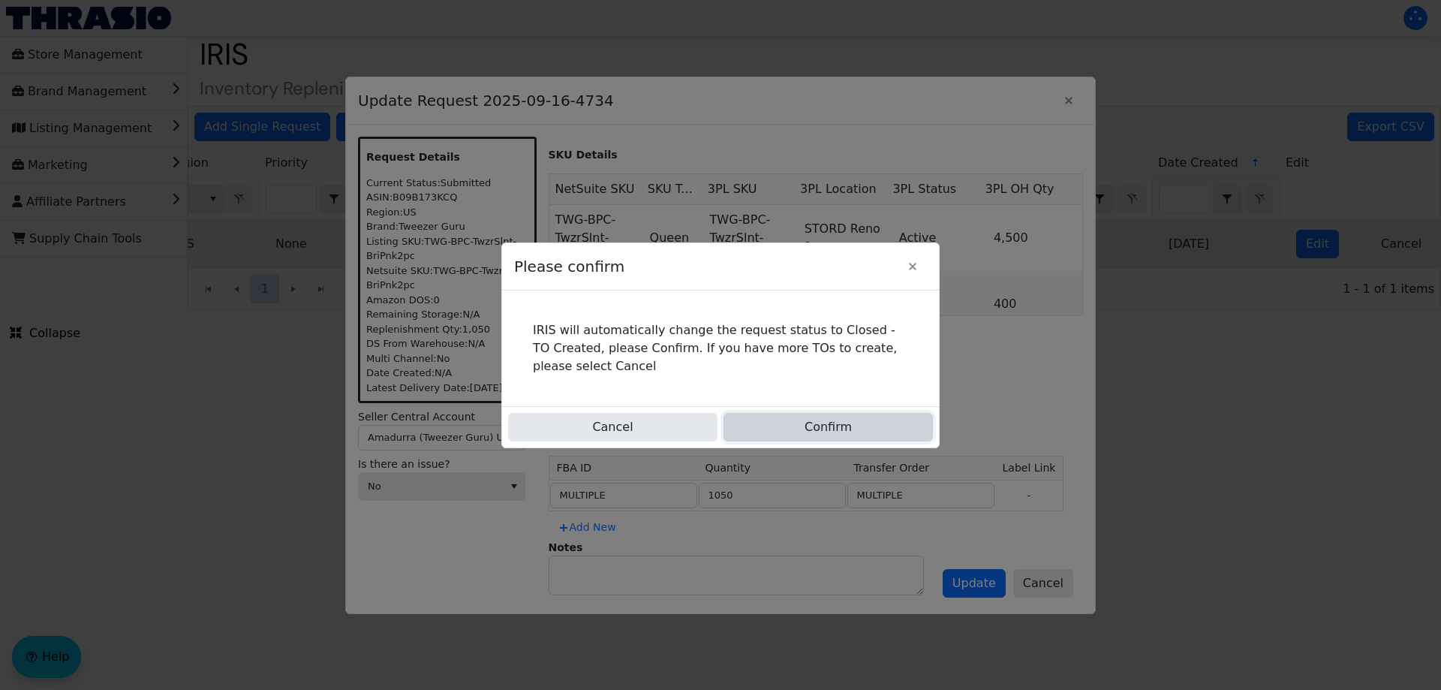
click at [791, 433] on button "Confirm" at bounding box center [828, 427] width 209 height 29
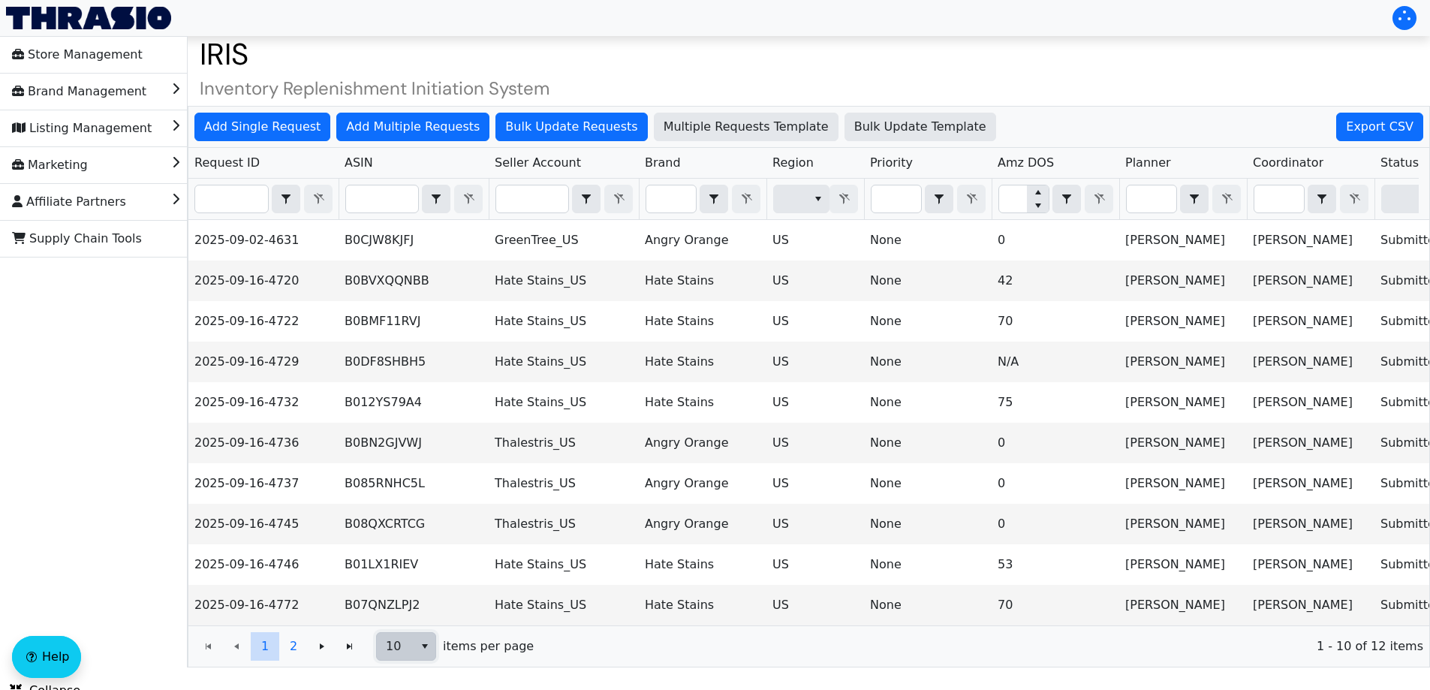
click at [408, 660] on span "10" at bounding box center [395, 646] width 37 height 27
click at [411, 581] on li "20" at bounding box center [406, 582] width 59 height 24
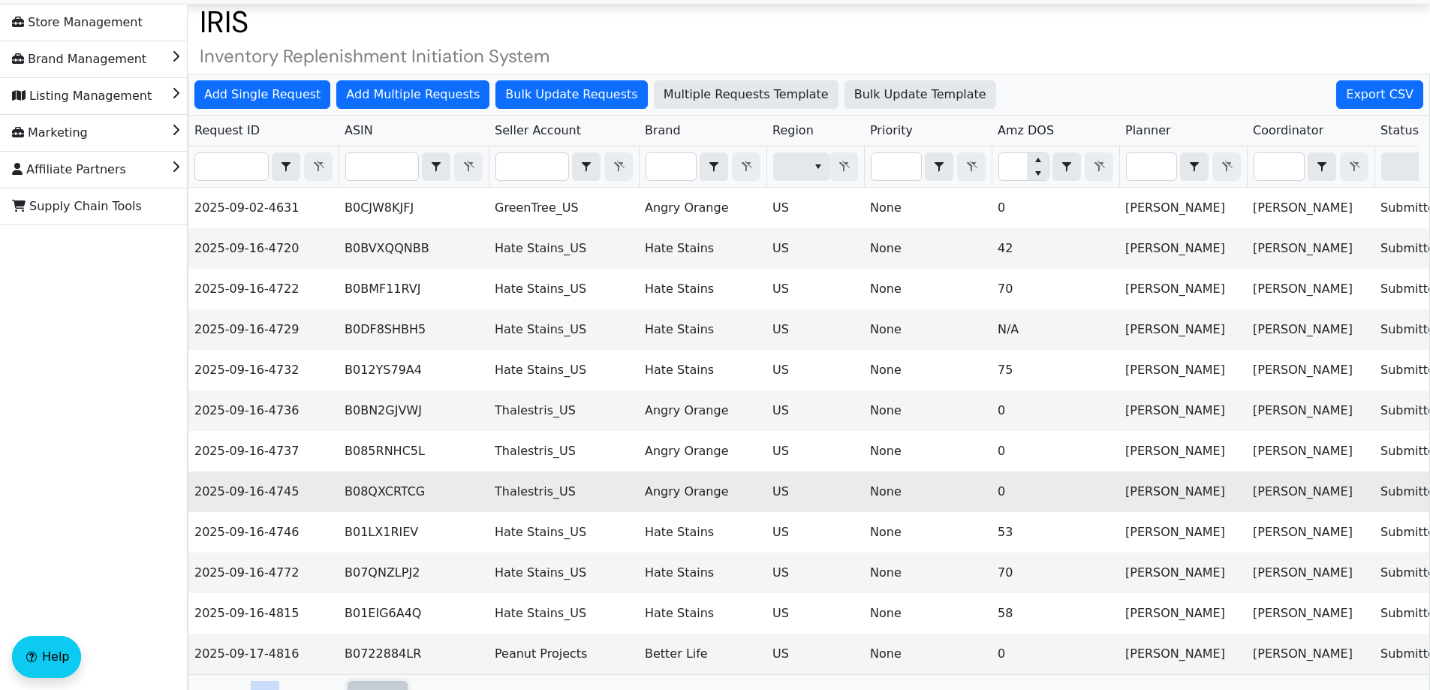
scroll to position [107, 0]
